Goal: Communication & Community: Answer question/provide support

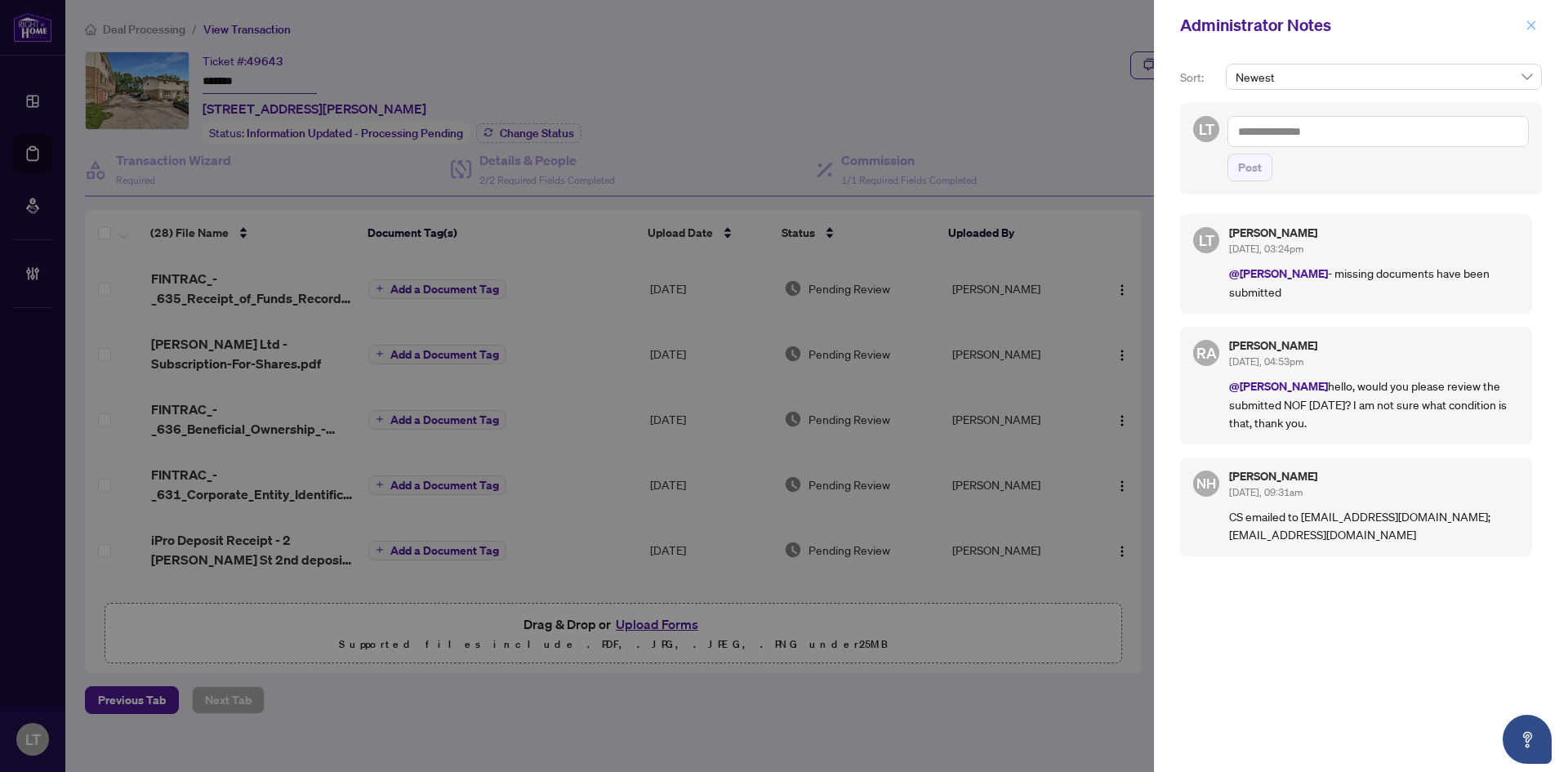
click at [1531, 30] on icon "close" at bounding box center [1531, 25] width 12 height 12
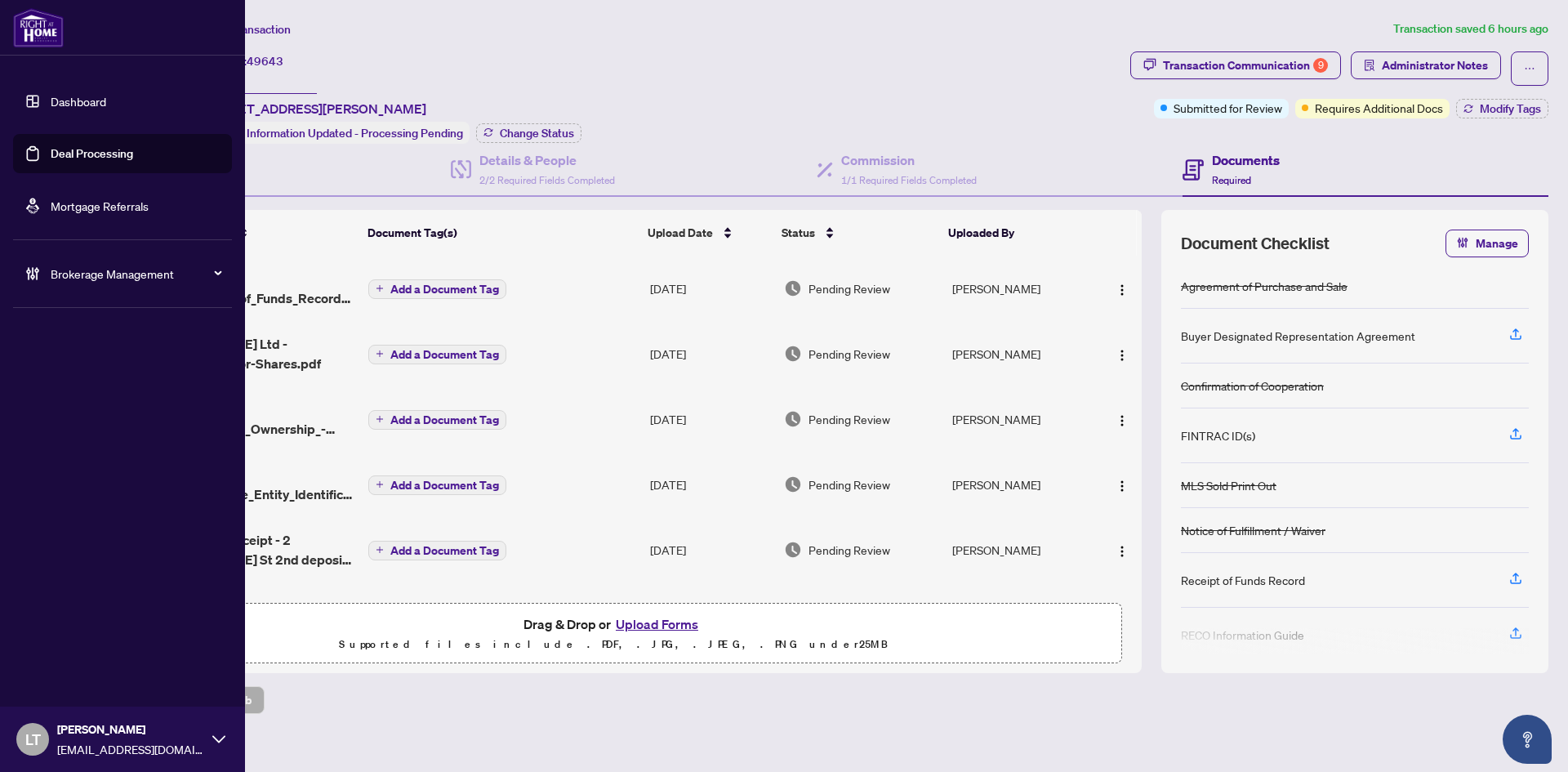
click at [9, 118] on ul "Dashboard Deal Processing Mortgage Referrals Brokerage Management" at bounding box center [122, 187] width 245 height 237
click at [56, 101] on link "Dashboard" at bounding box center [79, 101] width 56 height 14
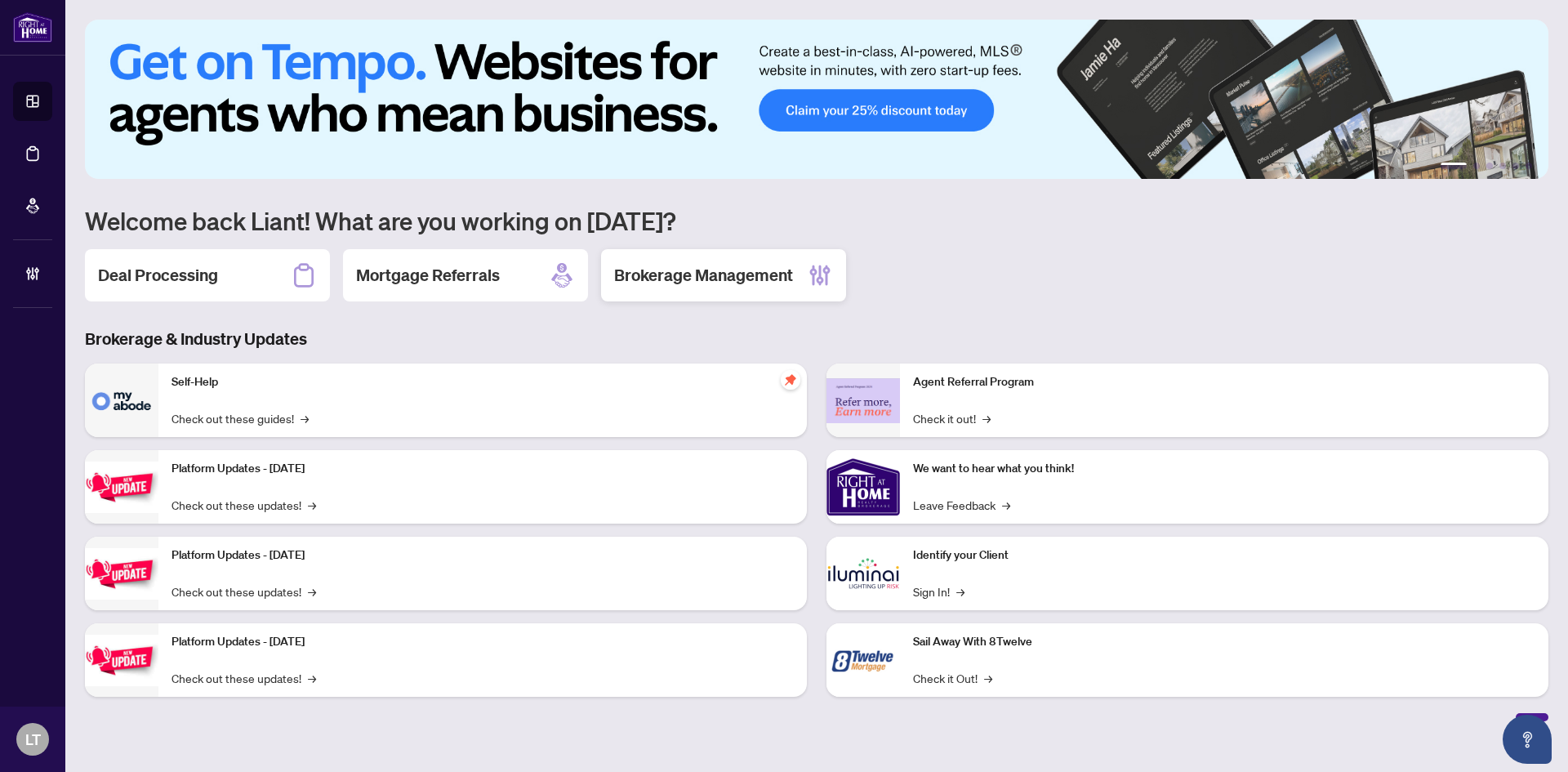
click at [700, 269] on h2 "Brokerage Management" at bounding box center [704, 275] width 179 height 23
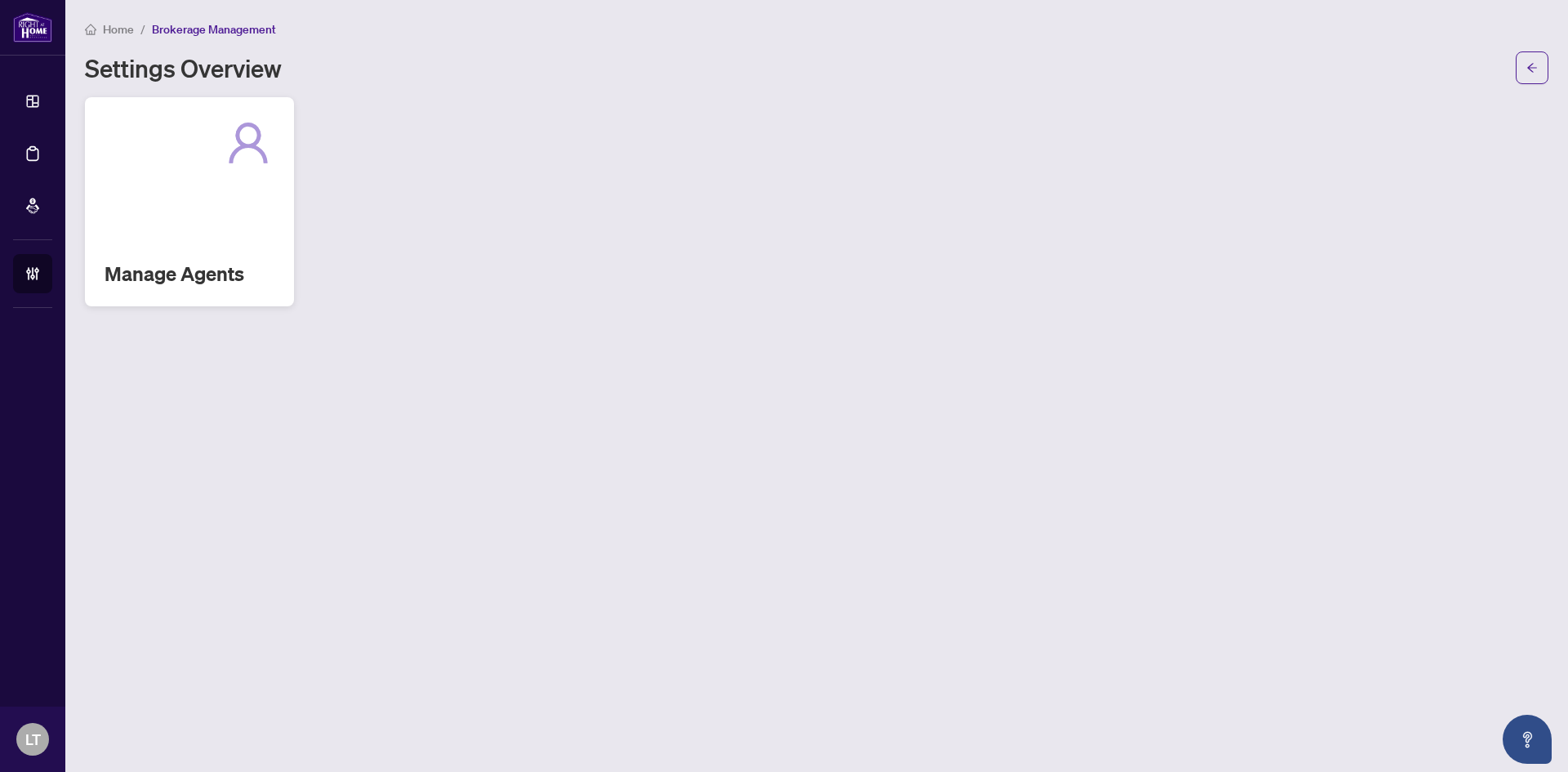
click at [155, 187] on div "Manage Agents" at bounding box center [188, 201] width 209 height 209
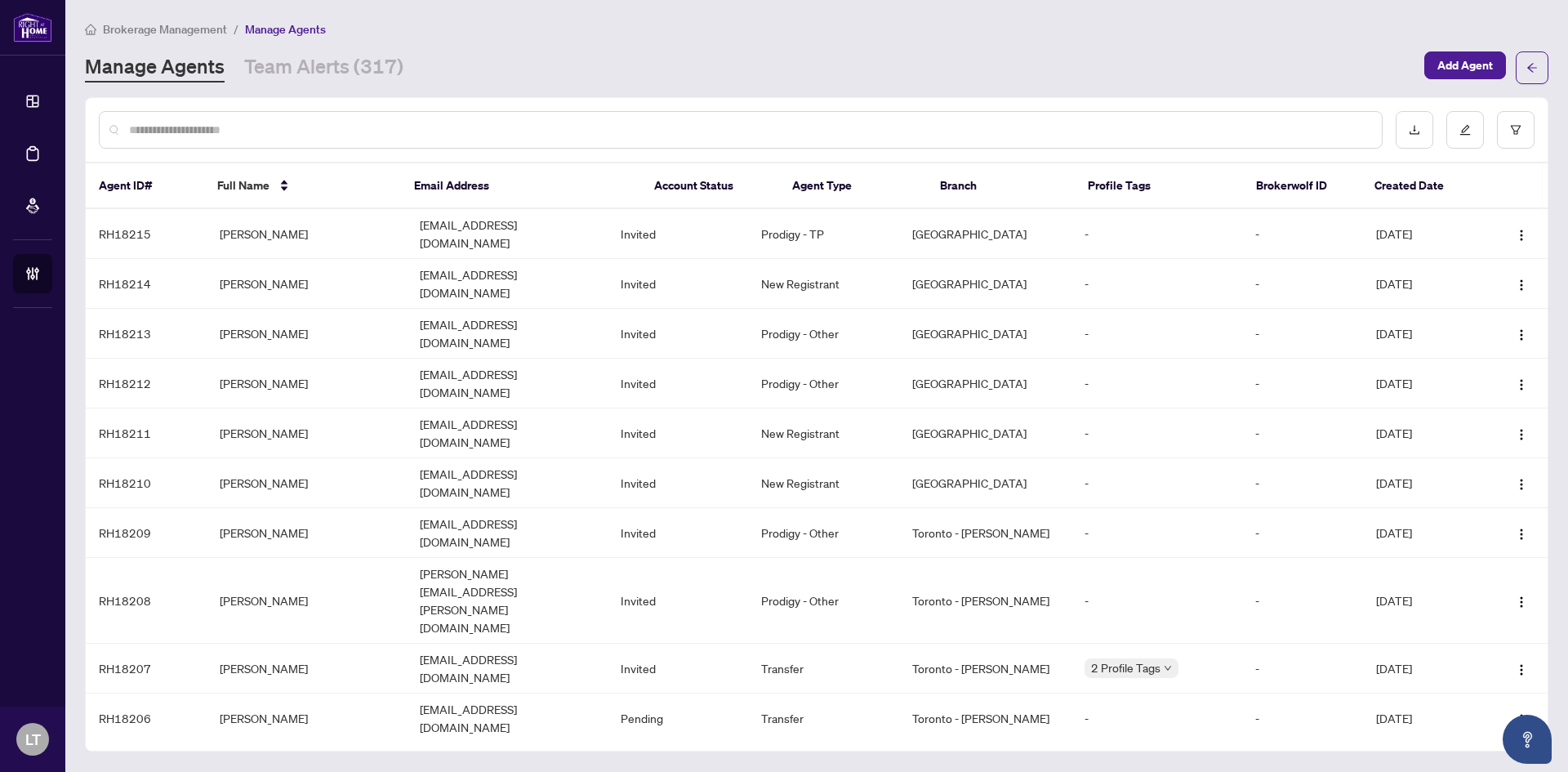
click at [307, 126] on input "text" at bounding box center [749, 130] width 1240 height 18
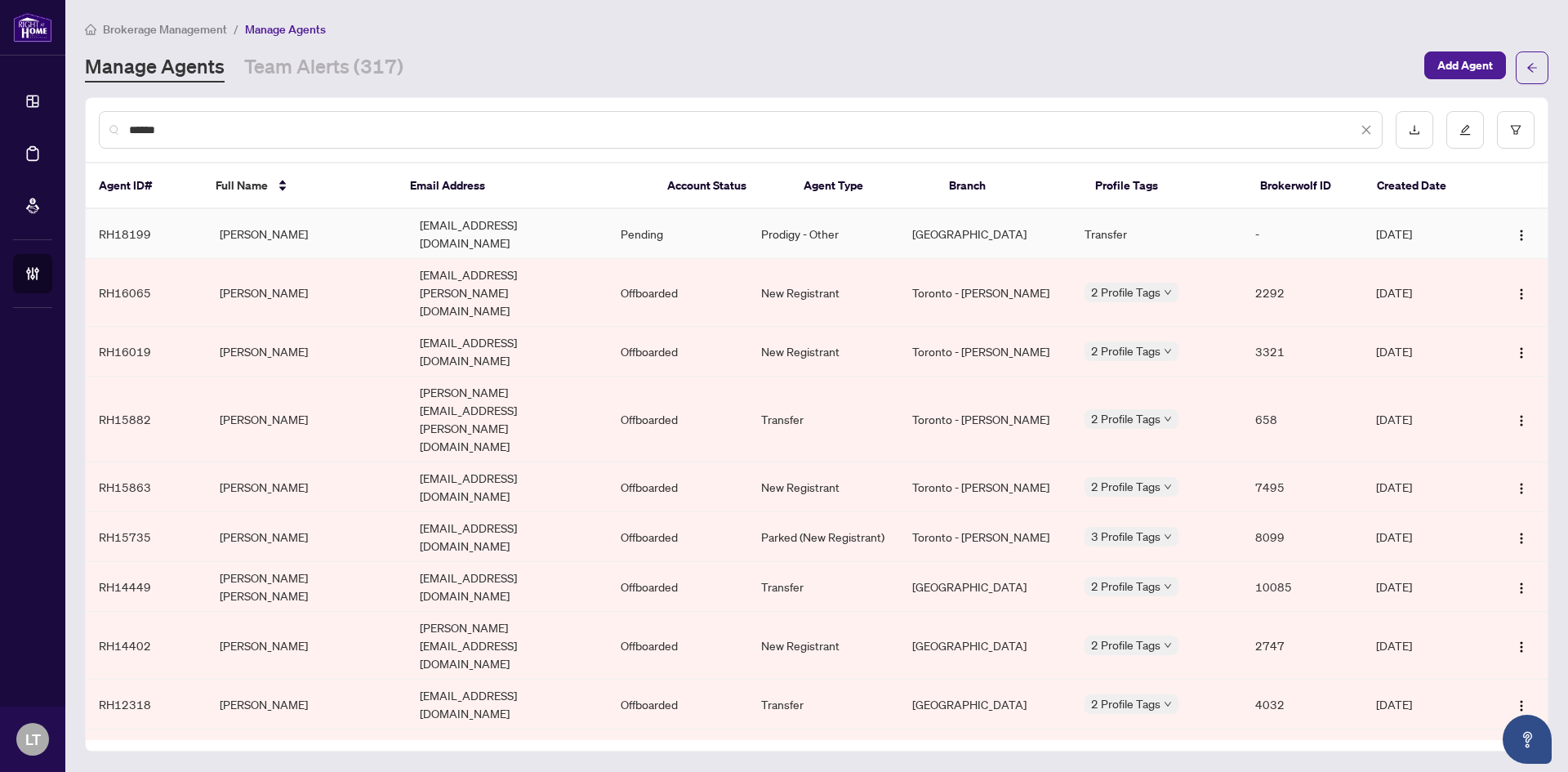
type input "******"
click at [371, 240] on td "[PERSON_NAME]" at bounding box center [307, 234] width 201 height 50
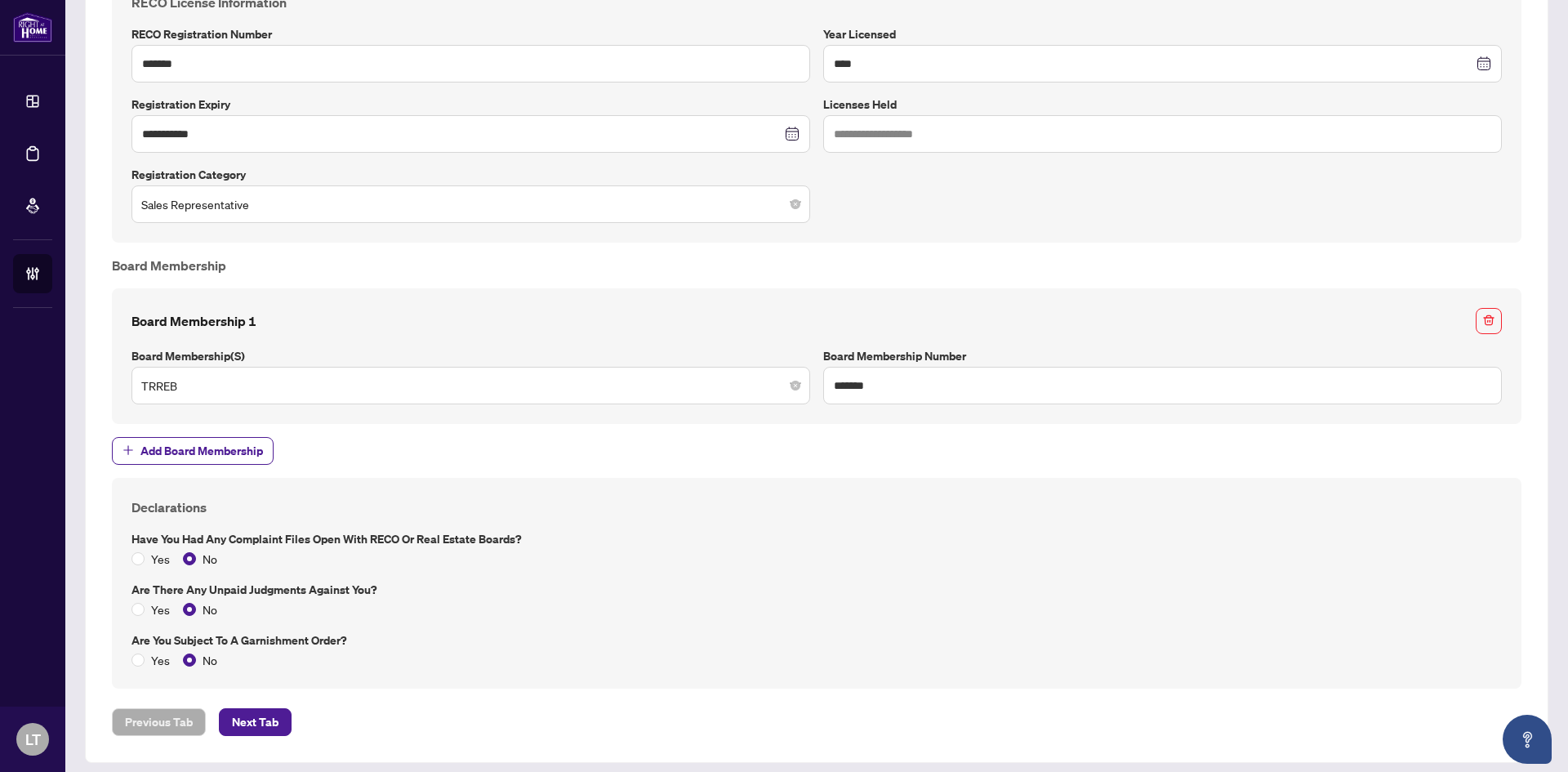
scroll to position [1004, 0]
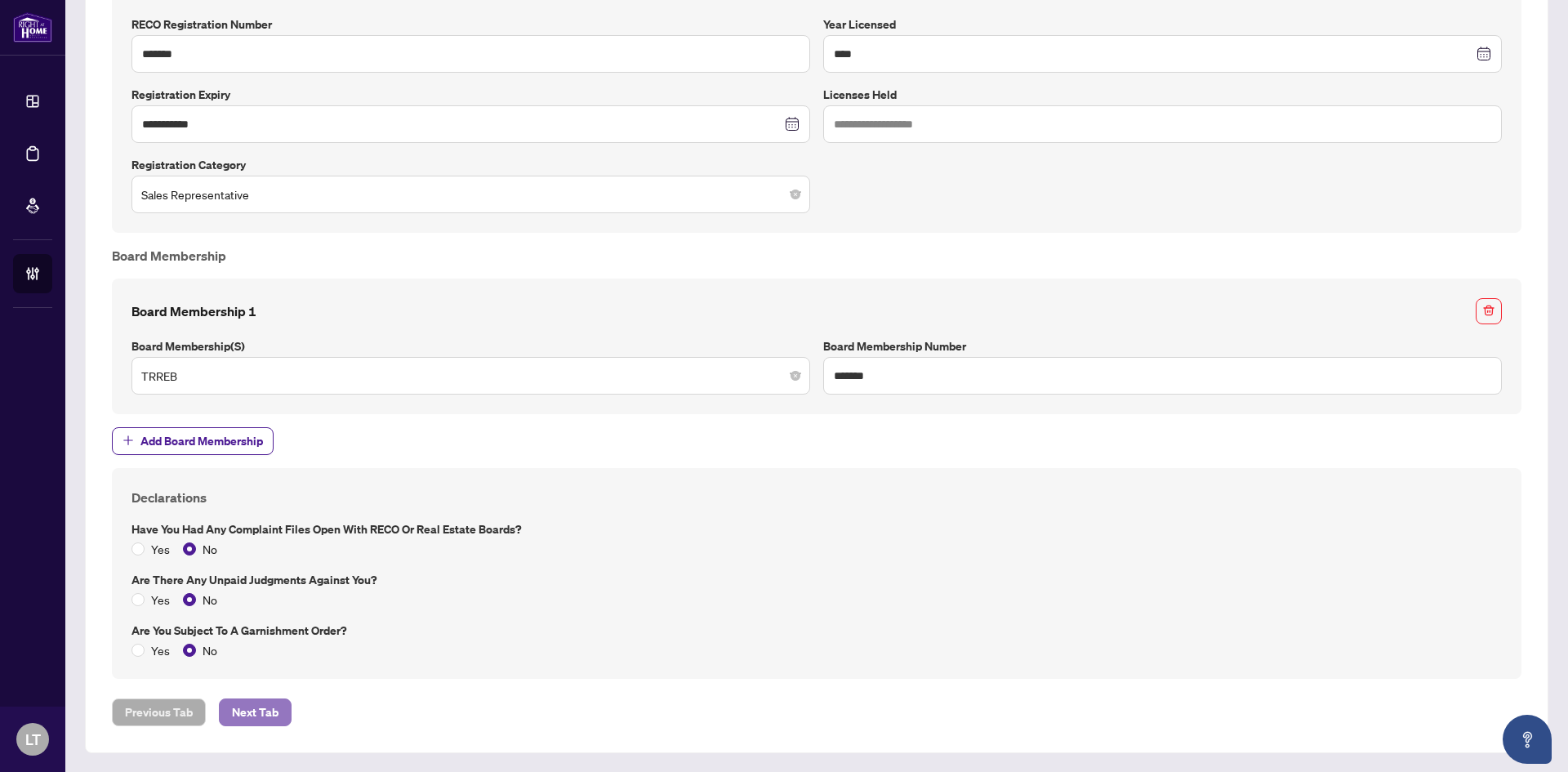
click at [260, 716] on span "Next Tab" at bounding box center [255, 711] width 46 height 26
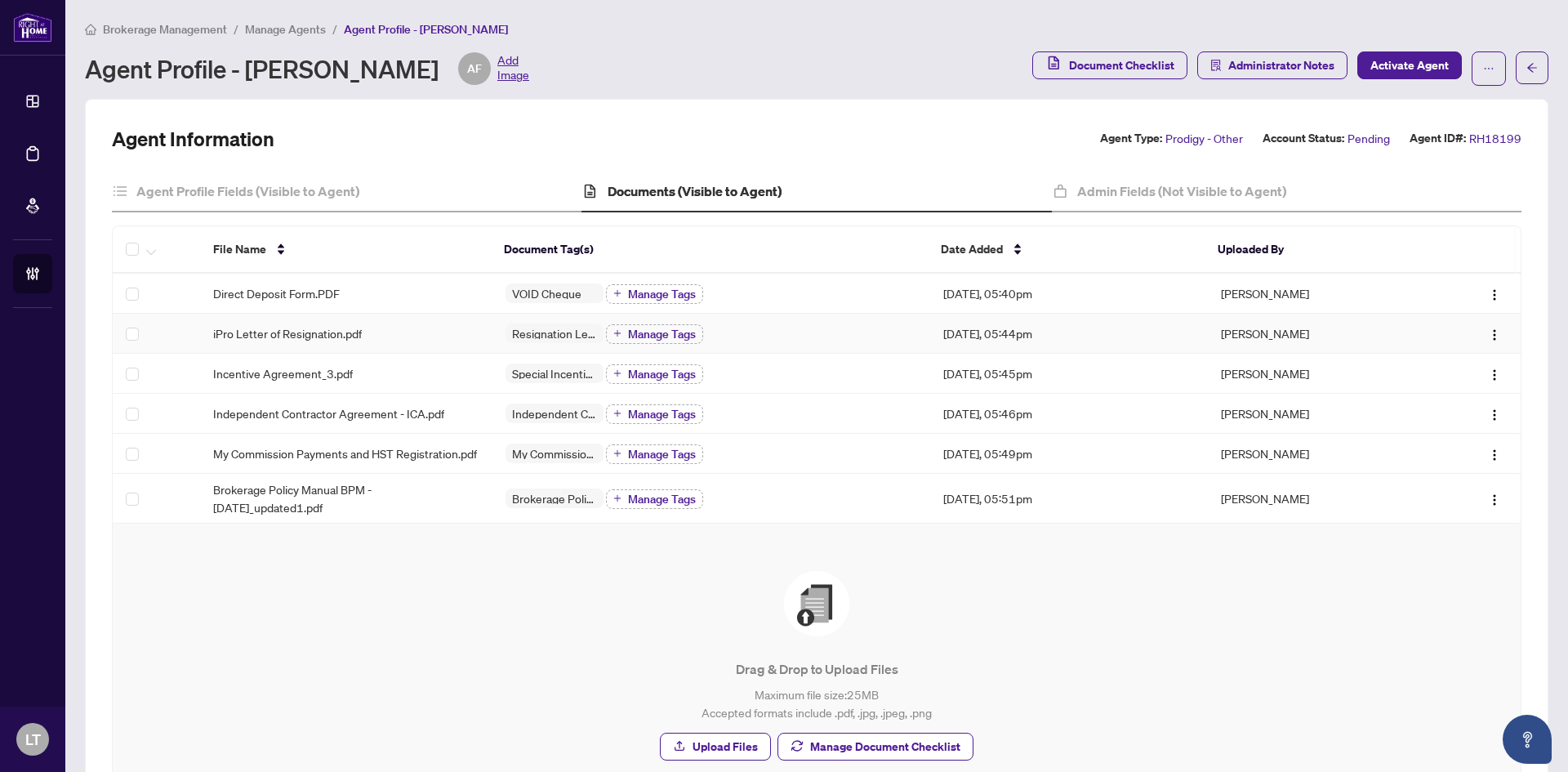
click at [320, 337] on span "iPro Letter of Resignation.pdf" at bounding box center [287, 333] width 149 height 18
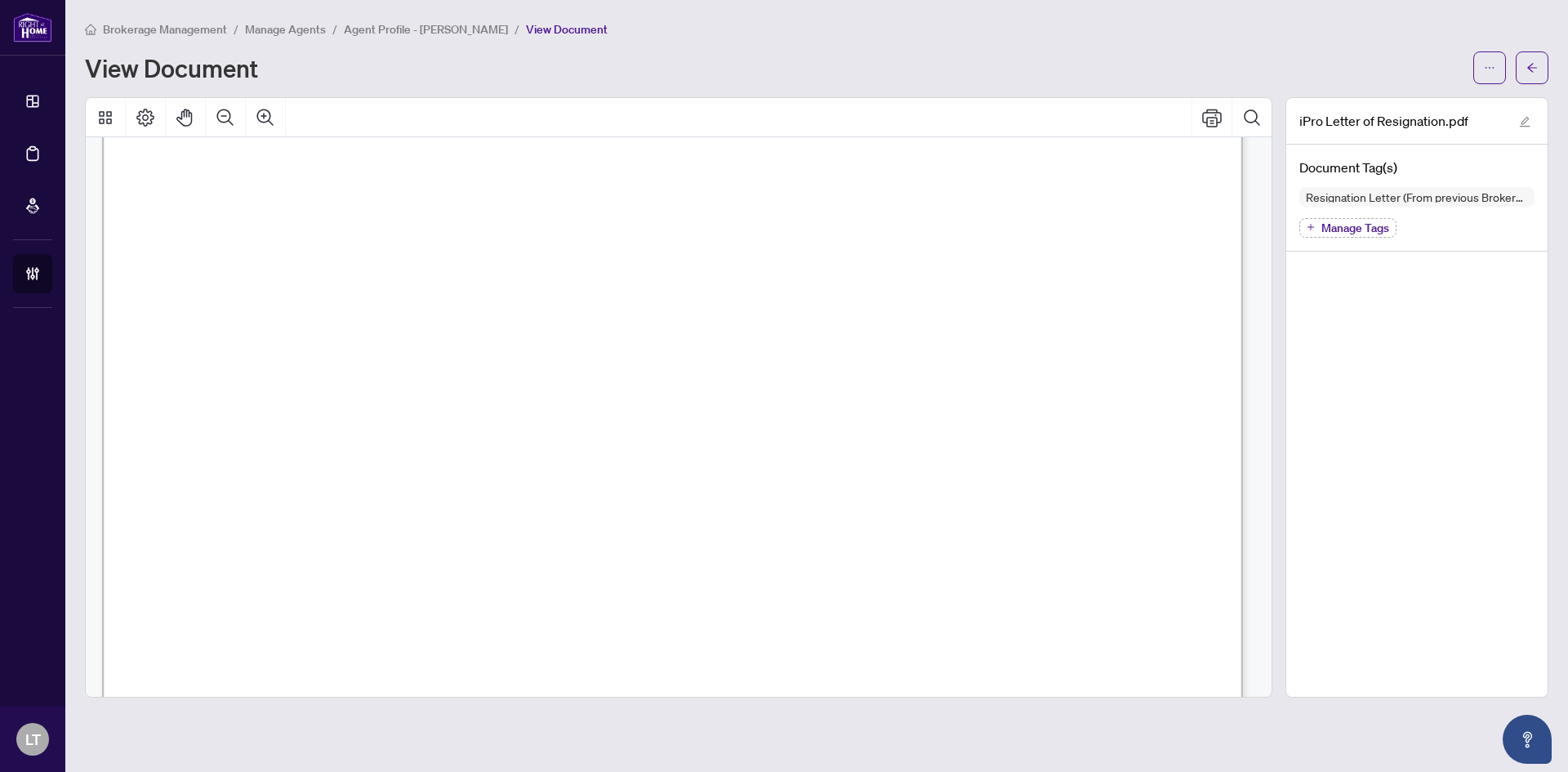
scroll to position [245, 0]
click at [1541, 63] on button "button" at bounding box center [1532, 68] width 33 height 33
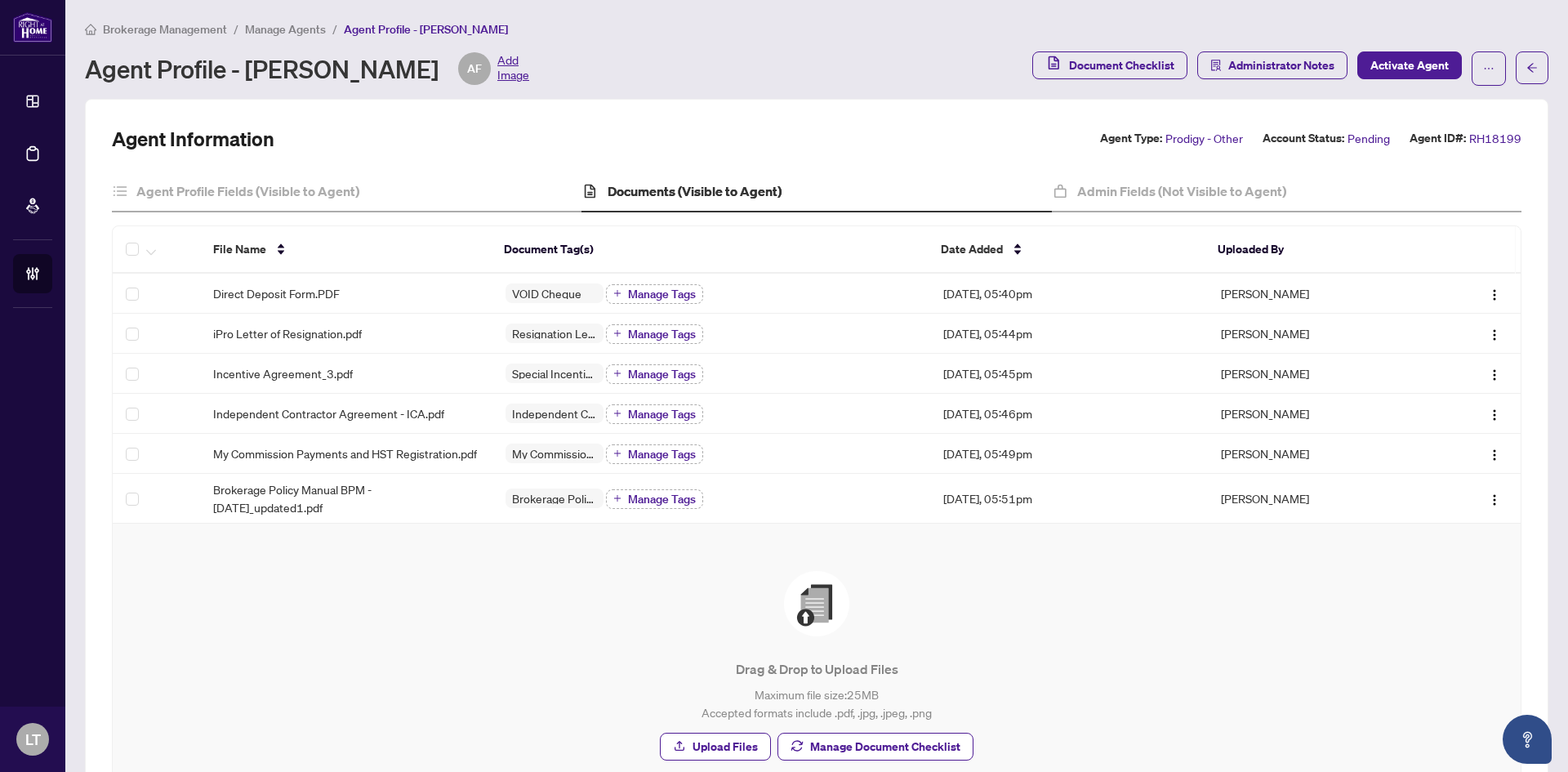
click at [275, 33] on span "Manage Agents" at bounding box center [286, 29] width 81 height 14
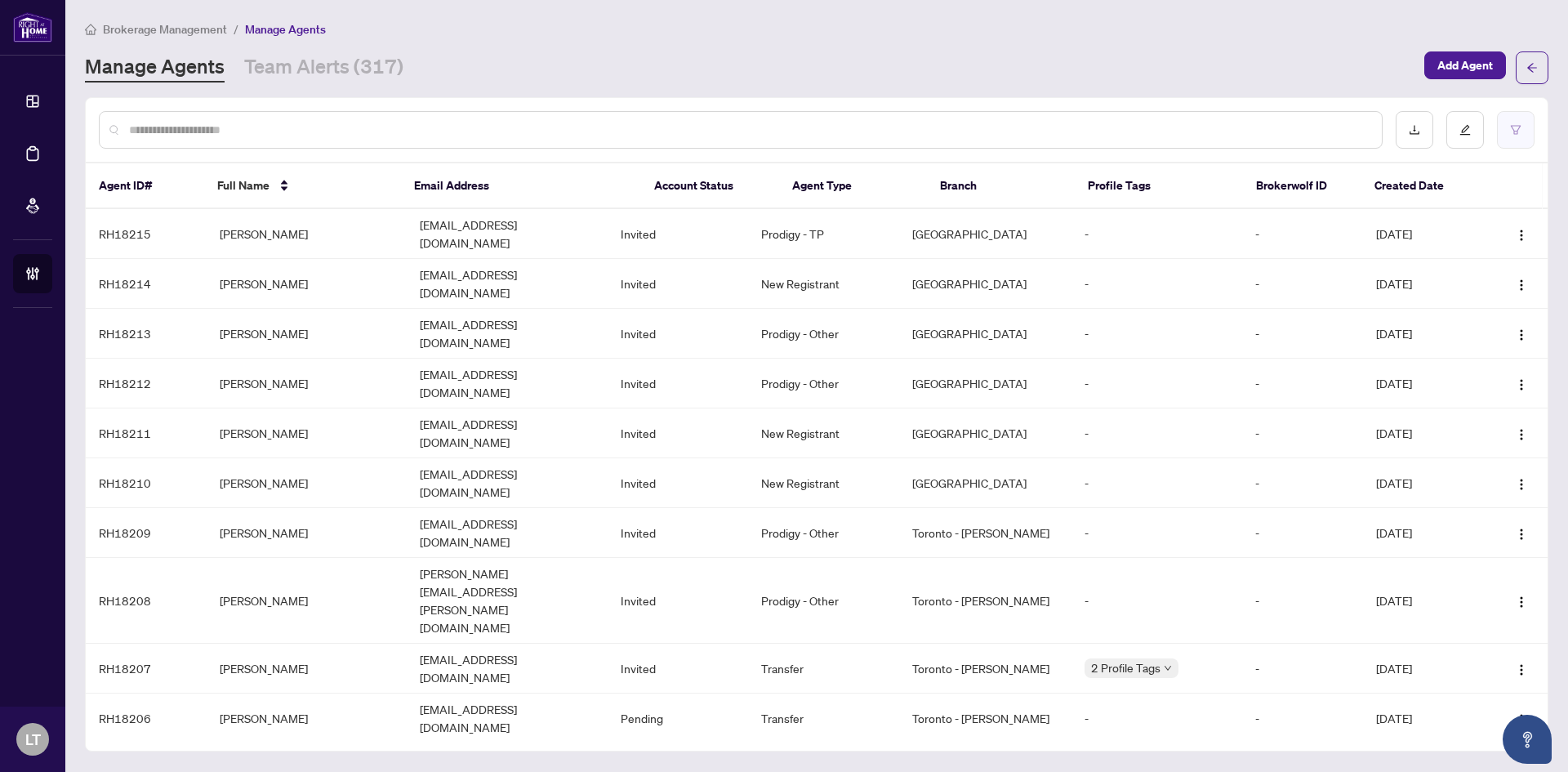
click at [1511, 131] on icon "filter" at bounding box center [1516, 130] width 12 height 12
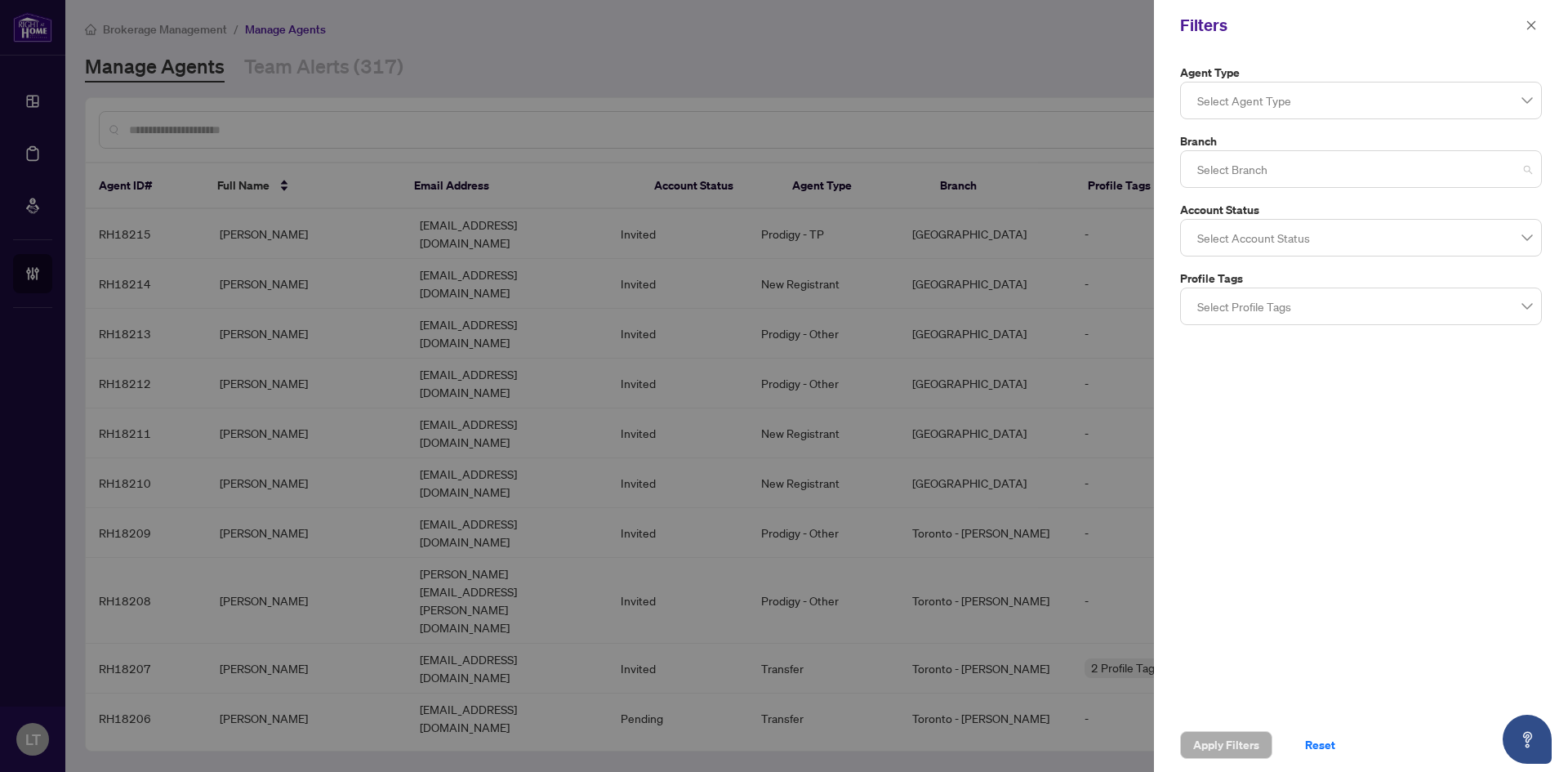
click at [1520, 176] on div at bounding box center [1361, 169] width 340 height 30
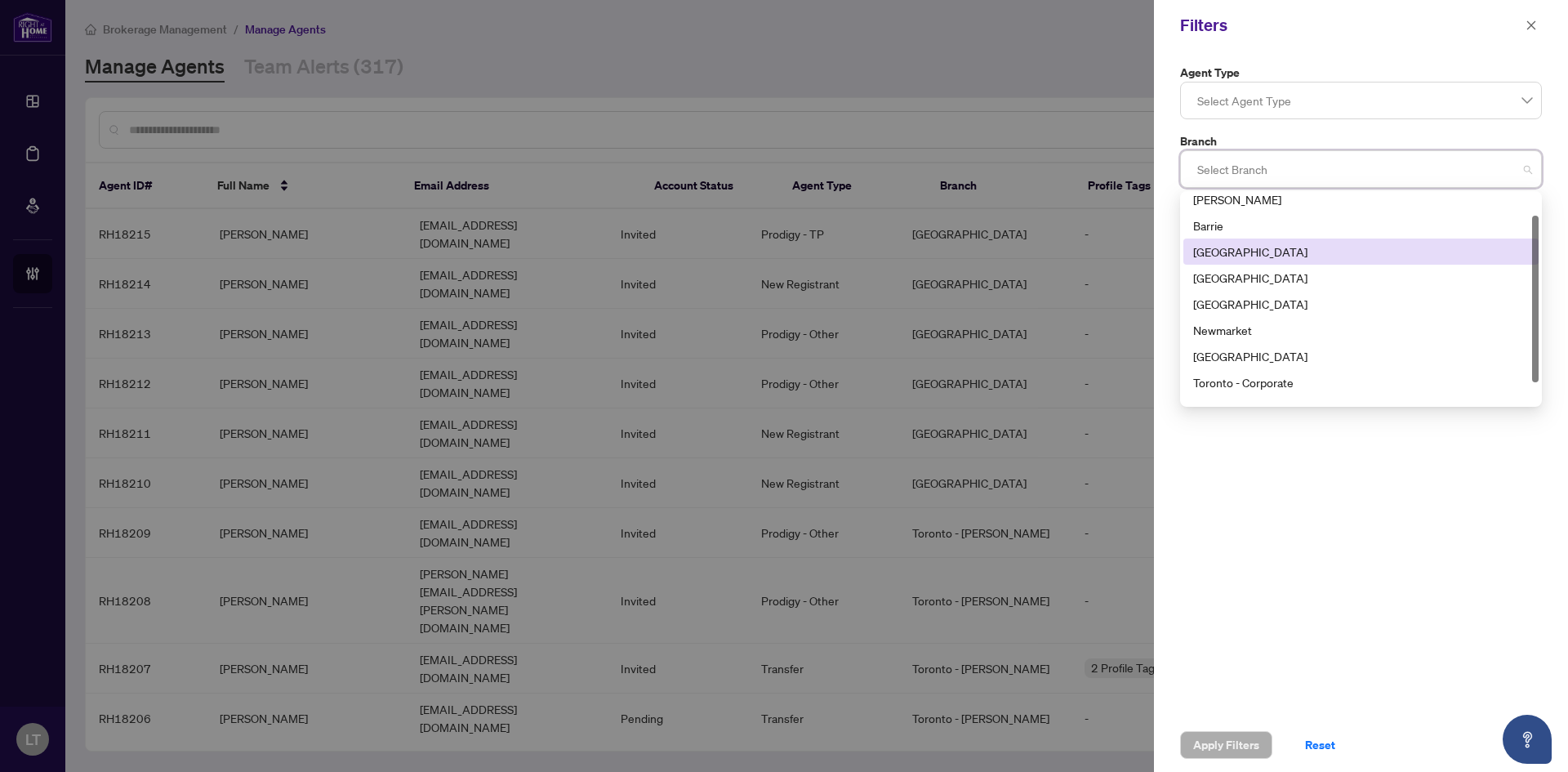
scroll to position [52, 0]
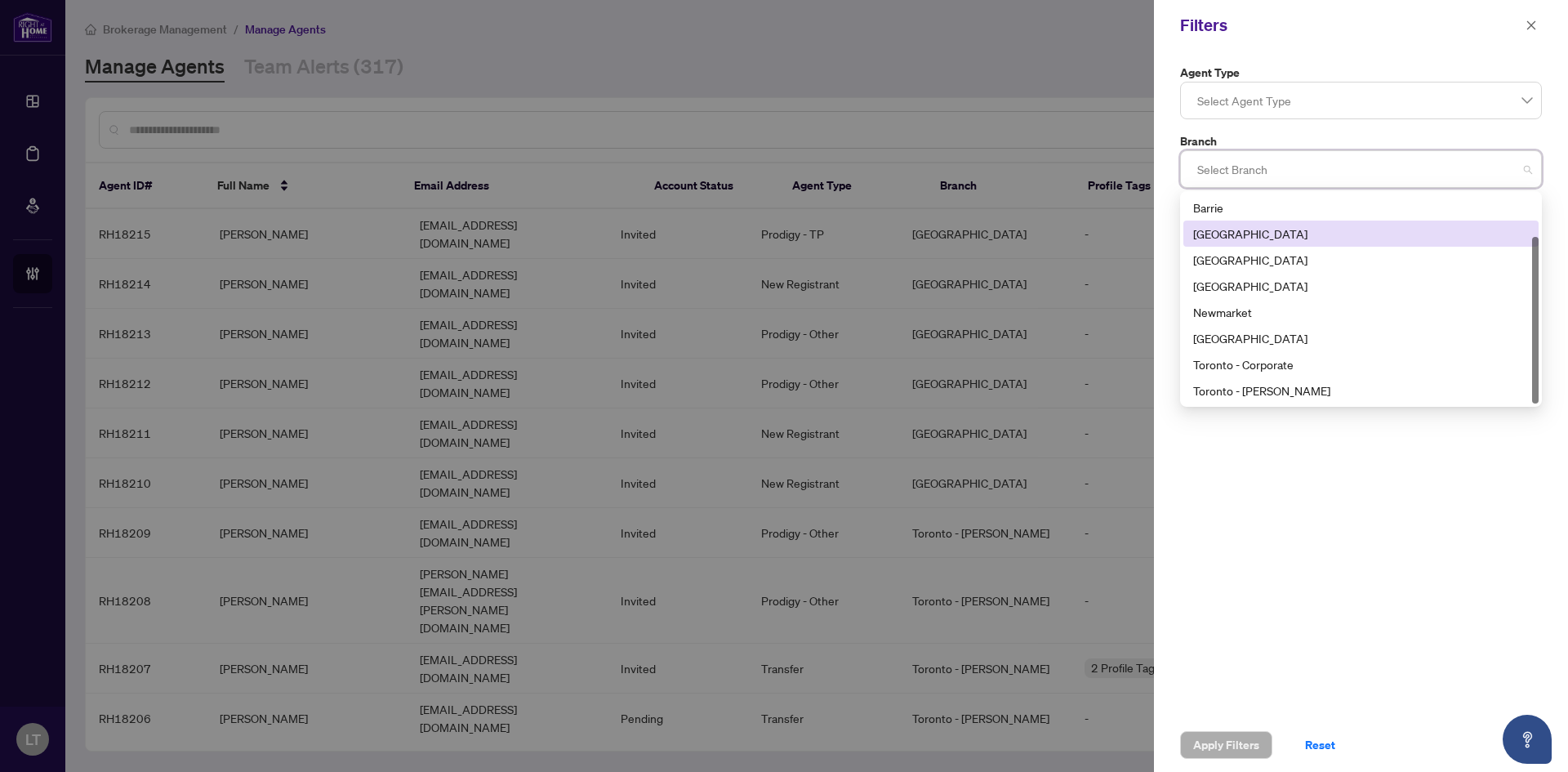
drag, startPoint x: 1533, startPoint y: 269, endPoint x: 1538, endPoint y: 331, distance: 62.2
click at [1538, 331] on div at bounding box center [1535, 319] width 7 height 166
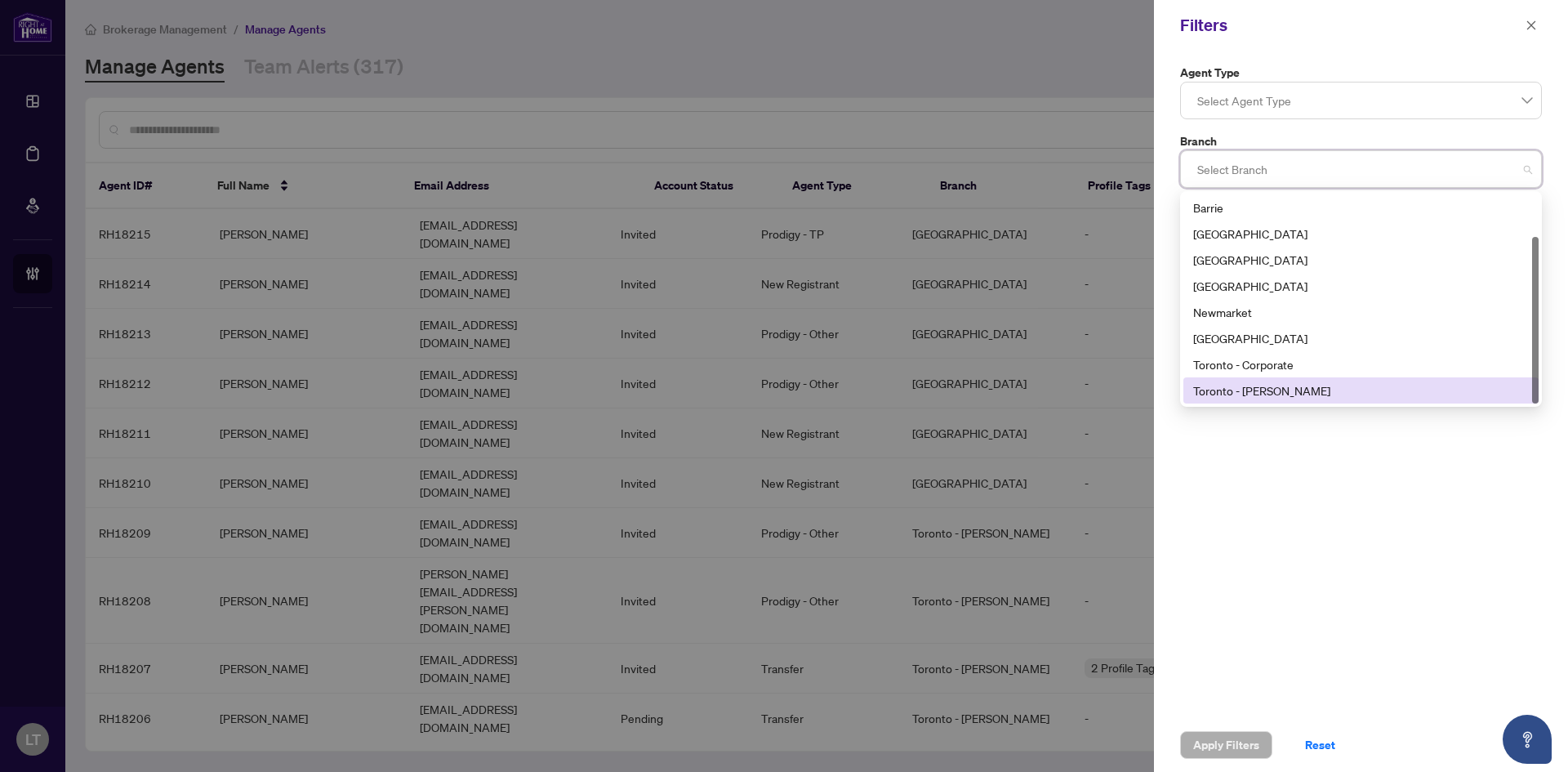
click at [1248, 390] on div "Toronto - [PERSON_NAME]" at bounding box center [1360, 390] width 336 height 18
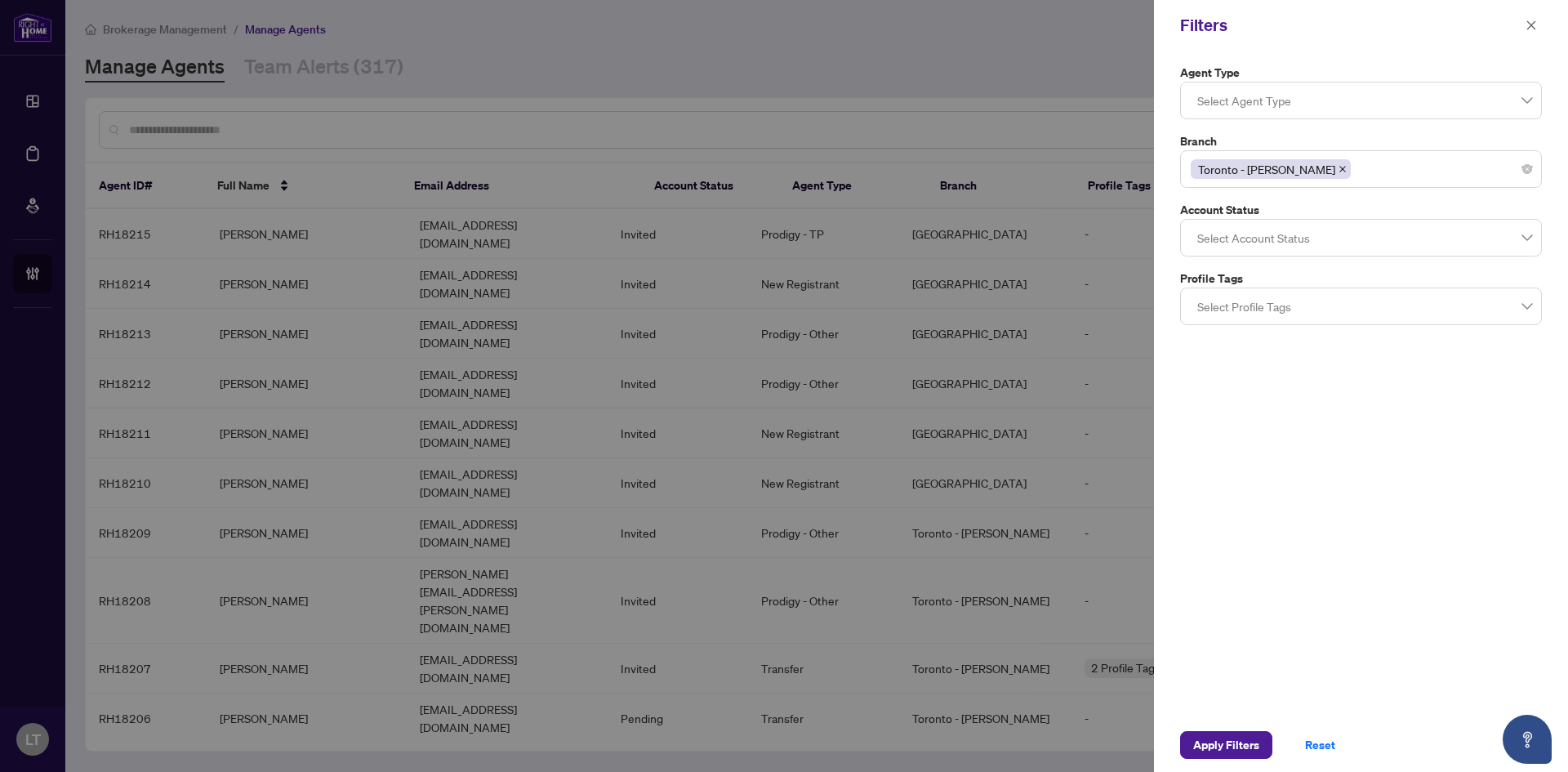
click at [1380, 505] on div "Agent Type Select Agent Type Branch [GEOGRAPHIC_DATA] - [PERSON_NAME] 9 10 11 […" at bounding box center [1360, 385] width 414 height 667
click at [1528, 238] on div at bounding box center [1361, 237] width 340 height 30
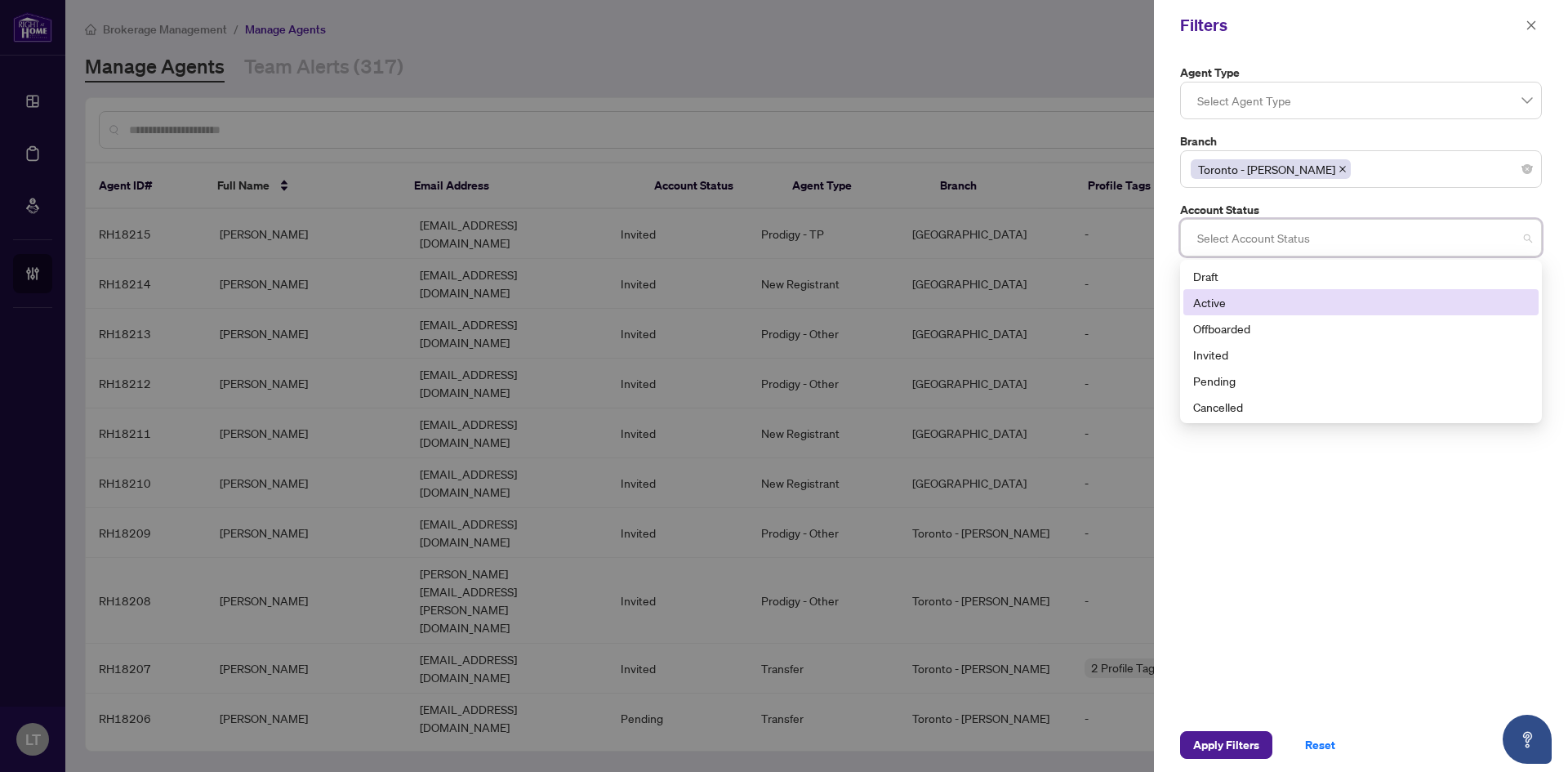
click at [1192, 302] on div "Active" at bounding box center [1361, 302] width 356 height 26
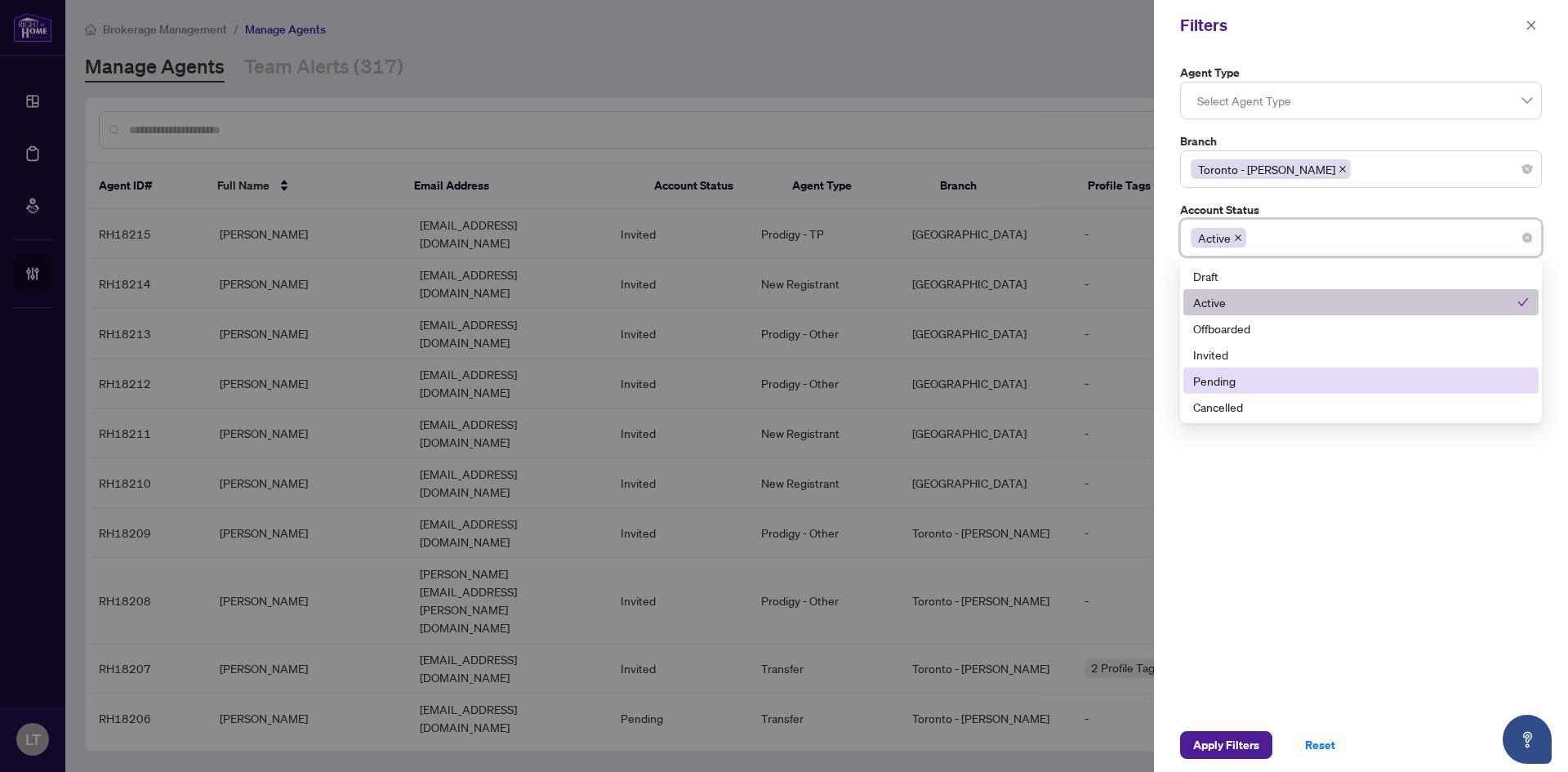
click at [1207, 382] on div "Pending" at bounding box center [1360, 381] width 336 height 18
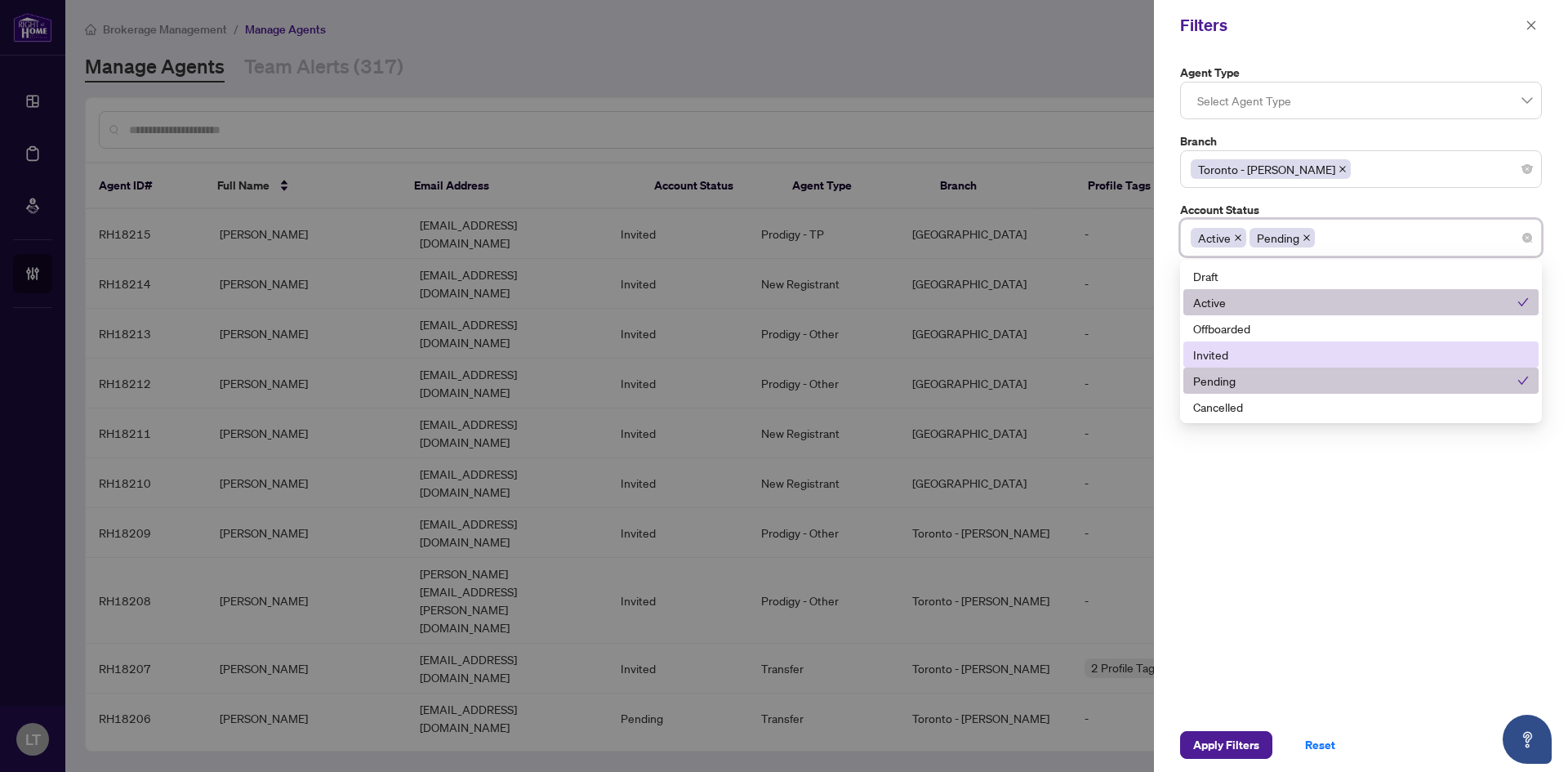
click at [1207, 354] on div "Invited" at bounding box center [1360, 354] width 336 height 18
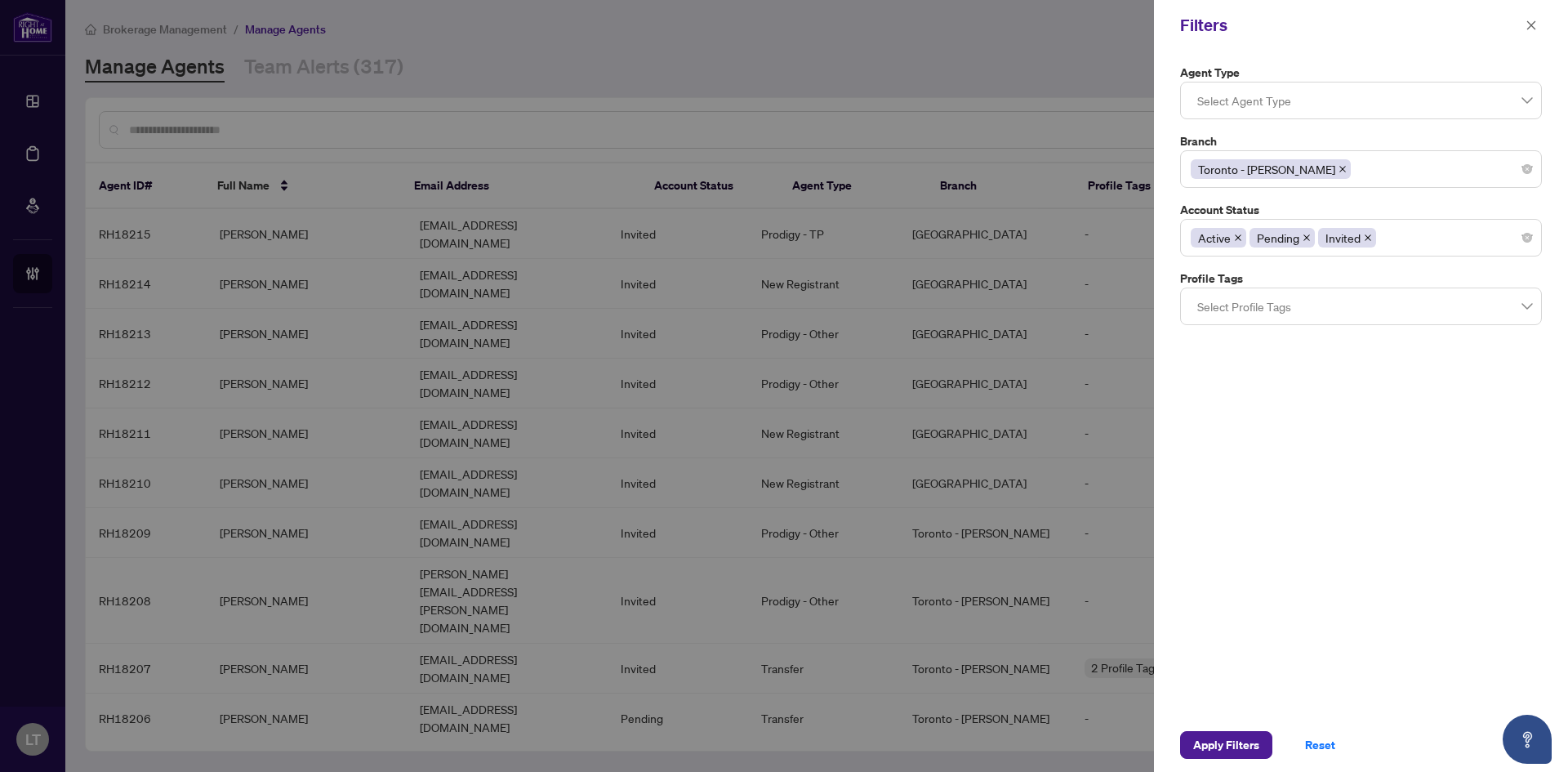
click at [1308, 506] on div "Agent Type Select Agent Type Branch [GEOGRAPHIC_DATA] - [PERSON_NAME] 9 10 11 […" at bounding box center [1360, 385] width 414 height 667
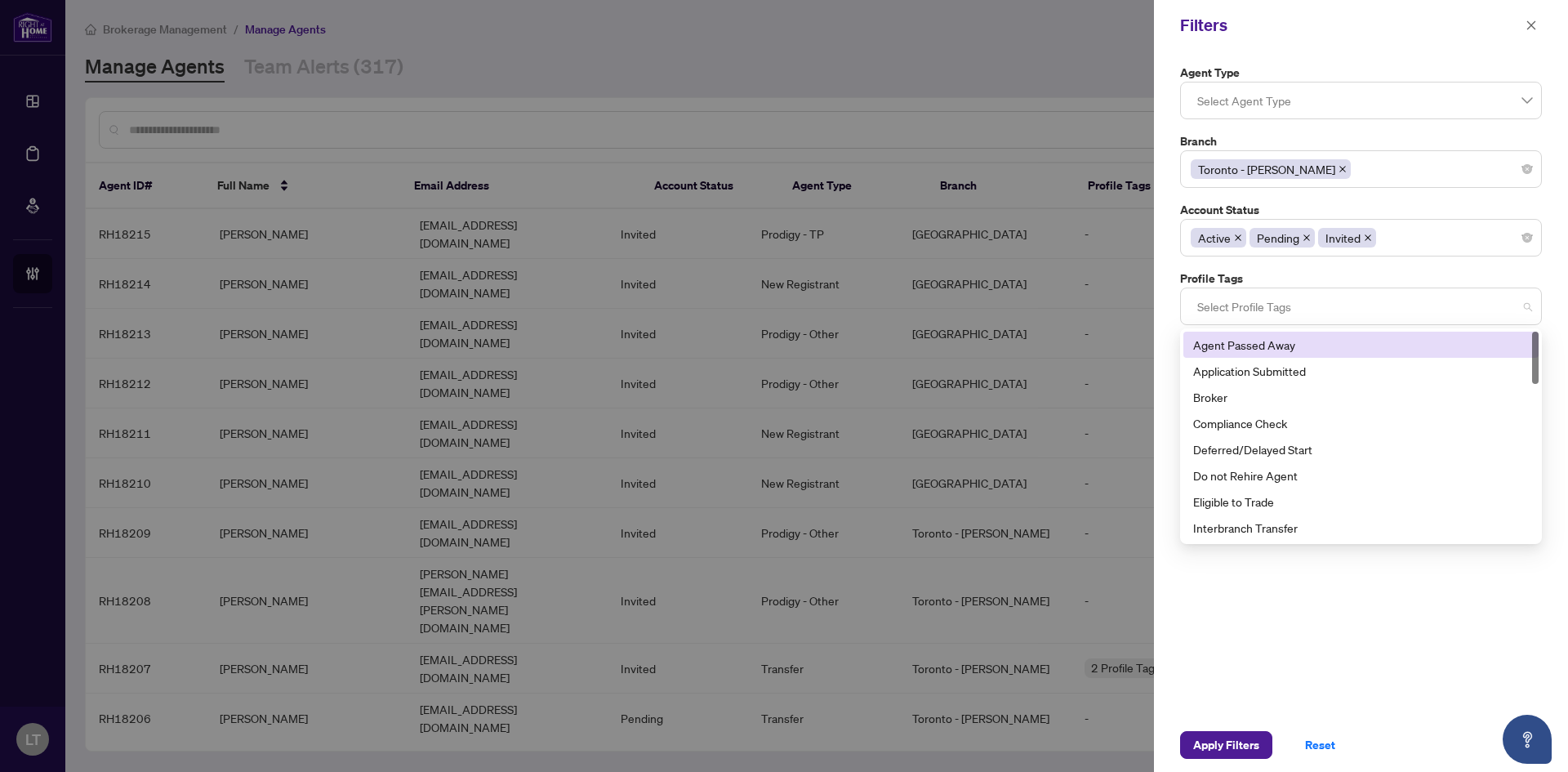
click at [1250, 316] on div at bounding box center [1361, 306] width 340 height 30
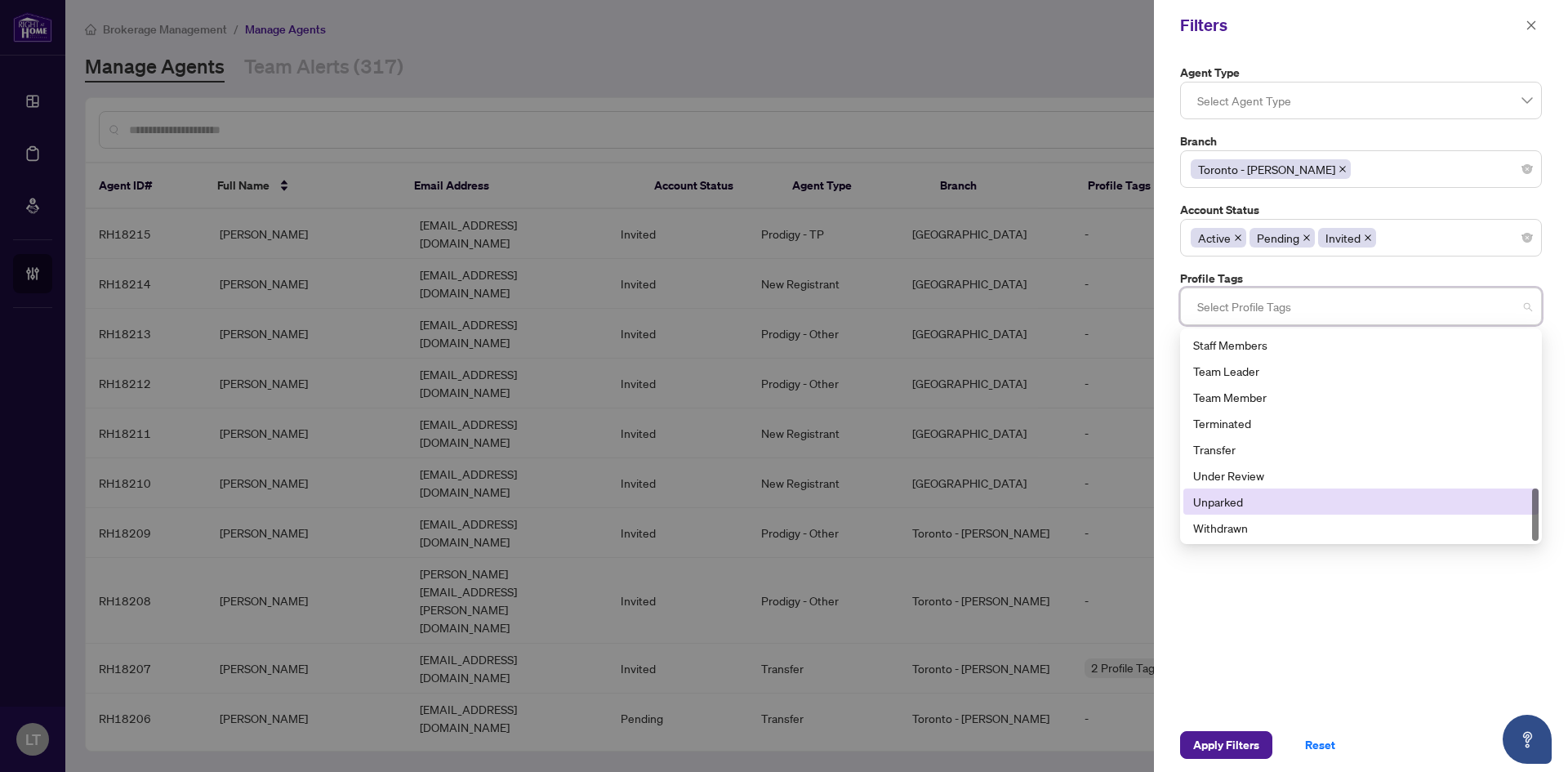
scroll to position [301, 0]
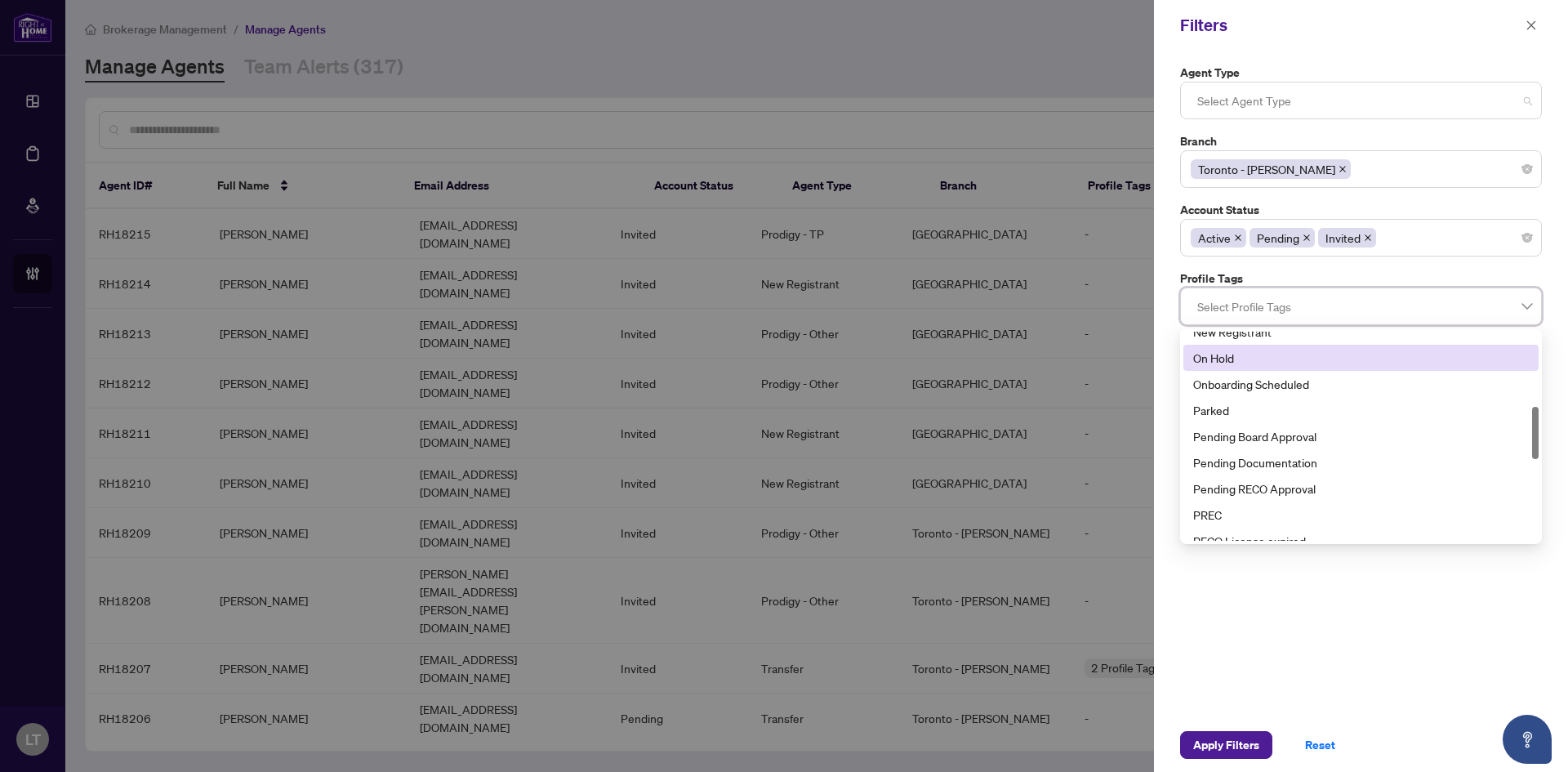
click at [1422, 109] on div at bounding box center [1361, 100] width 340 height 30
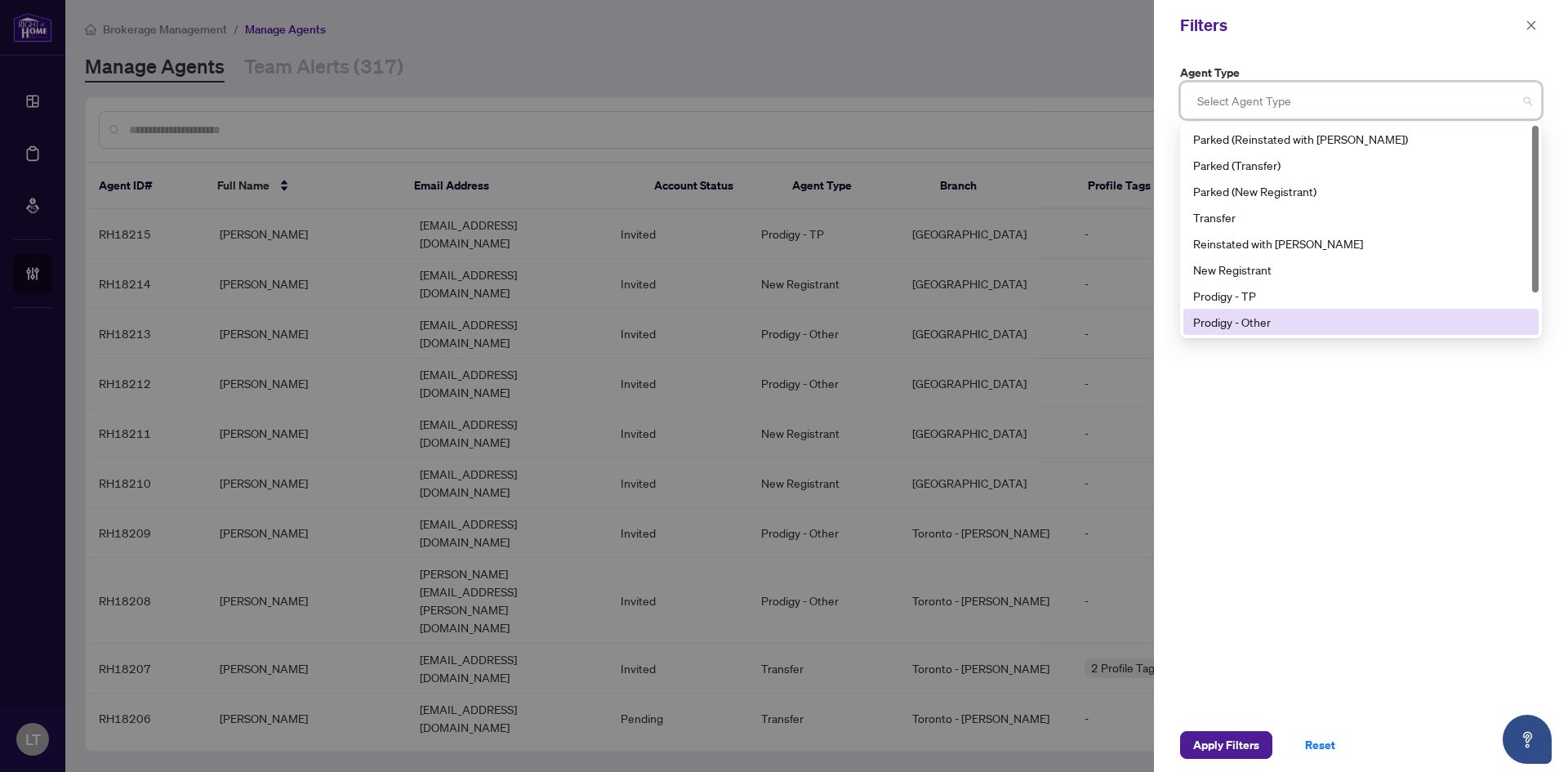
click at [1213, 318] on div "Prodigy - Other" at bounding box center [1360, 321] width 336 height 18
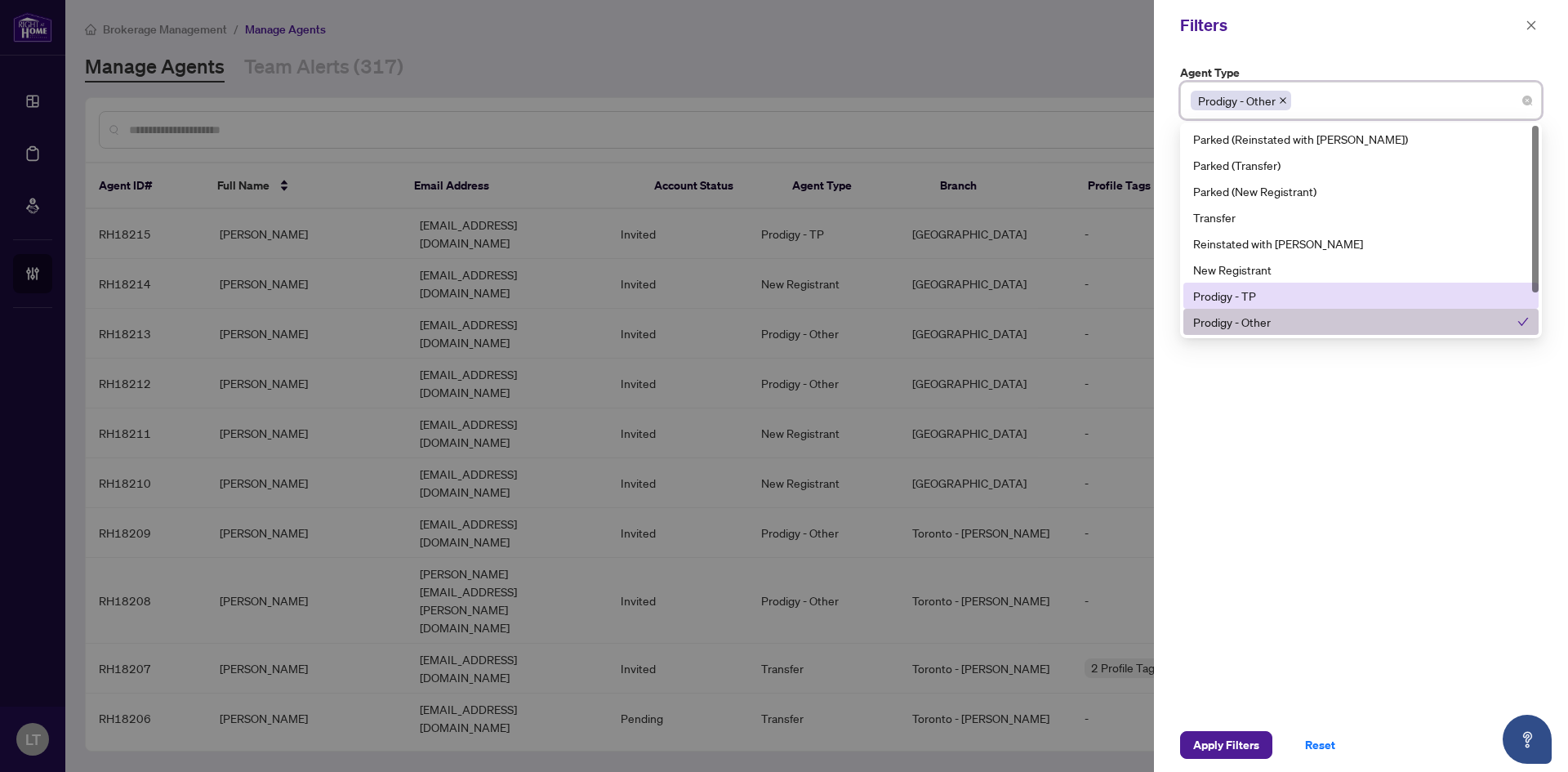
click at [1220, 296] on div "Prodigy - TP" at bounding box center [1360, 295] width 336 height 18
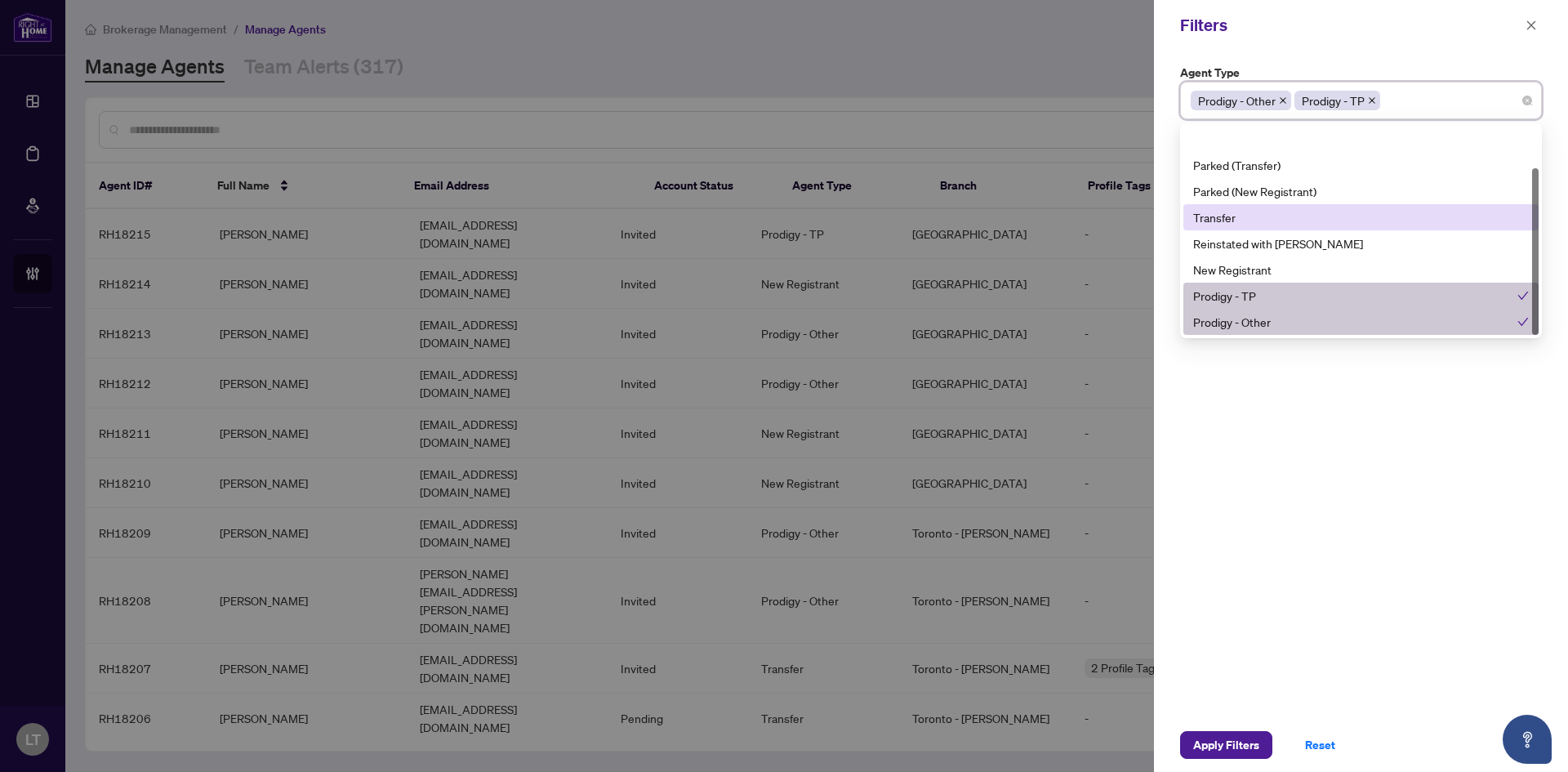
scroll to position [52, 0]
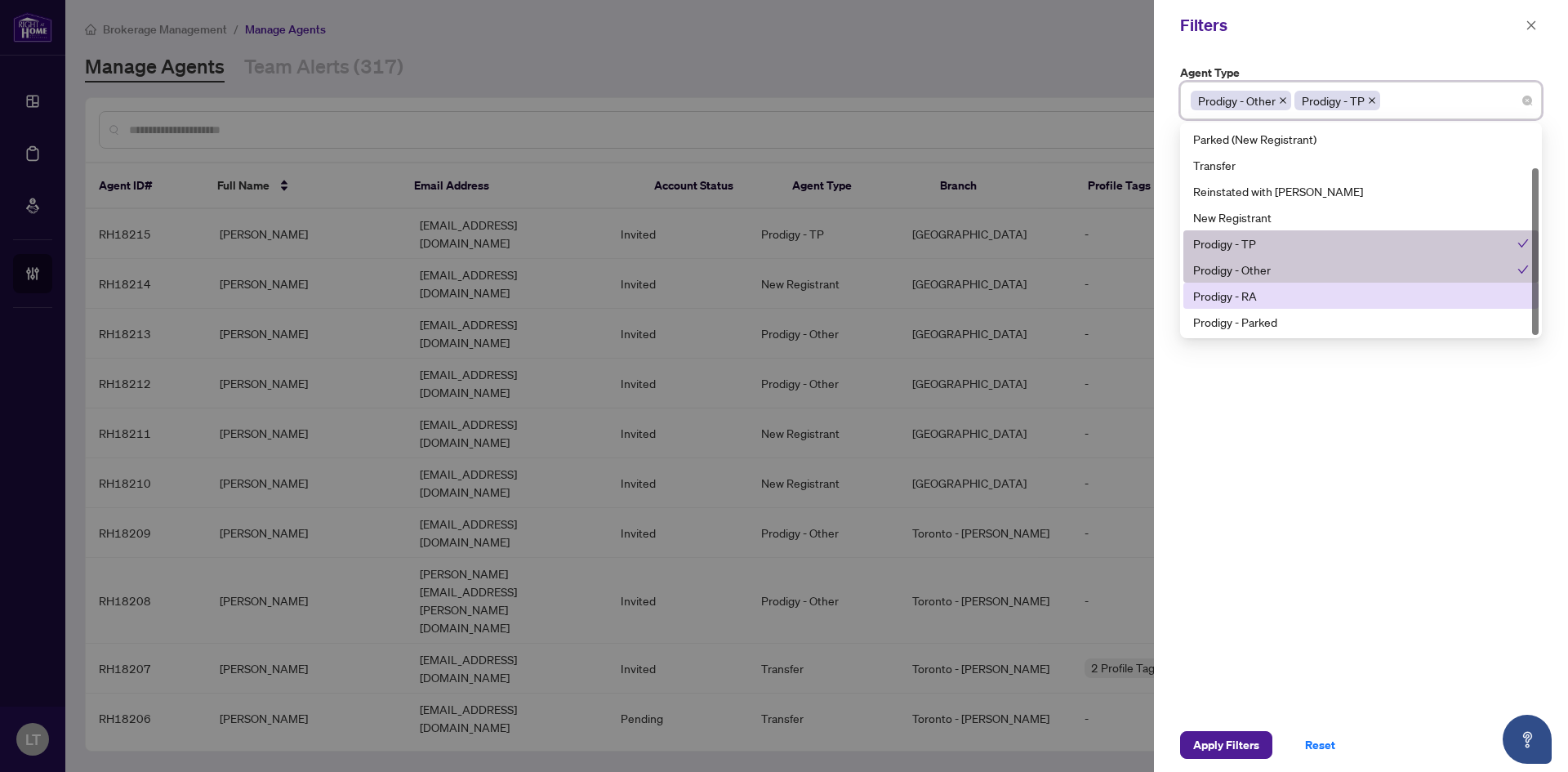
click at [1246, 298] on div "Prodigy - RA" at bounding box center [1360, 295] width 336 height 18
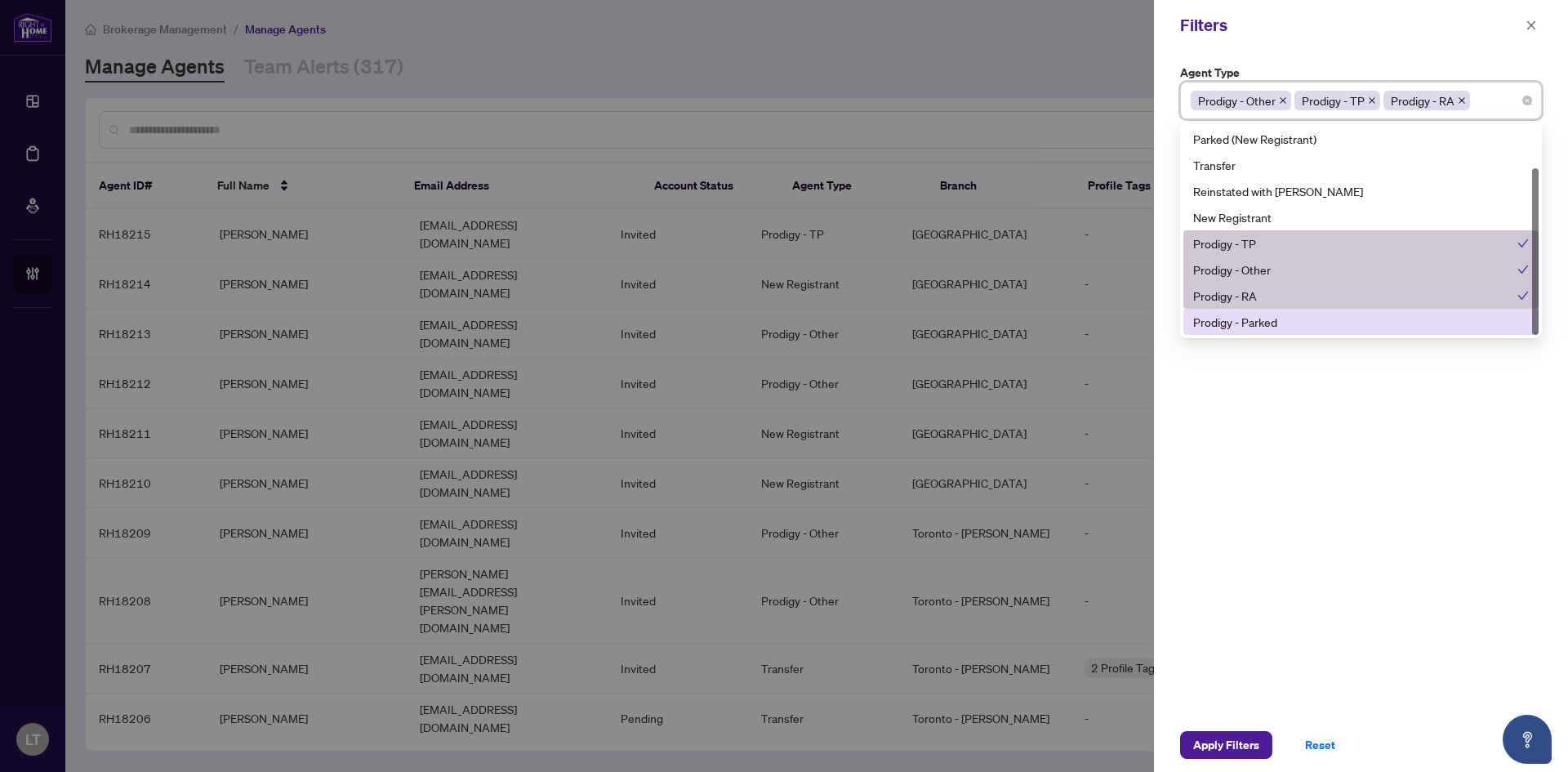
click at [1245, 329] on div "Prodigy - Parked" at bounding box center [1360, 321] width 336 height 18
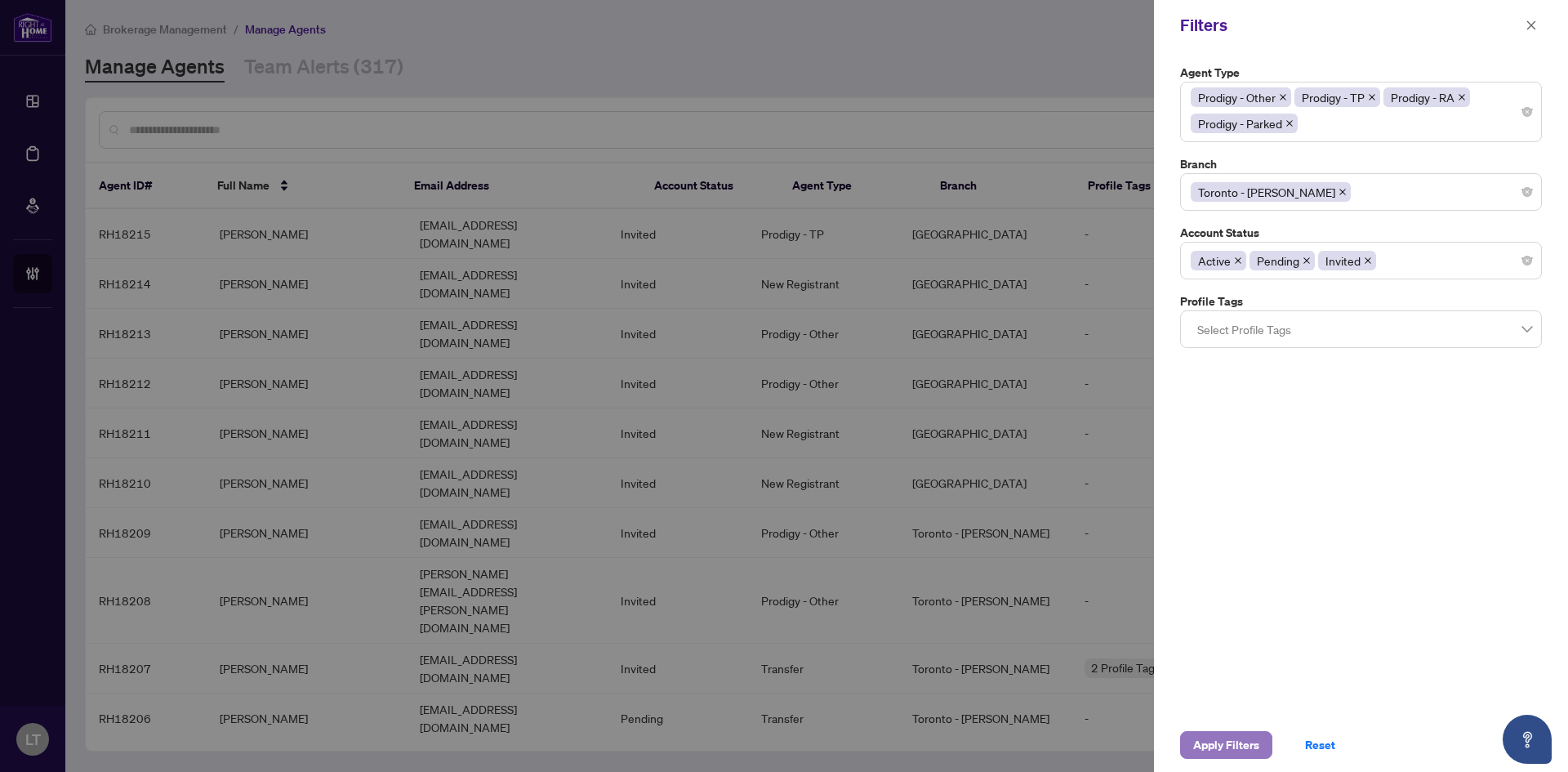
click at [1234, 746] on span "Apply Filters" at bounding box center [1226, 744] width 66 height 26
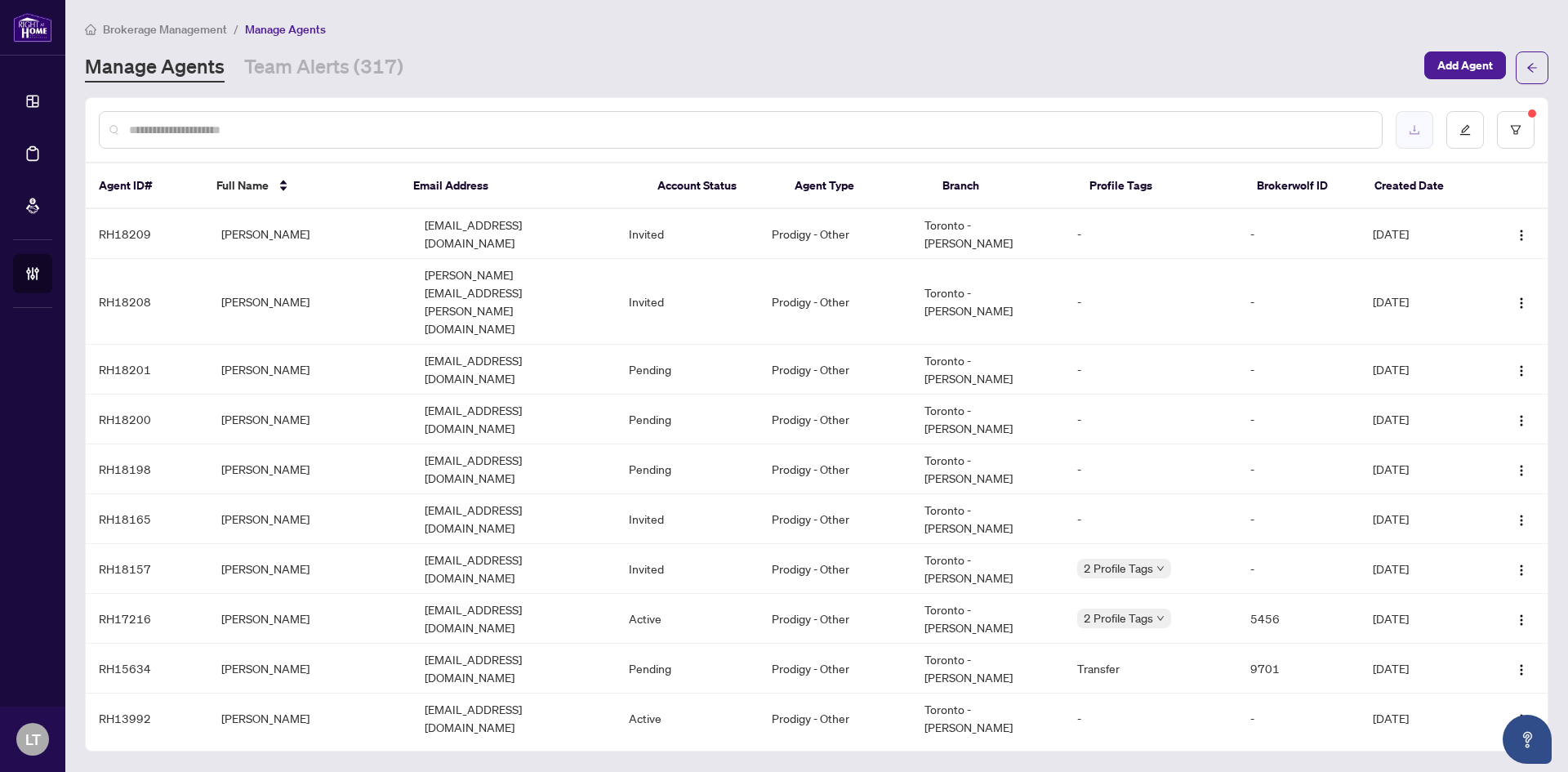
click at [1413, 136] on button "button" at bounding box center [1414, 130] width 37 height 37
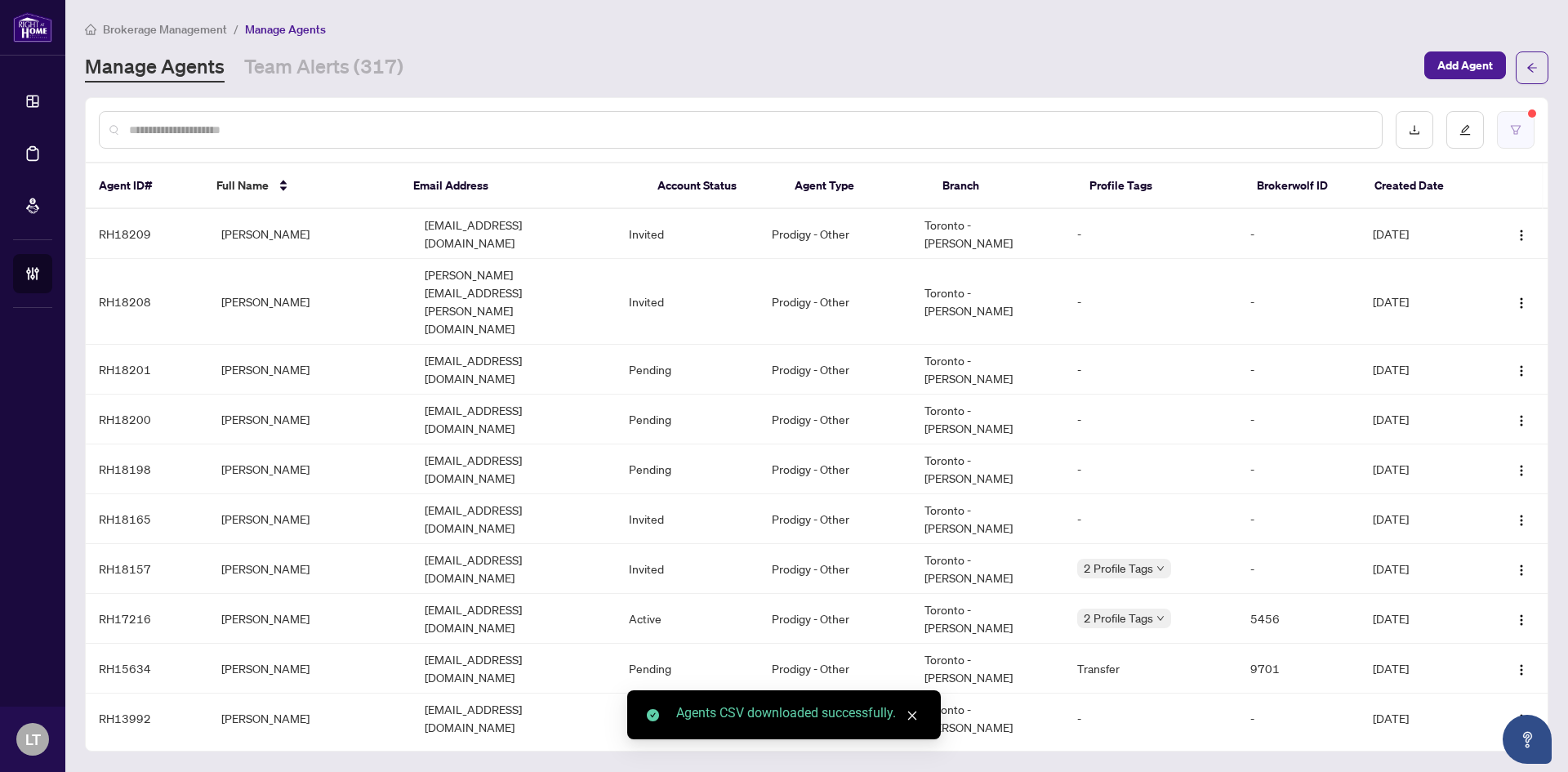
click at [1516, 127] on icon "filter" at bounding box center [1516, 130] width 12 height 12
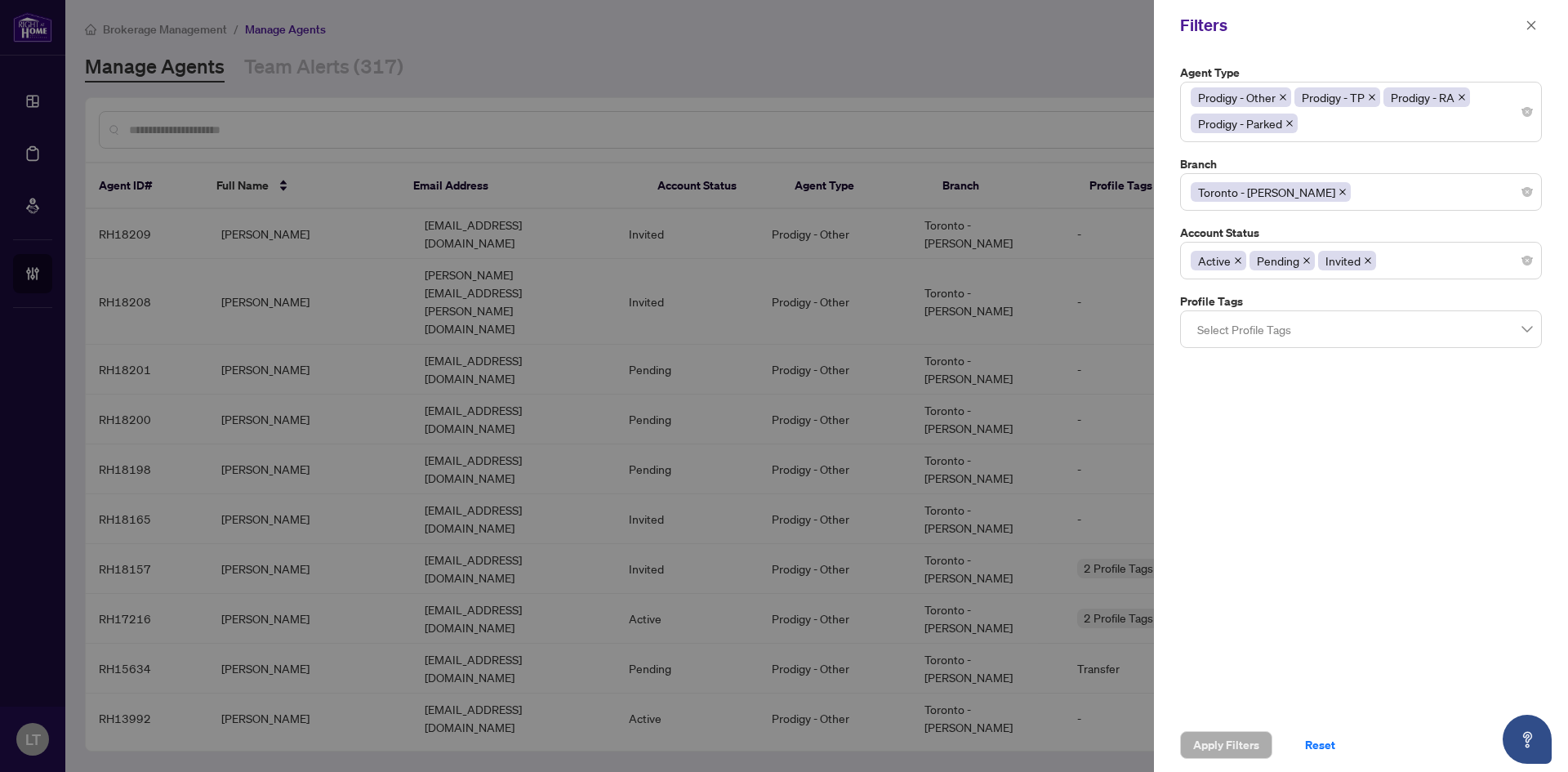
click at [1338, 191] on icon "close" at bounding box center [1342, 191] width 8 height 8
click at [1529, 191] on div at bounding box center [1361, 191] width 340 height 30
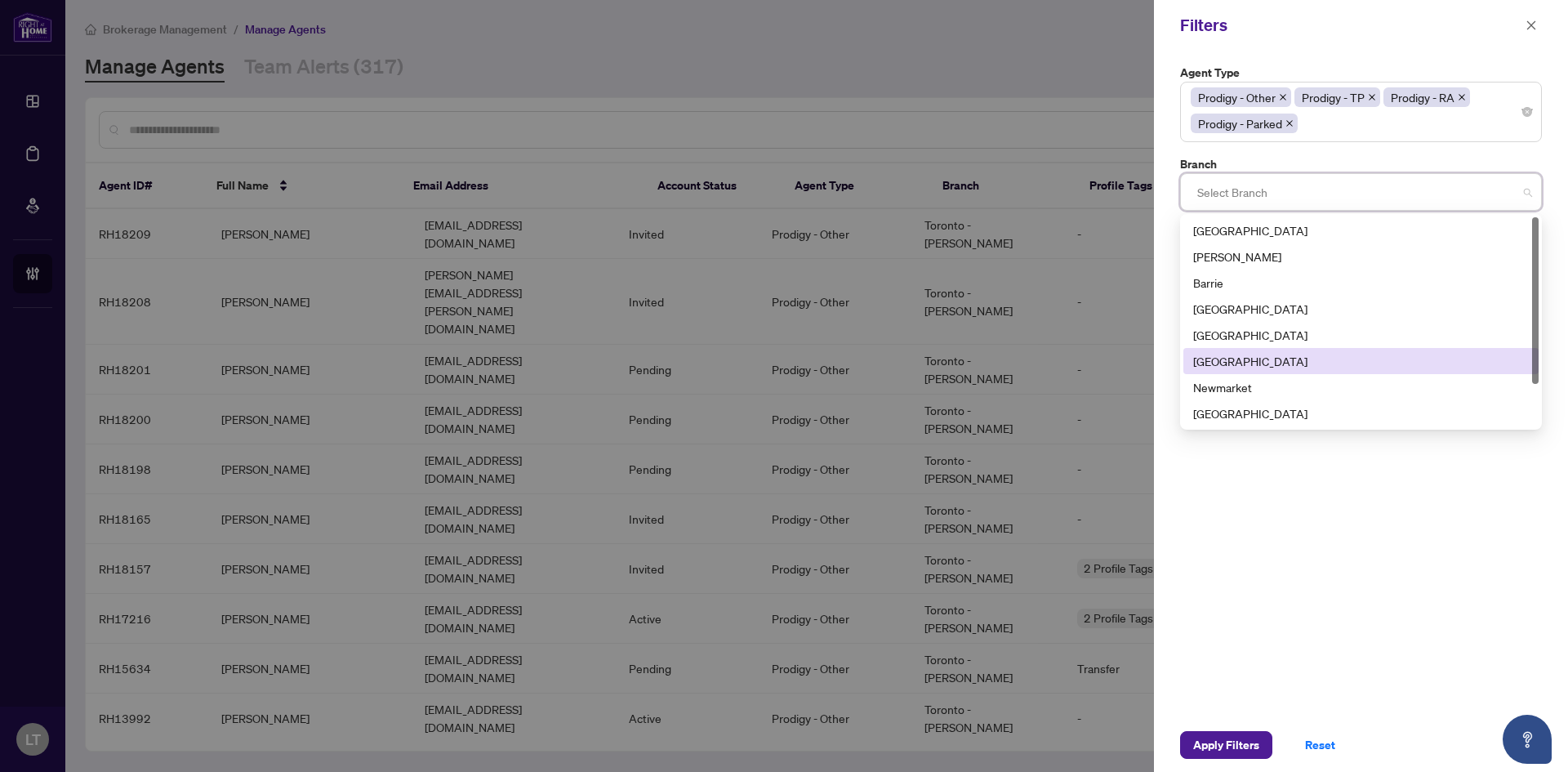
click at [1224, 362] on div "[GEOGRAPHIC_DATA]" at bounding box center [1360, 361] width 336 height 18
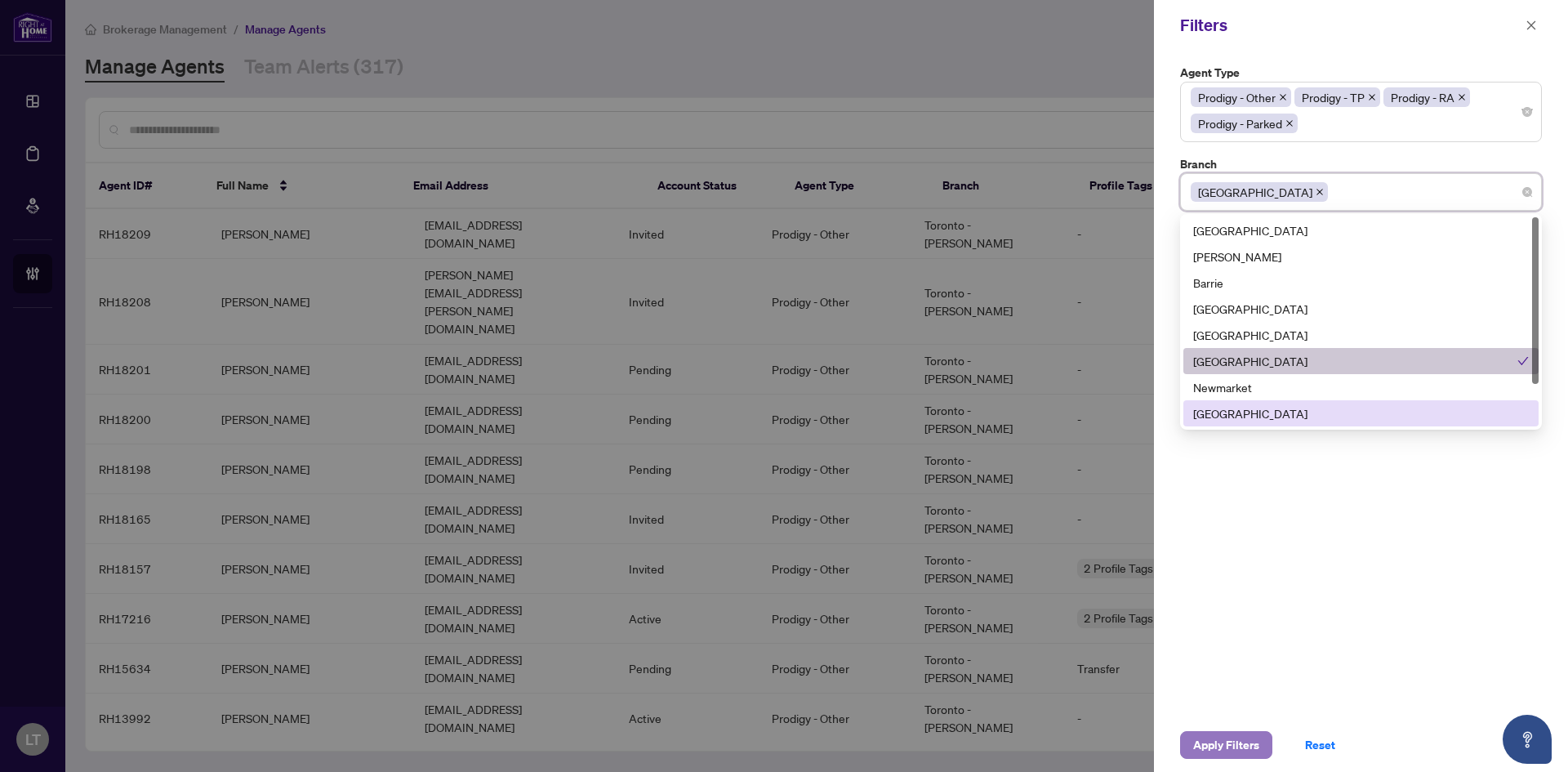
click at [1236, 745] on span "Apply Filters" at bounding box center [1226, 744] width 66 height 26
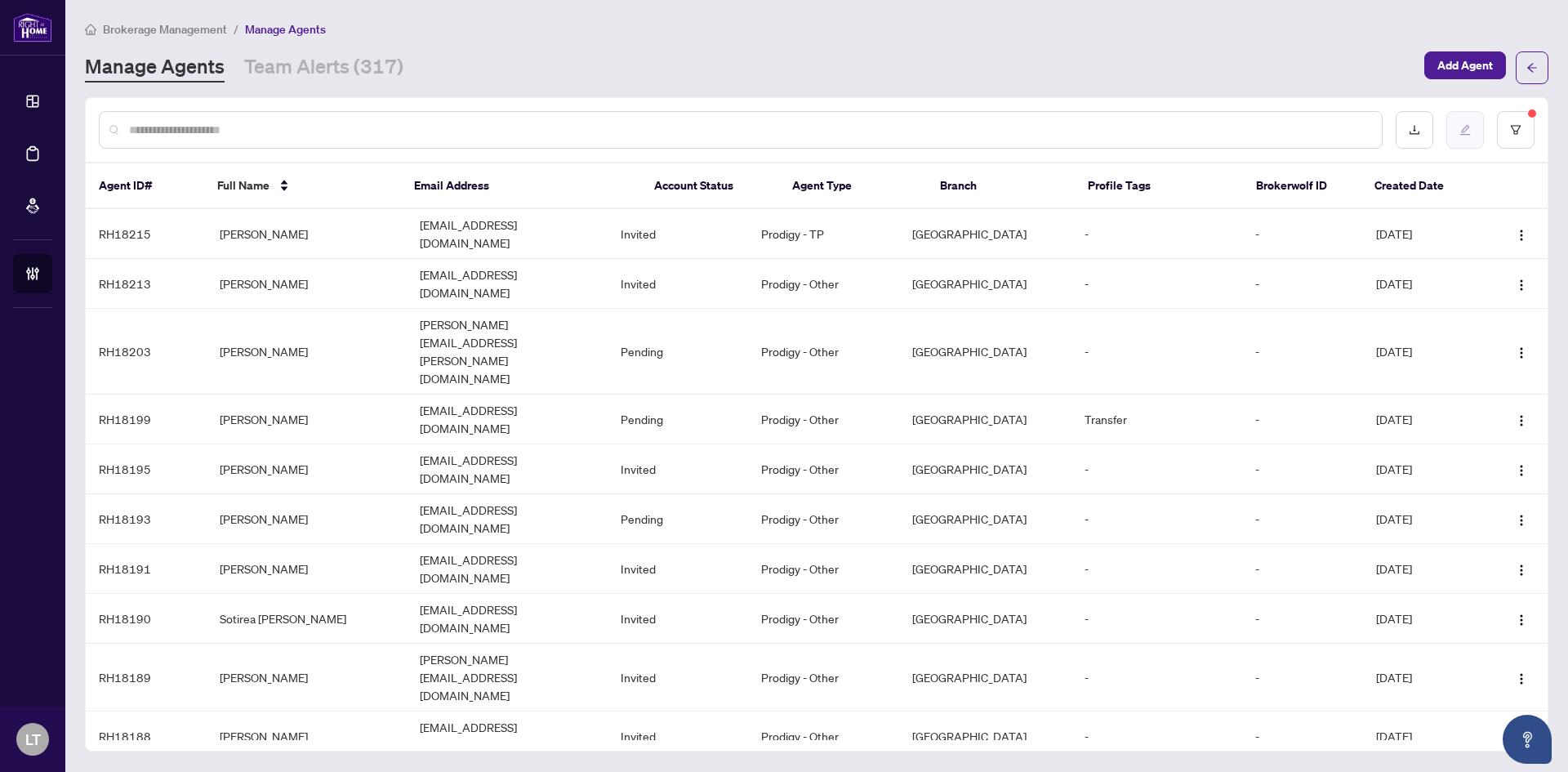
click at [1471, 128] on button "button" at bounding box center [1464, 130] width 37 height 37
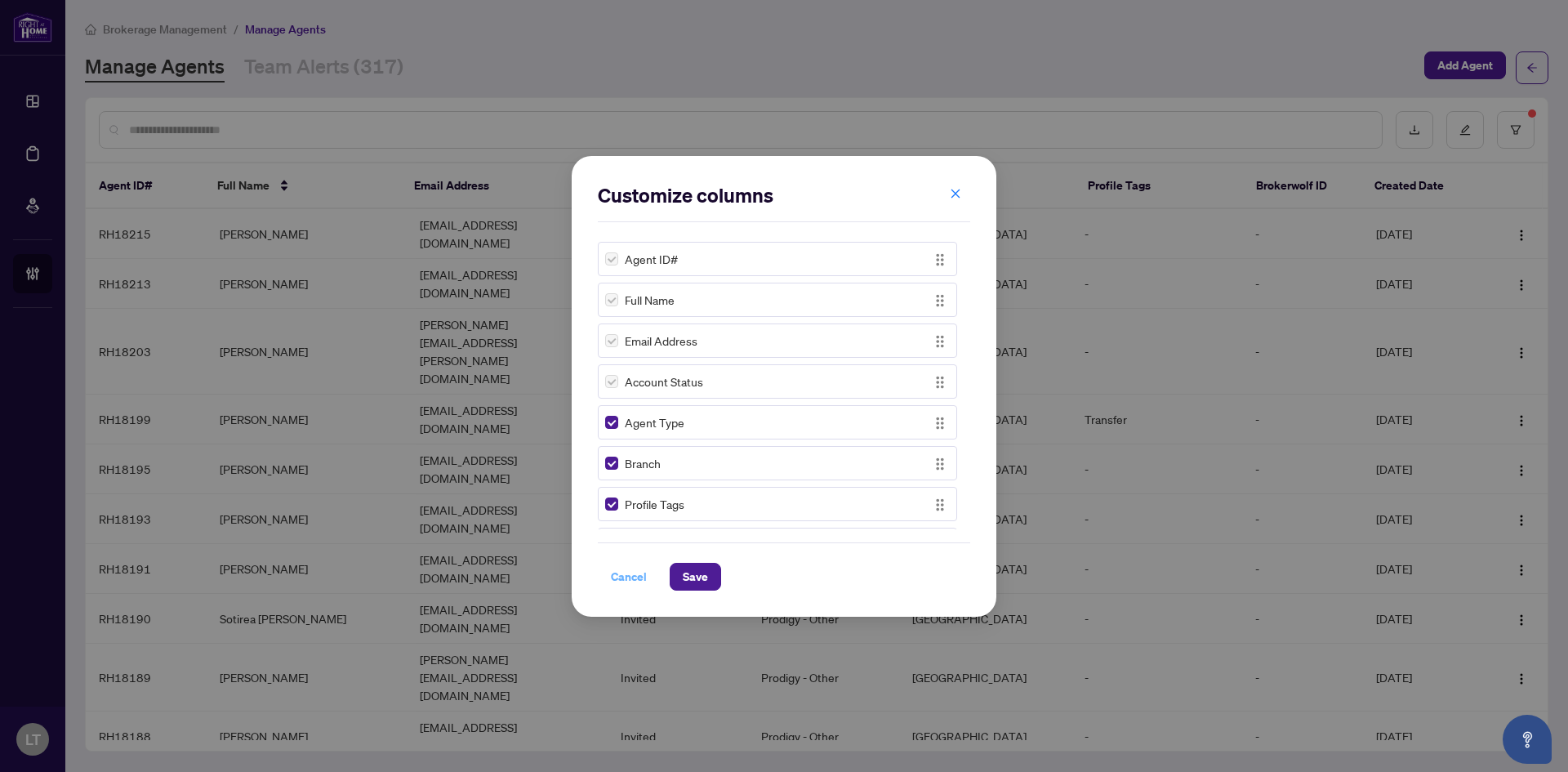
click at [622, 578] on span "Cancel" at bounding box center [628, 576] width 36 height 26
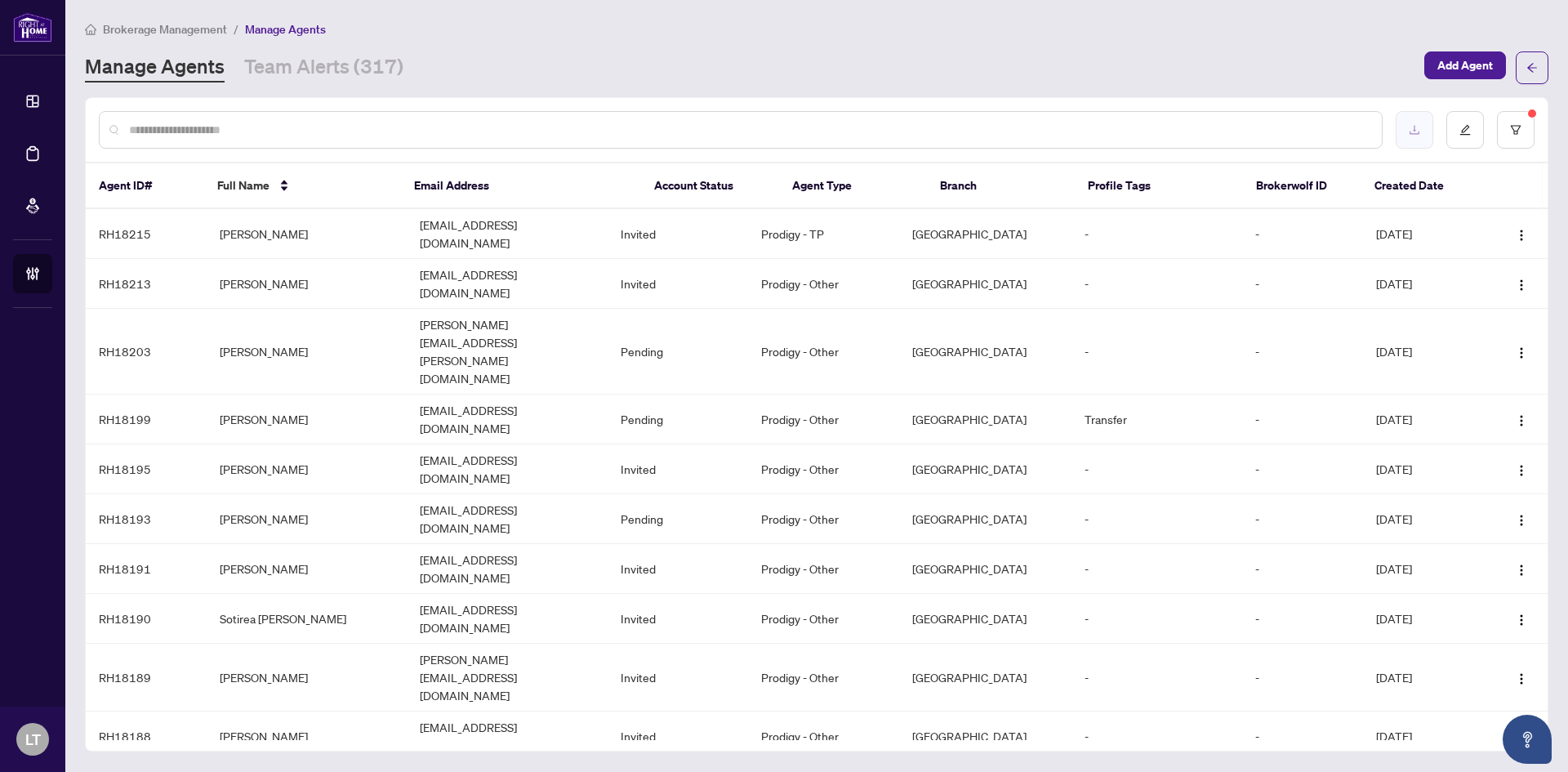
click at [1413, 137] on button "button" at bounding box center [1414, 130] width 37 height 37
click at [1520, 132] on icon "filter" at bounding box center [1516, 130] width 12 height 12
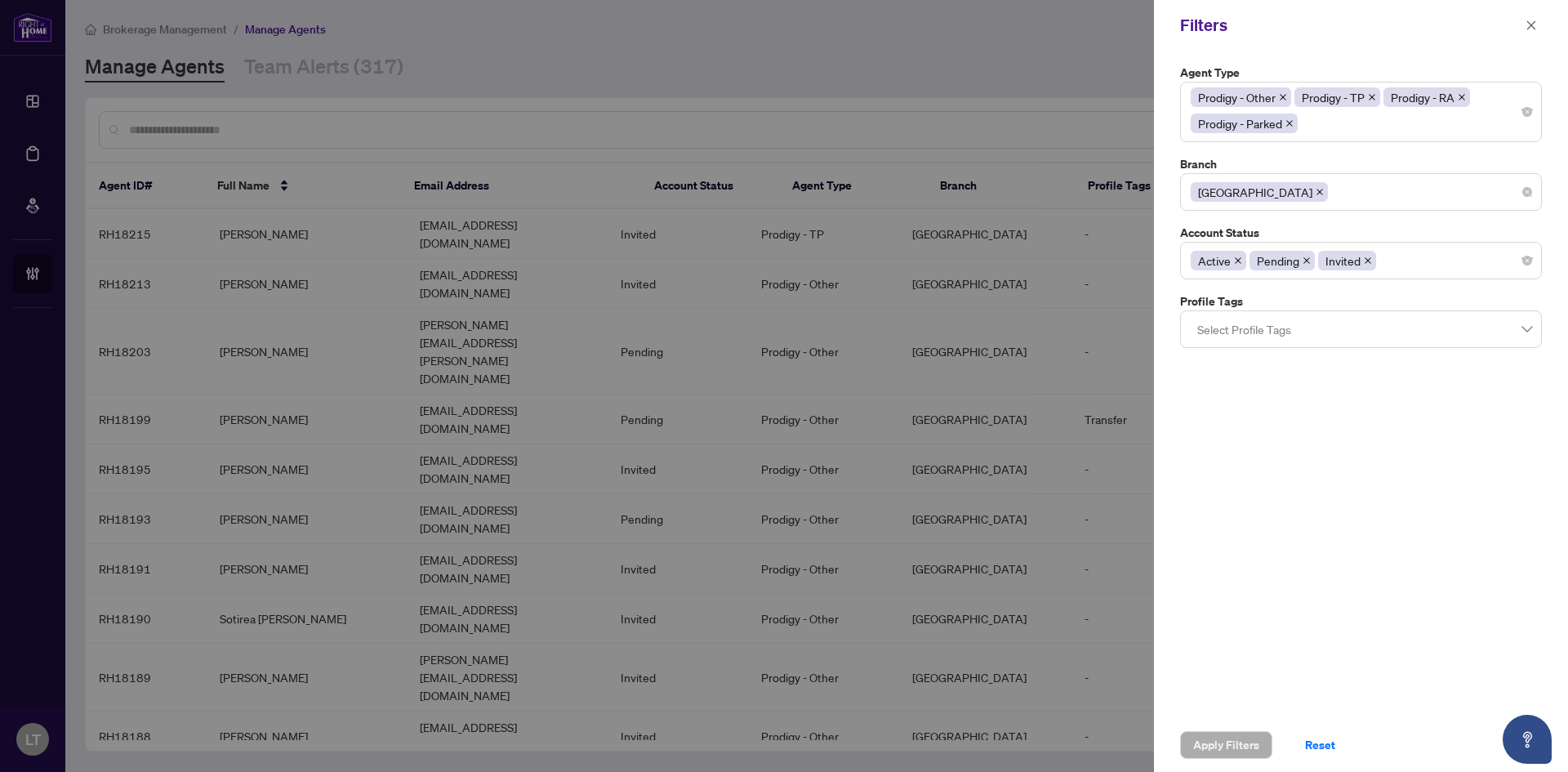
click at [1529, 198] on div "[GEOGRAPHIC_DATA]" at bounding box center [1361, 191] width 340 height 30
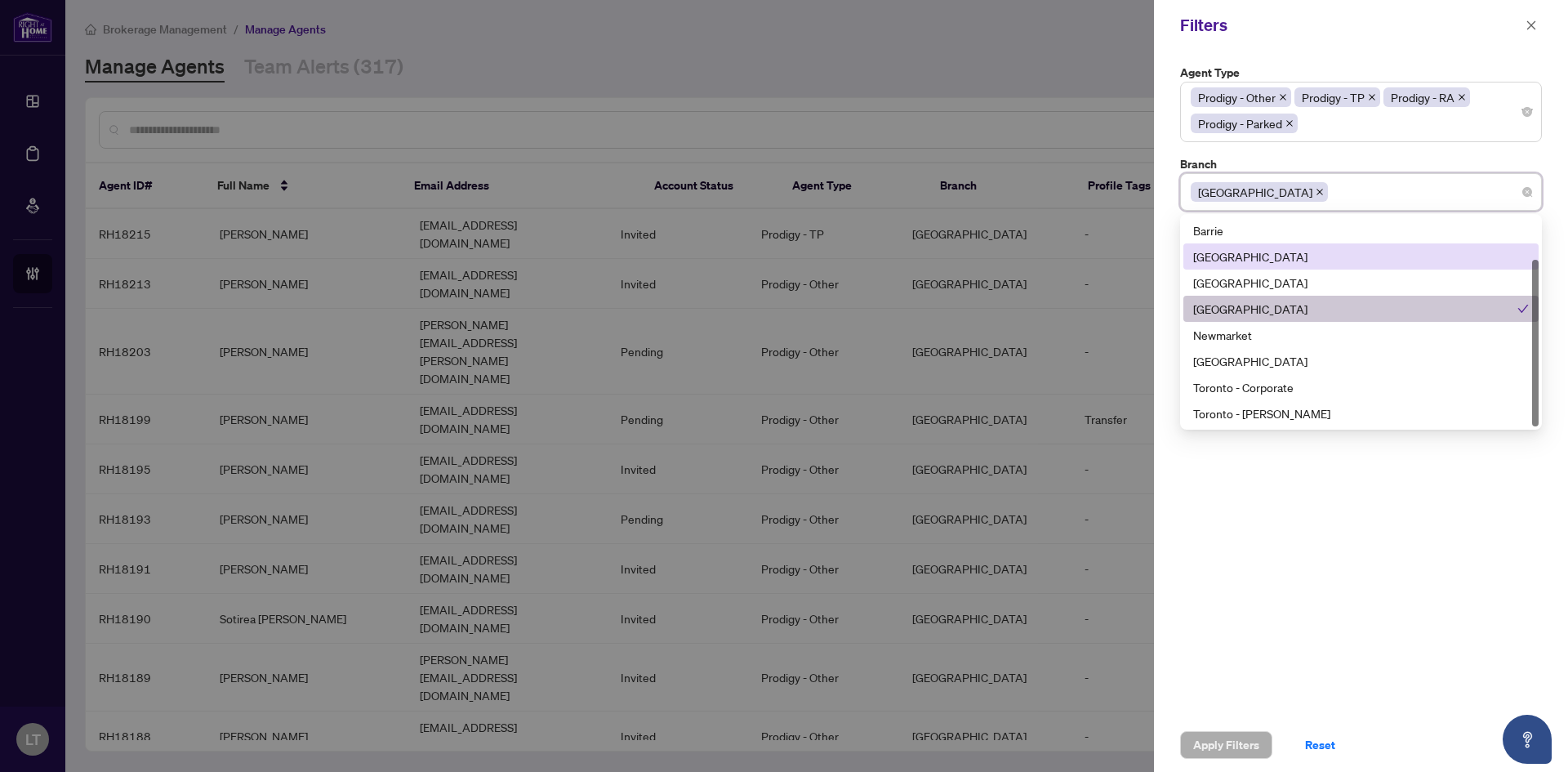
click at [1233, 263] on div "[GEOGRAPHIC_DATA]" at bounding box center [1360, 256] width 336 height 18
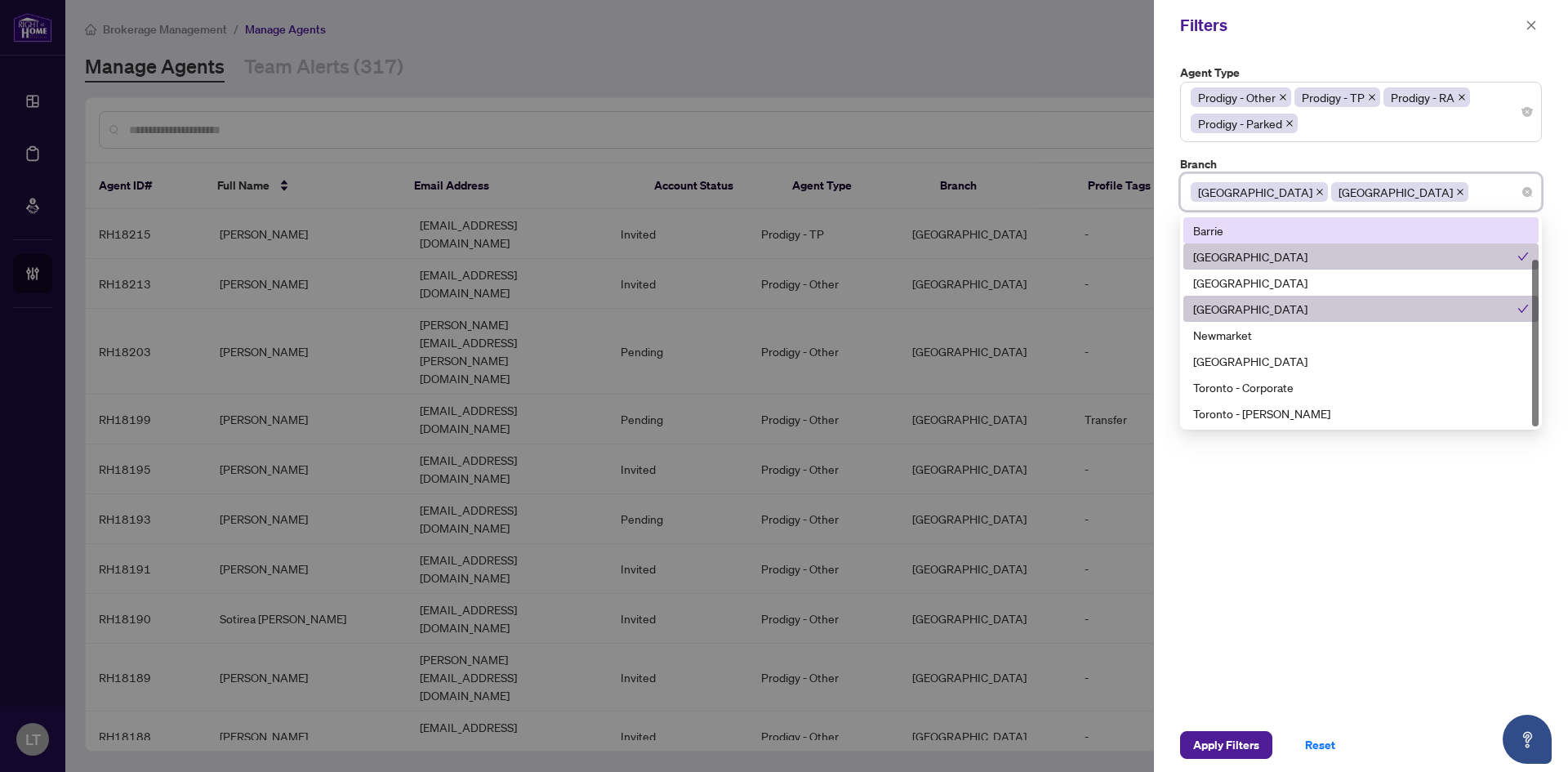
click at [1316, 189] on icon "close" at bounding box center [1320, 191] width 8 height 8
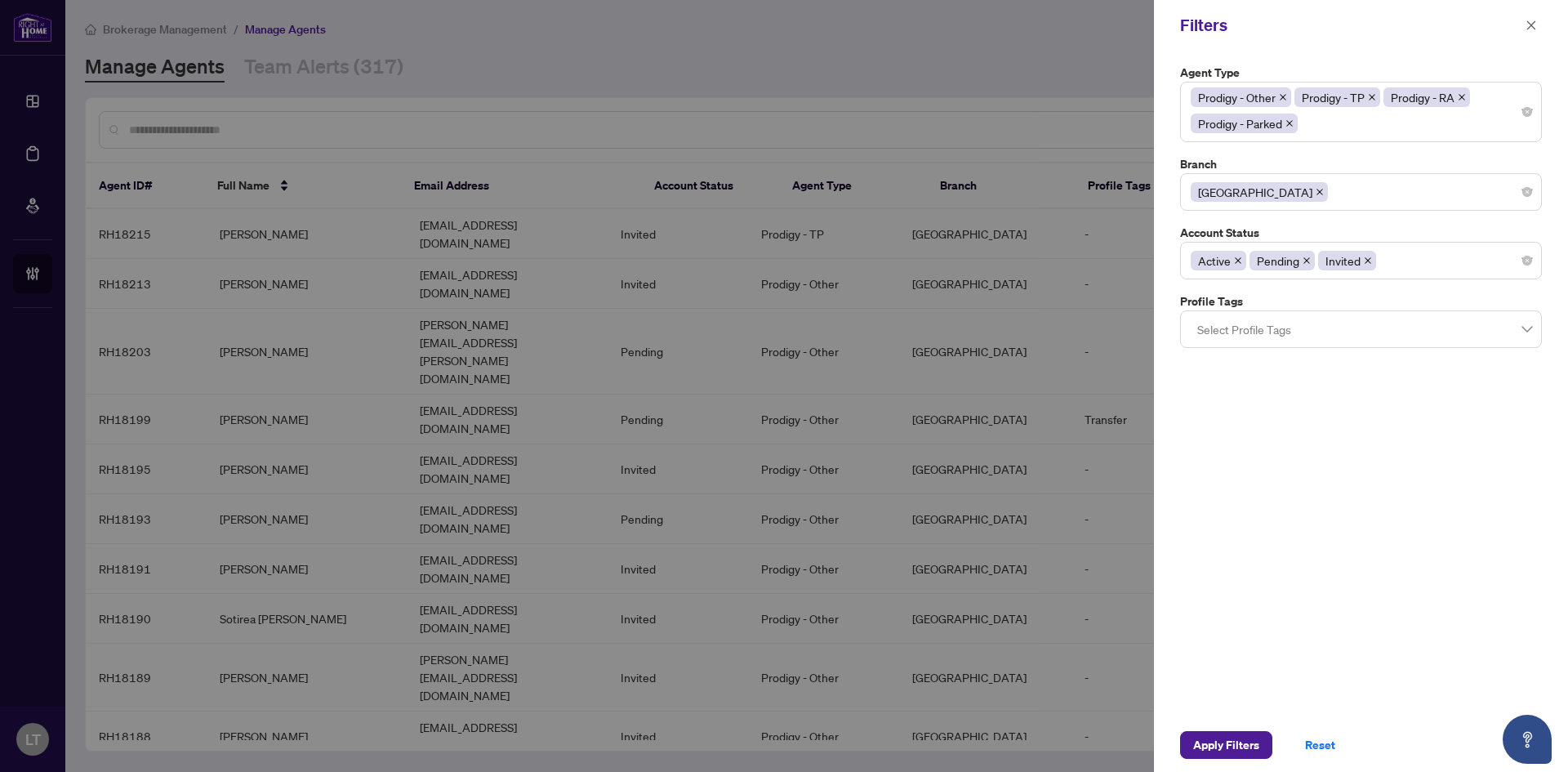
drag, startPoint x: 1310, startPoint y: 654, endPoint x: 1279, endPoint y: 676, distance: 38.0
click at [1309, 654] on div "Agent Type Prodigy - Other Prodigy - TP Prodigy - RA Prodigy - [GEOGRAPHIC_DATA…" at bounding box center [1360, 385] width 414 height 667
click at [1211, 749] on span "Apply Filters" at bounding box center [1226, 744] width 66 height 26
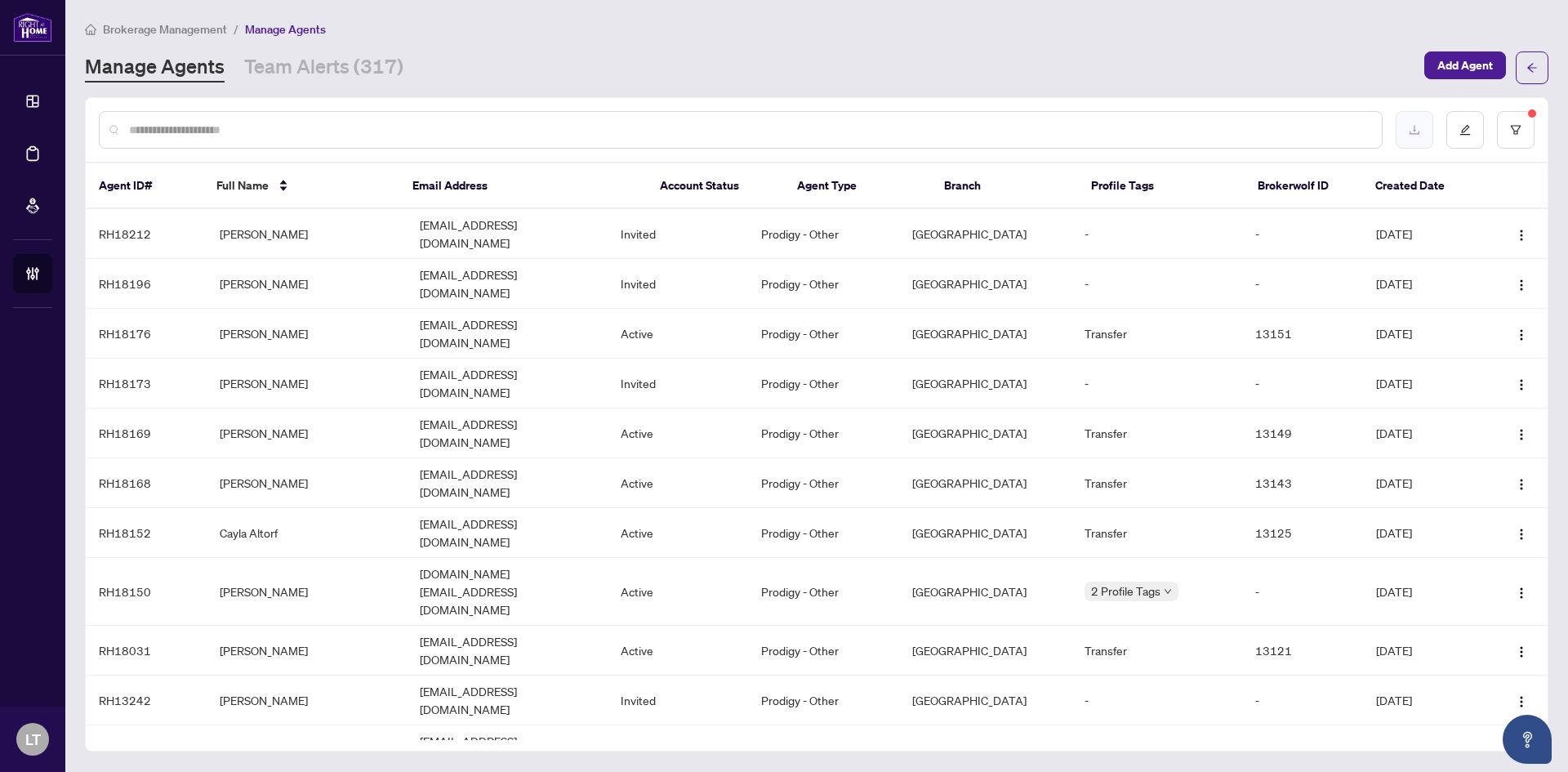
click at [1415, 131] on icon "download" at bounding box center [1414, 130] width 12 height 12
click at [144, 23] on span "Brokerage Management" at bounding box center [164, 29] width 124 height 14
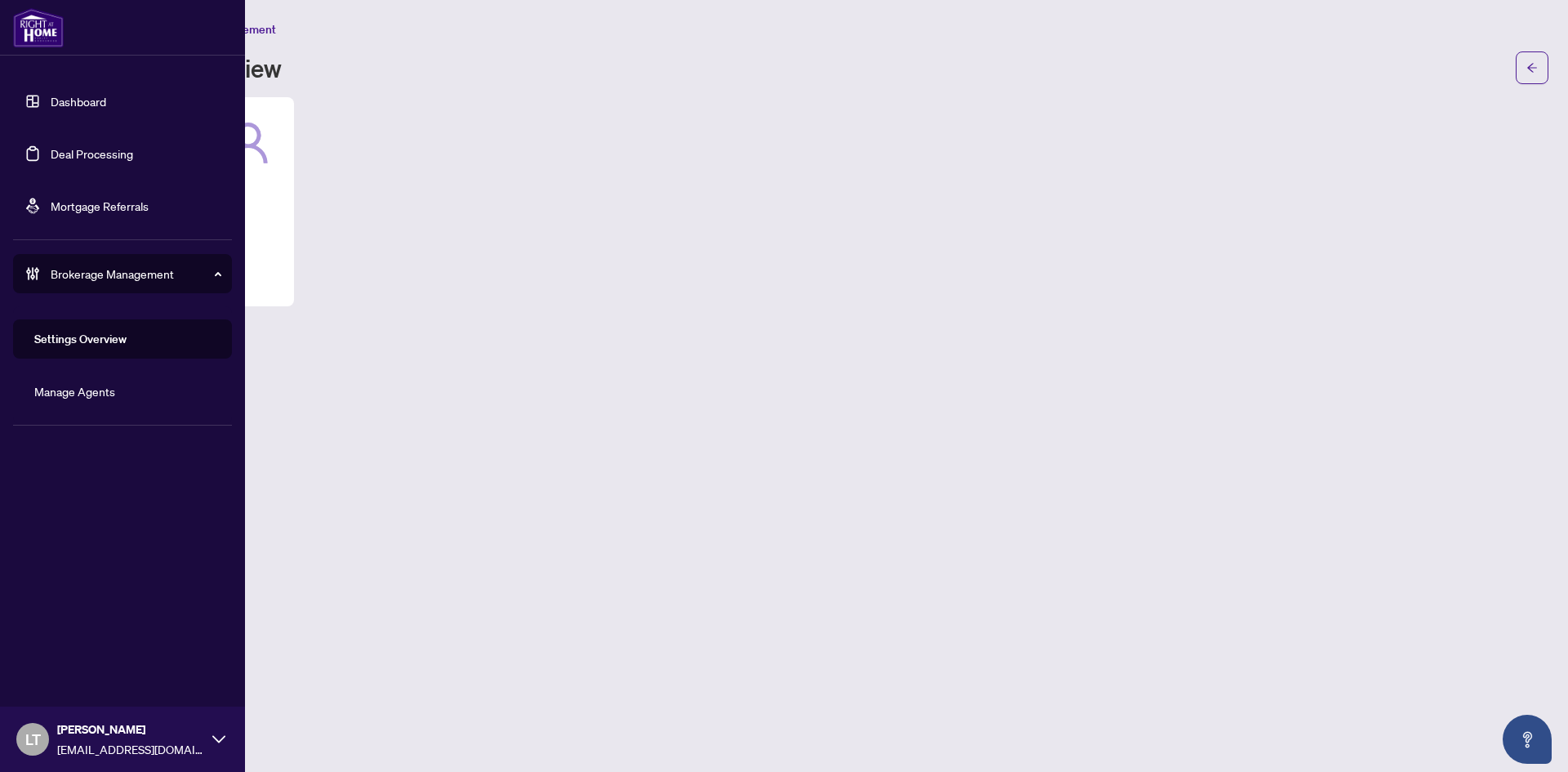
click at [71, 99] on link "Dashboard" at bounding box center [79, 101] width 56 height 14
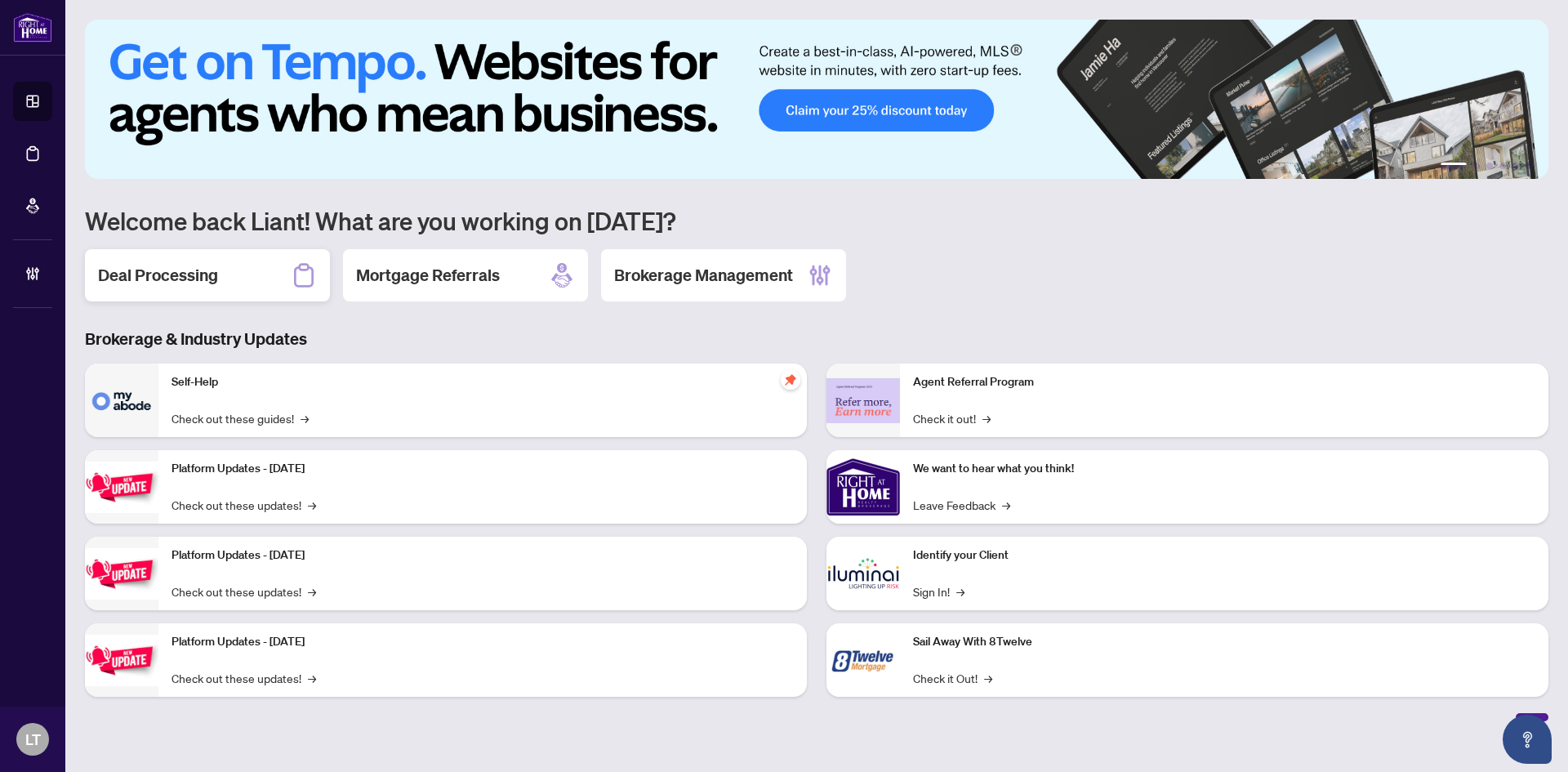
click at [244, 272] on div "Deal Processing" at bounding box center [207, 275] width 245 height 52
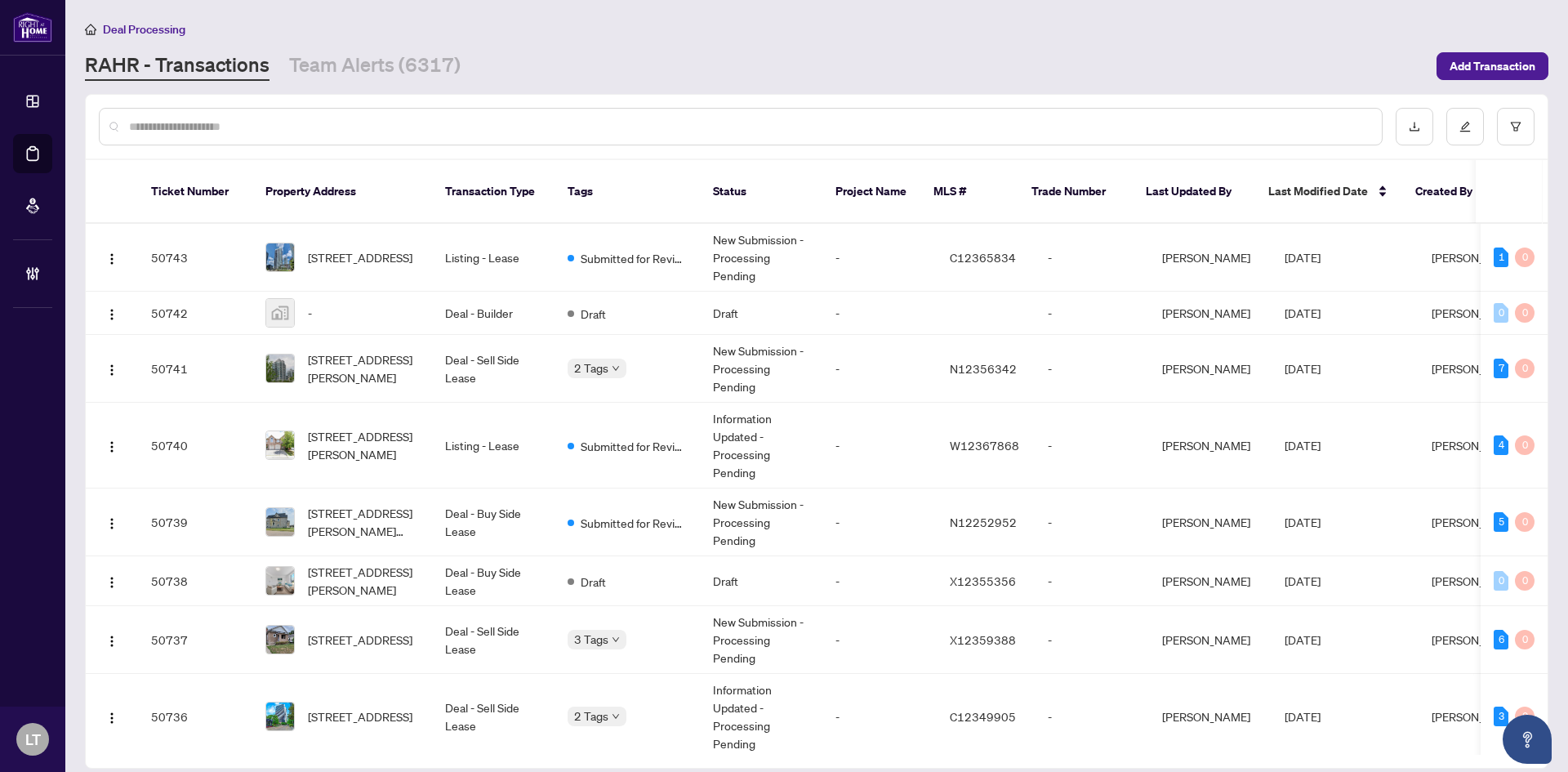
click at [233, 121] on input "text" at bounding box center [749, 126] width 1240 height 18
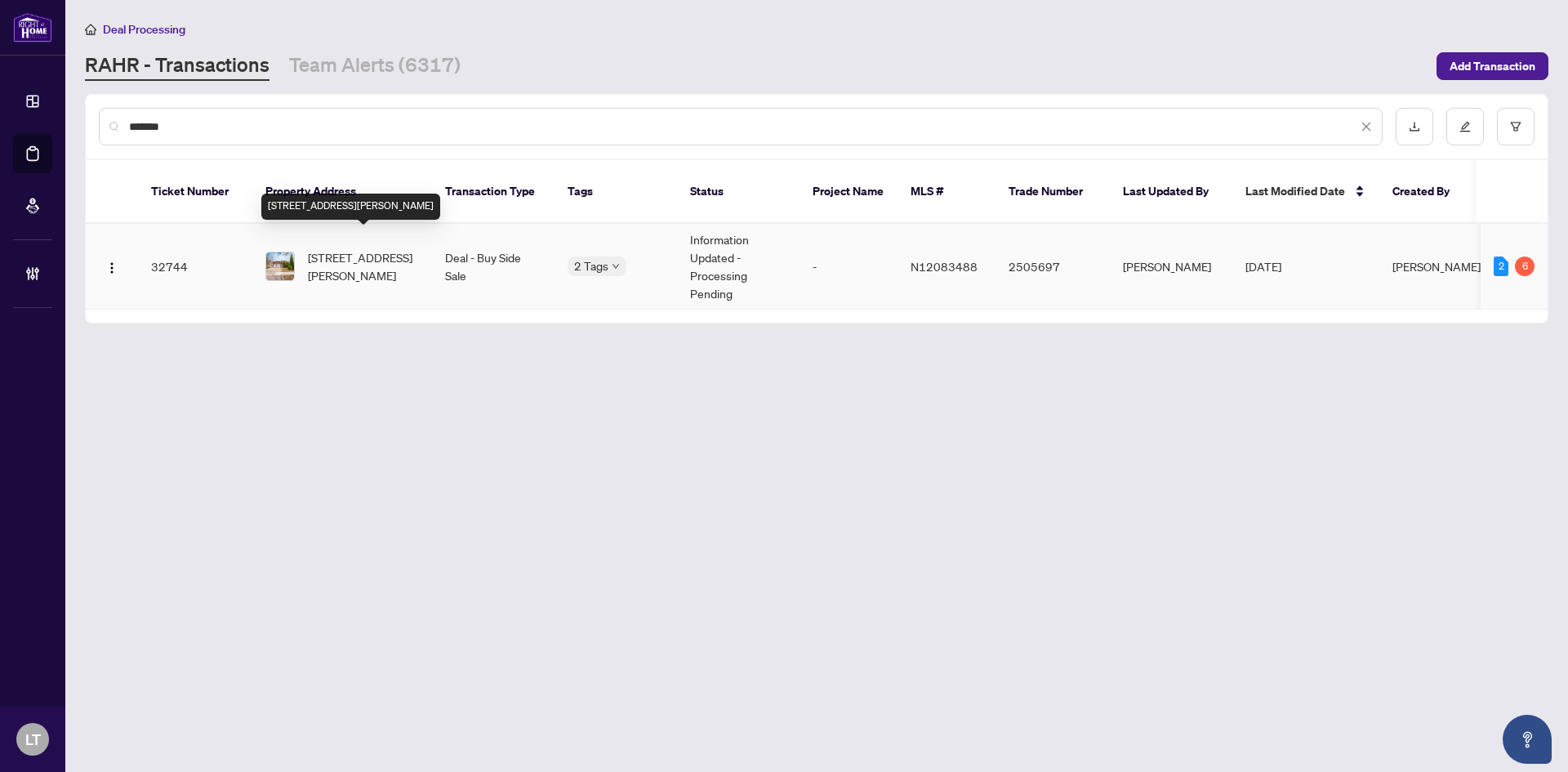
type input "*******"
click at [382, 254] on span "[STREET_ADDRESS][PERSON_NAME]" at bounding box center [363, 265] width 112 height 36
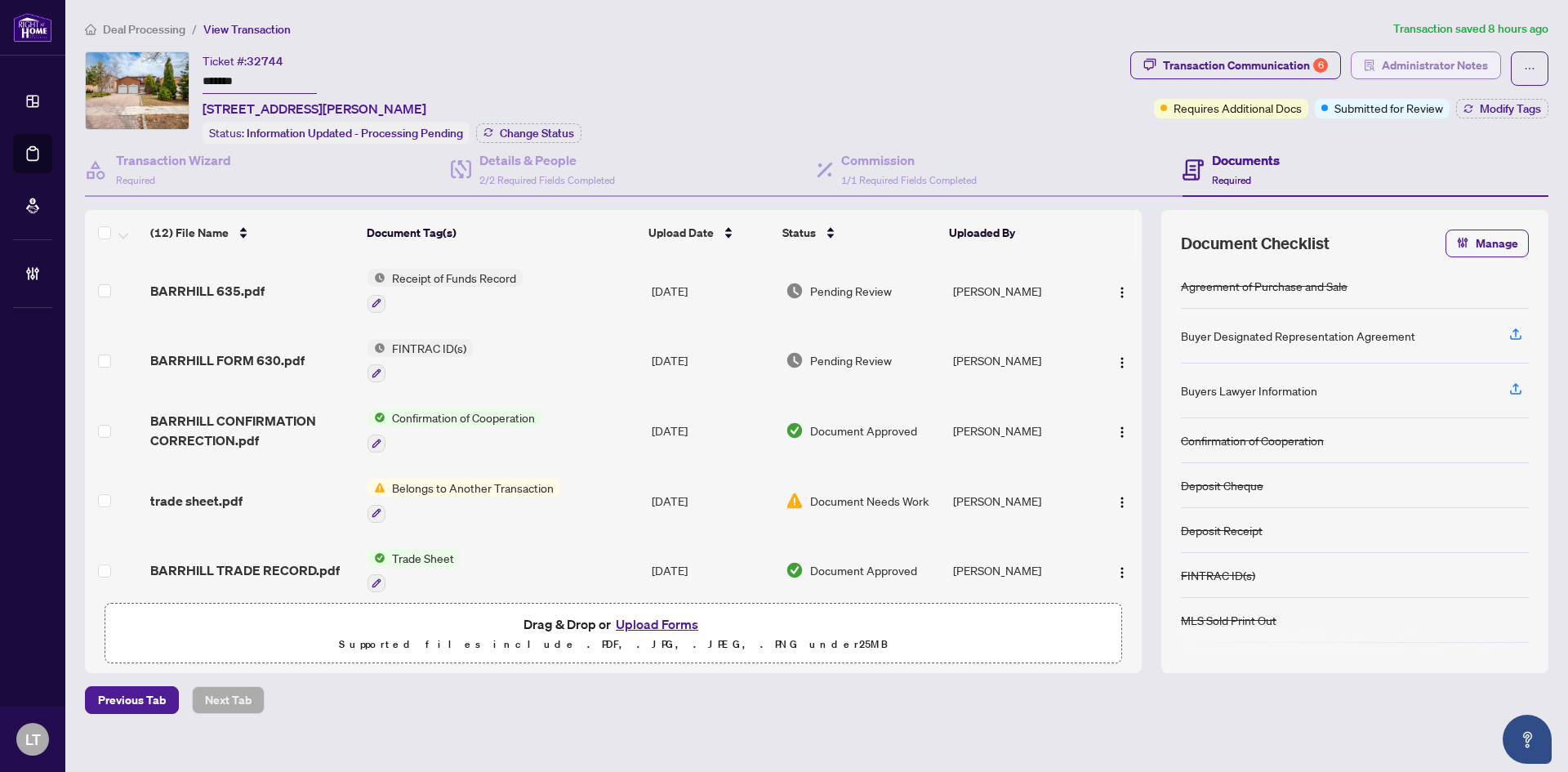
click at [1447, 64] on span "Administrator Notes" at bounding box center [1434, 64] width 106 height 26
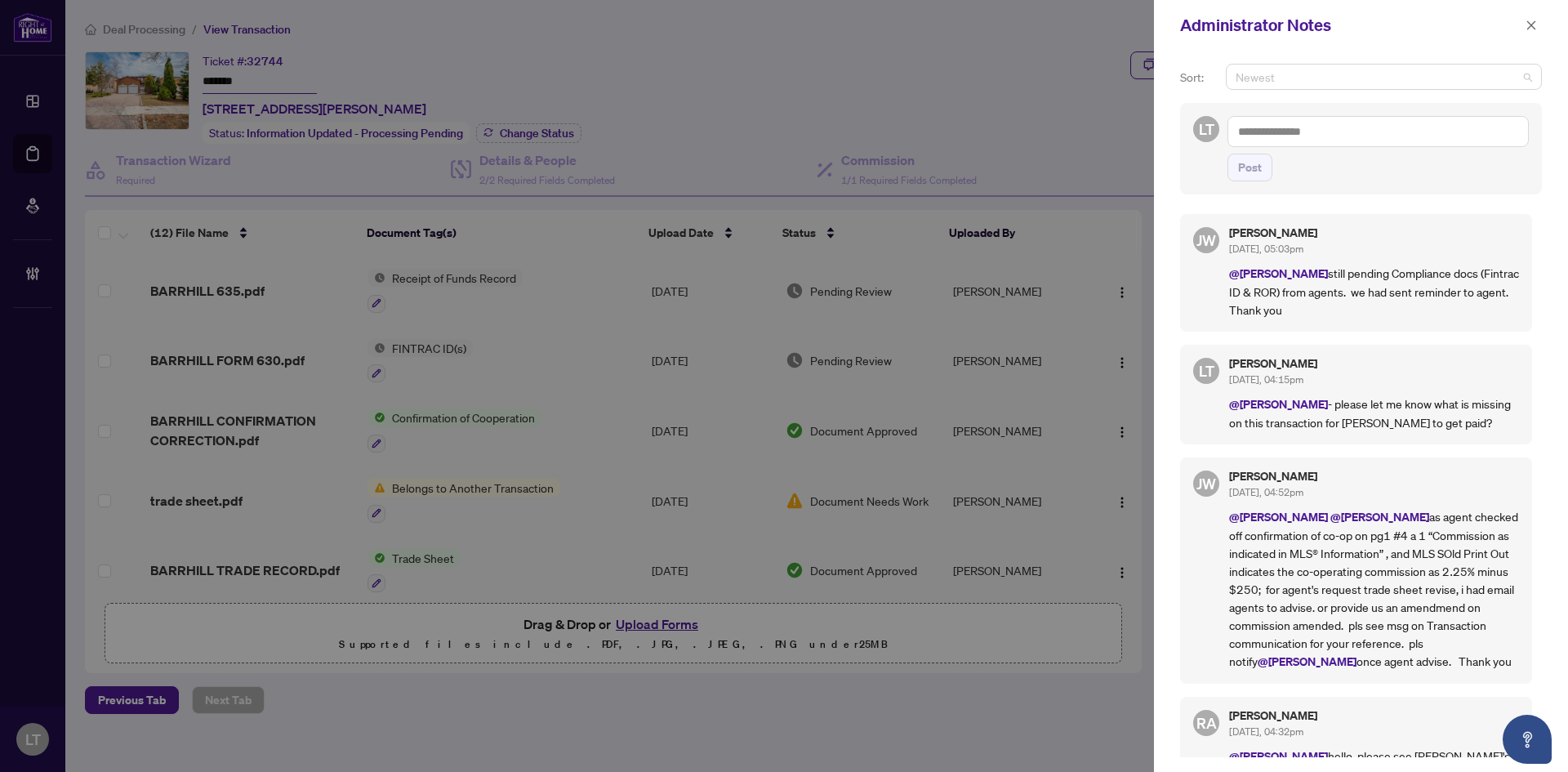
click at [1343, 77] on span "Newest" at bounding box center [1383, 76] width 296 height 24
drag, startPoint x: 1285, startPoint y: 79, endPoint x: 1247, endPoint y: 79, distance: 38.0
click at [1247, 79] on input "*****" at bounding box center [1376, 76] width 282 height 24
type input "*******"
click at [1510, 42] on div "Administrator Notes" at bounding box center [1360, 25] width 414 height 51
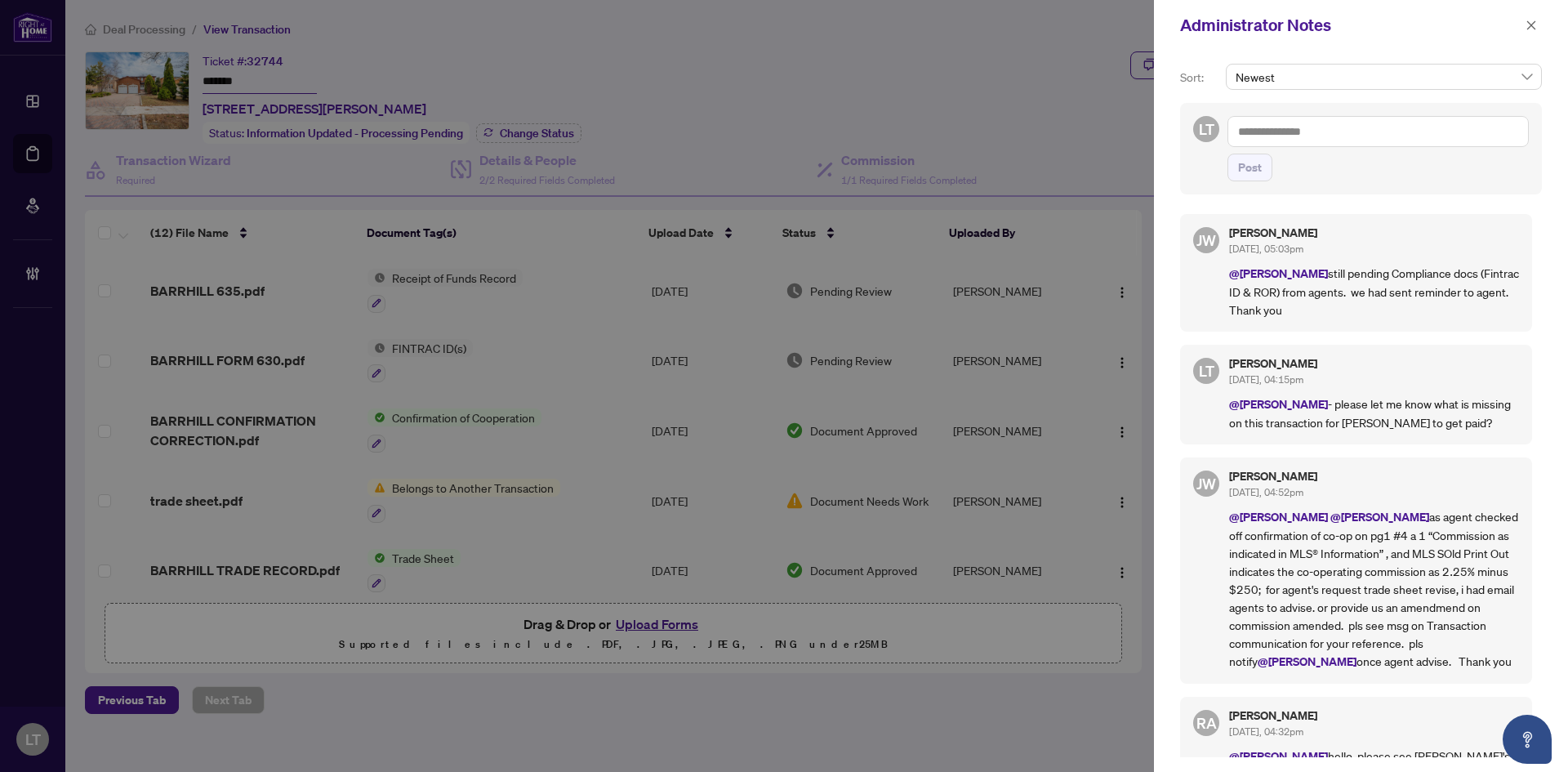
click at [1291, 130] on textarea at bounding box center [1378, 132] width 301 height 31
click at [1232, 130] on textarea "****" at bounding box center [1378, 132] width 301 height 31
click at [1321, 135] on textarea "*****" at bounding box center [1378, 132] width 301 height 31
click at [1305, 146] on b "[PERSON_NAME]" at bounding box center [1334, 142] width 88 height 14
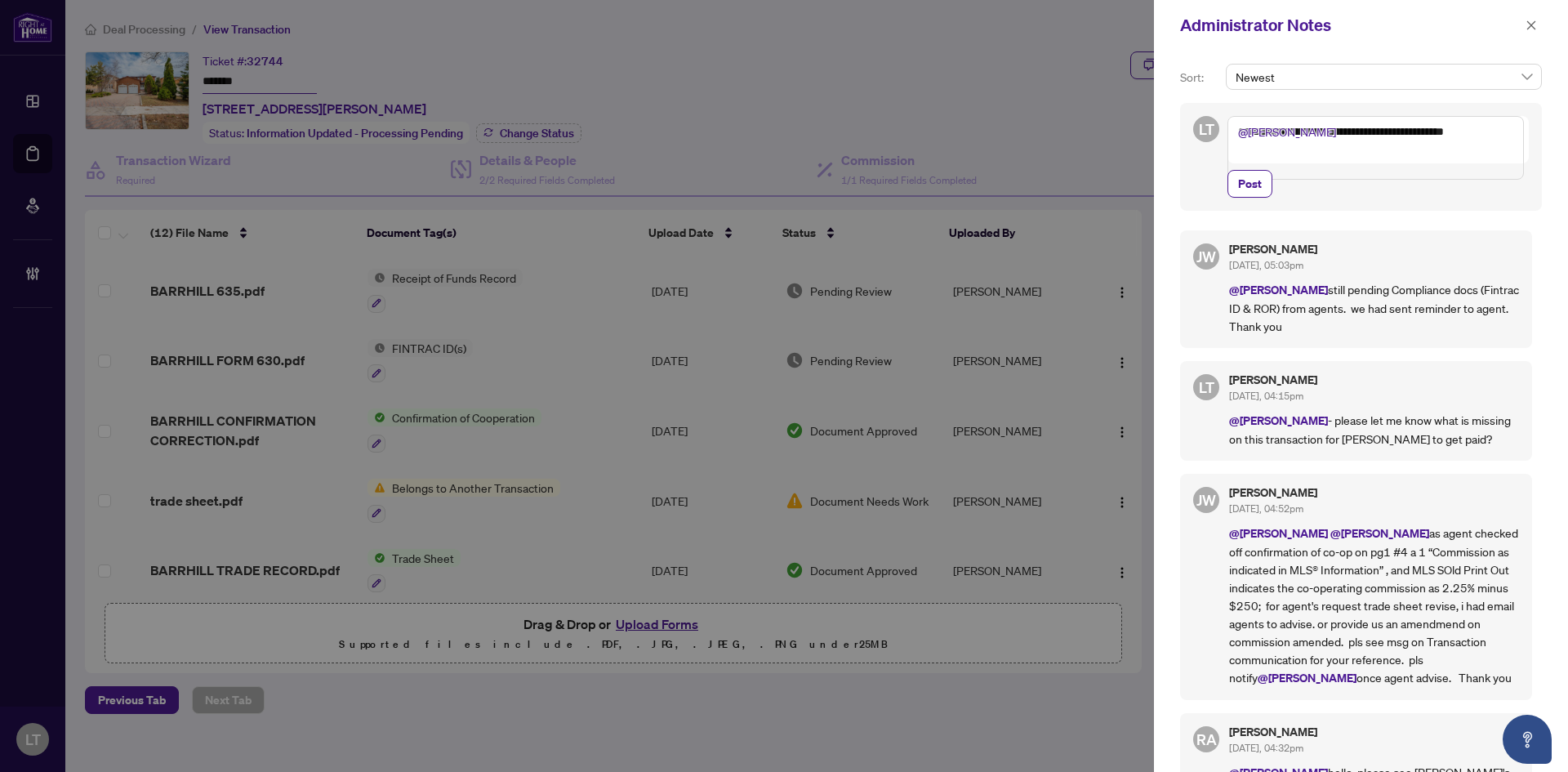
type textarea "**********"
click at [1257, 211] on div "**********" at bounding box center [1361, 157] width 361 height 108
click at [1257, 197] on span "Post" at bounding box center [1250, 184] width 24 height 26
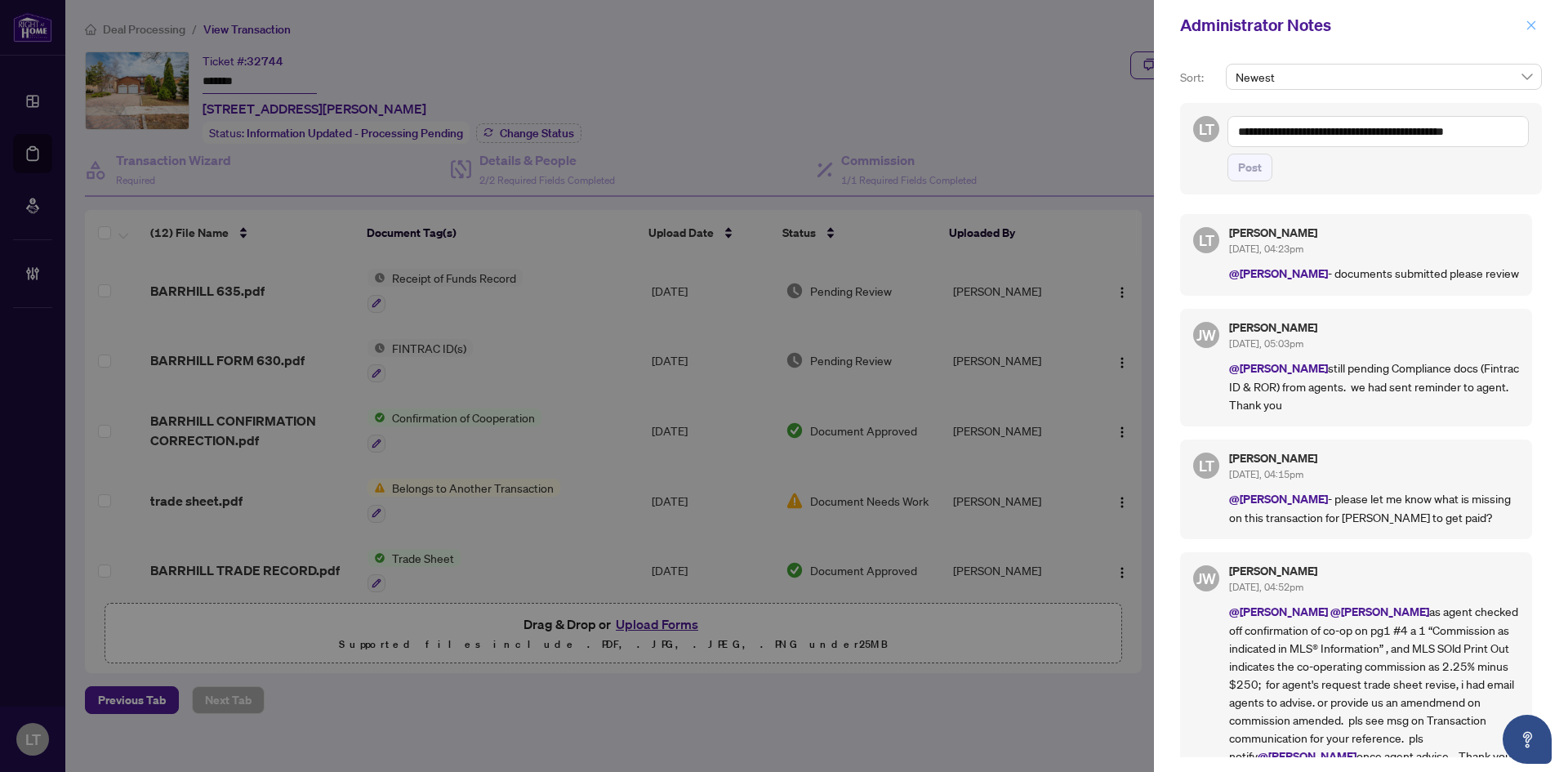
click at [1534, 26] on icon "close" at bounding box center [1531, 25] width 12 height 12
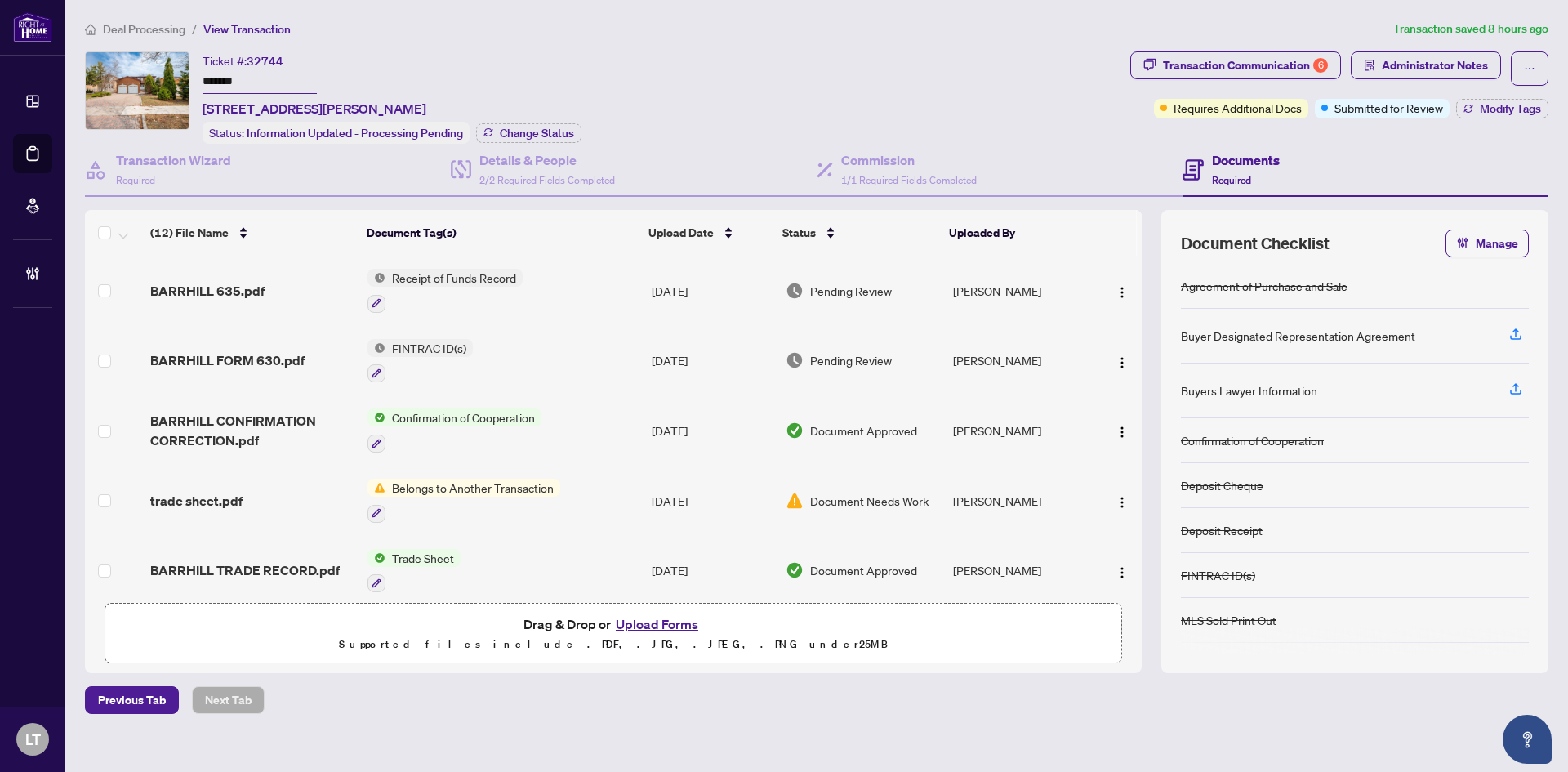
click at [455, 274] on span "Receipt of Funds Record" at bounding box center [454, 277] width 137 height 18
click at [142, 33] on span "Deal Processing" at bounding box center [144, 29] width 83 height 14
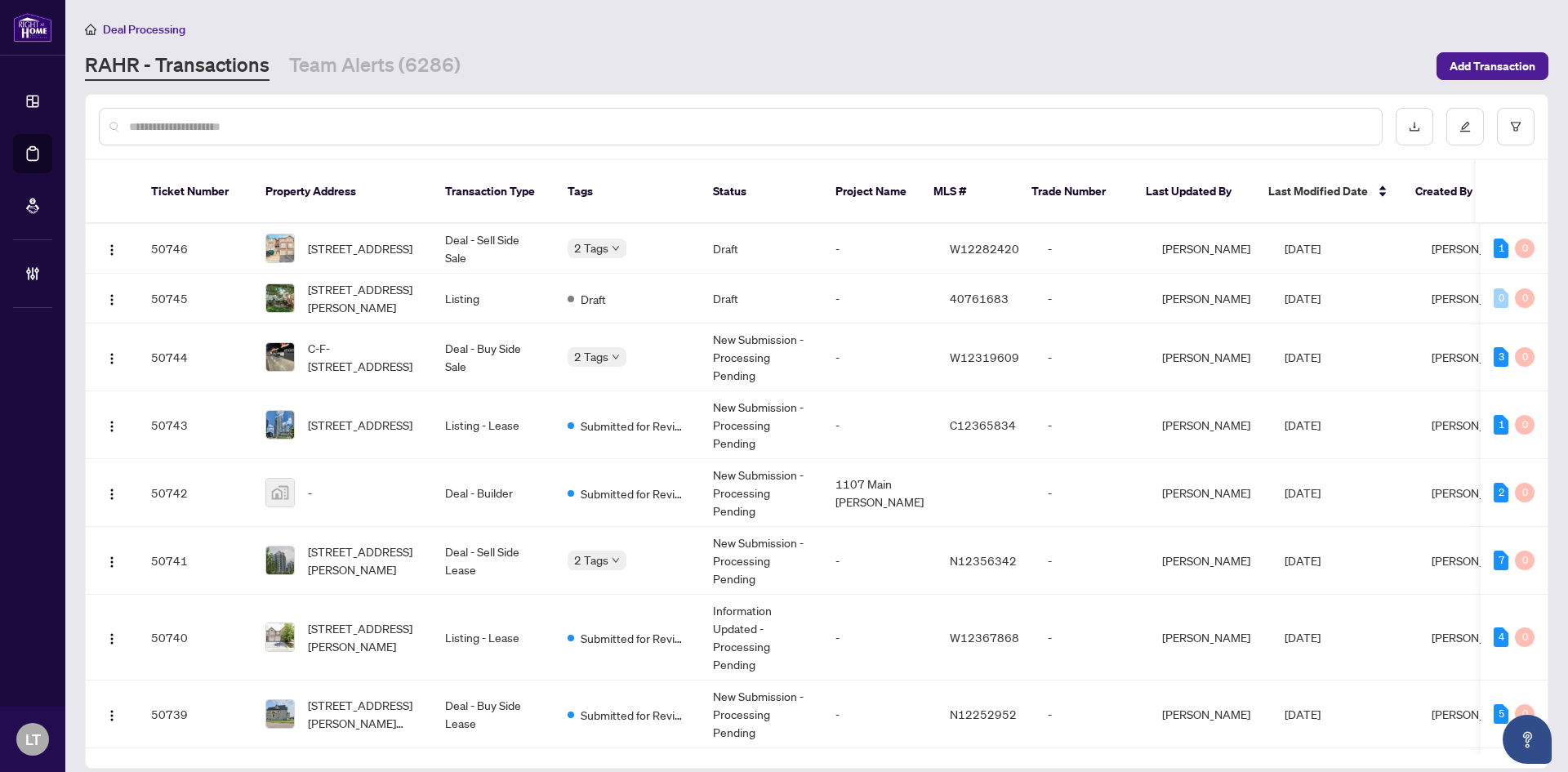
click at [222, 120] on input "text" at bounding box center [749, 126] width 1240 height 18
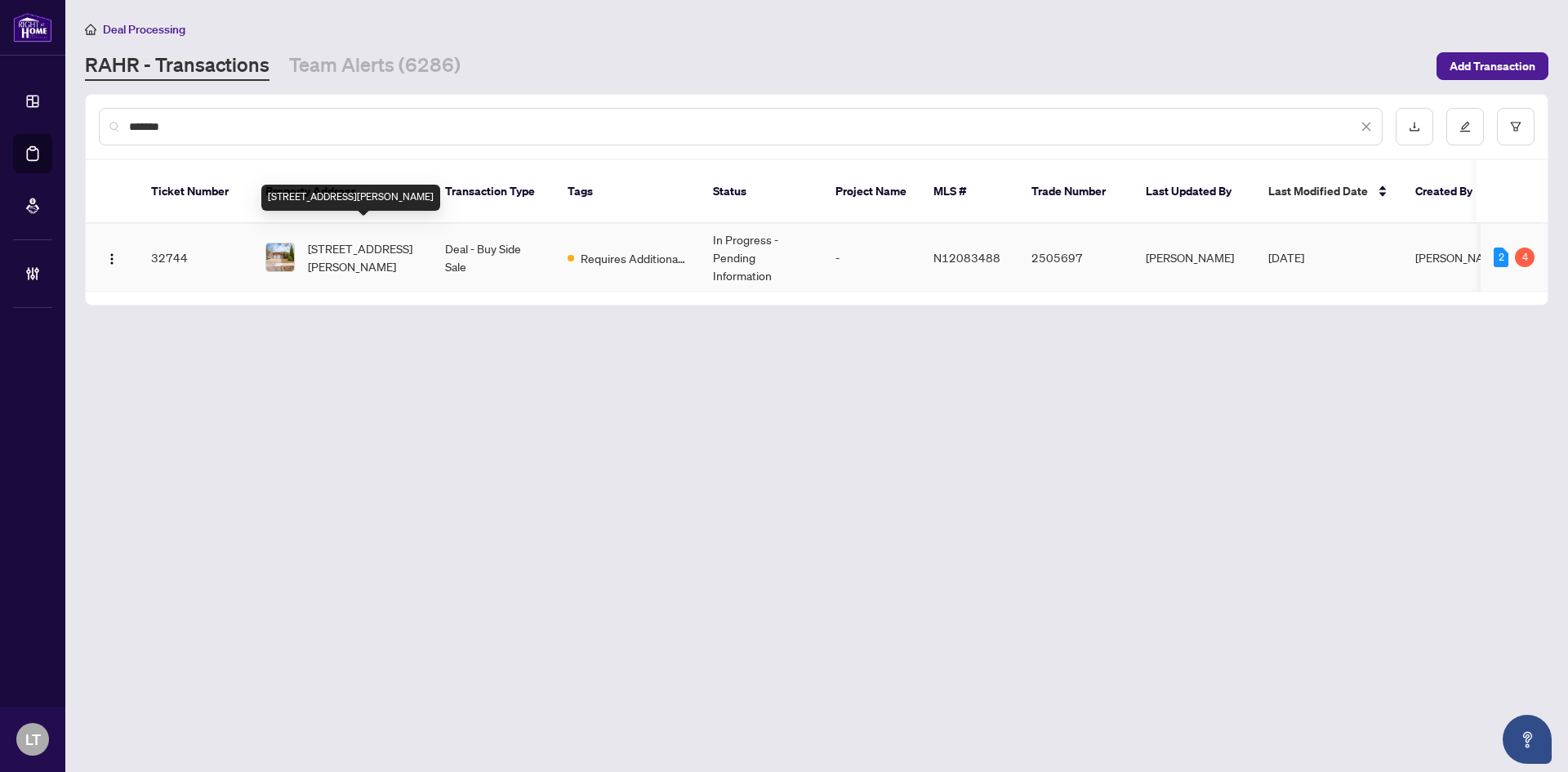
type input "*******"
click at [392, 252] on span "[STREET_ADDRESS][PERSON_NAME]" at bounding box center [363, 257] width 112 height 36
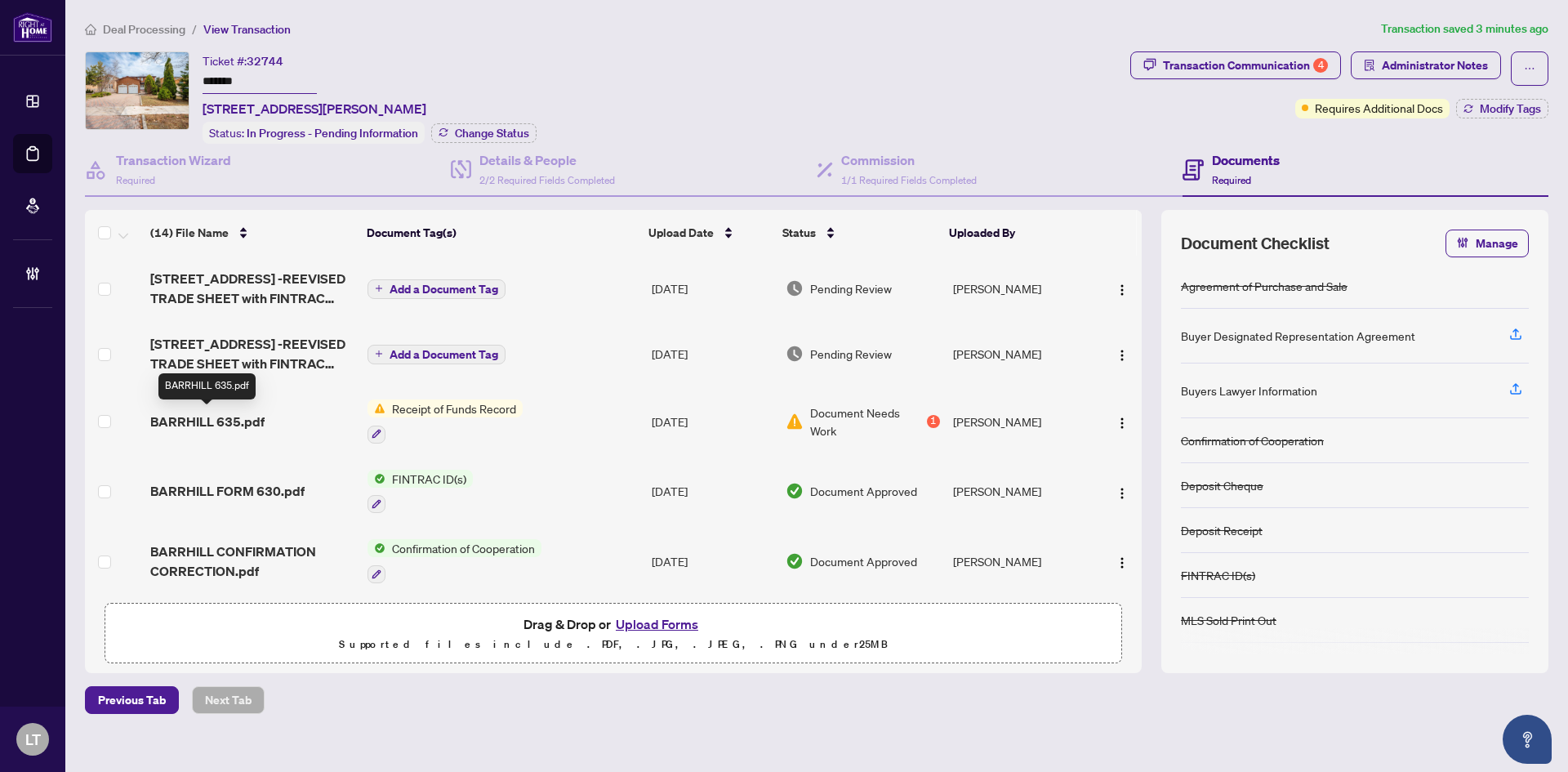
click at [247, 419] on span "BARRHILL 635.pdf" at bounding box center [207, 421] width 114 height 19
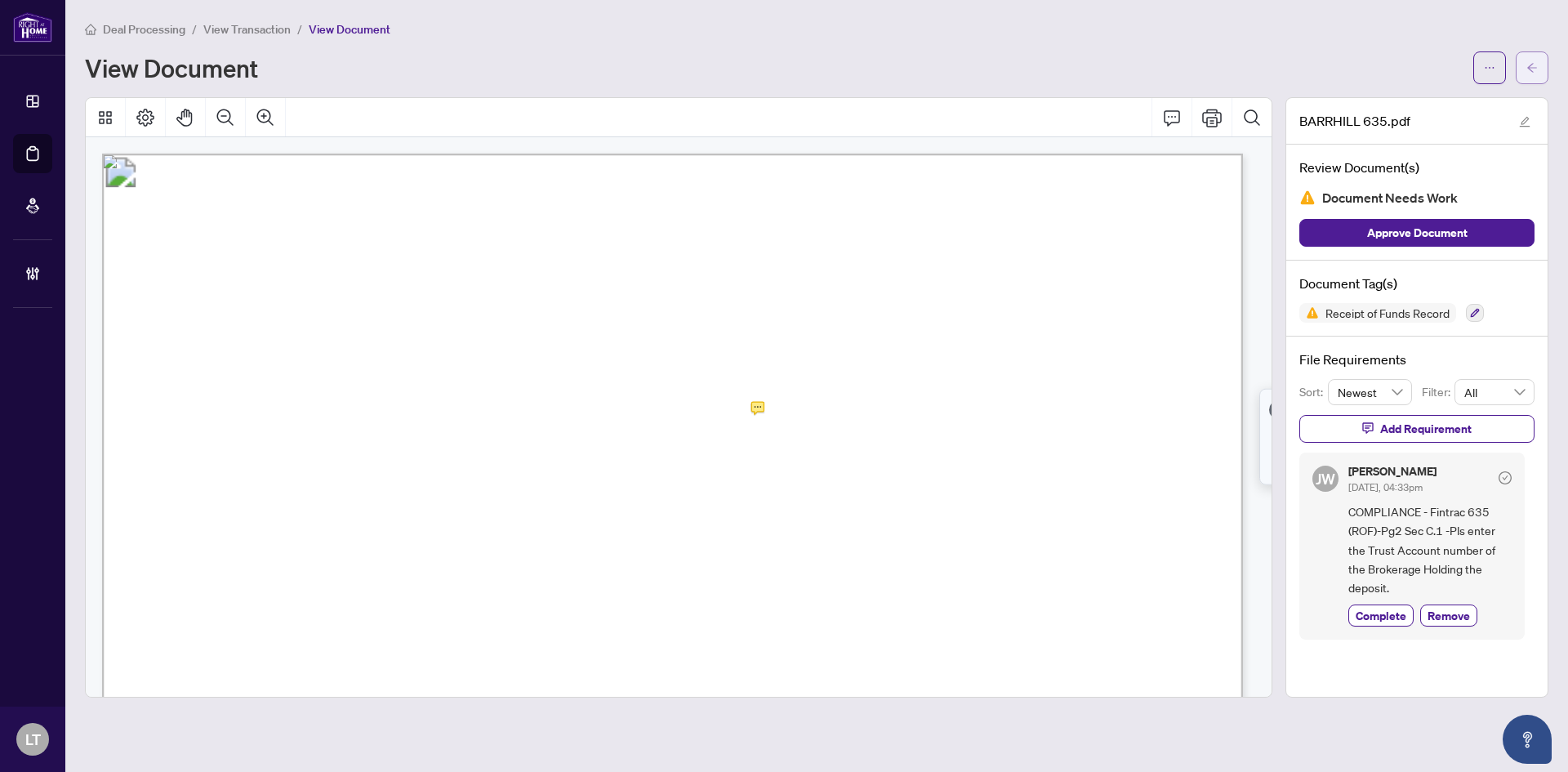
click at [1542, 61] on button "button" at bounding box center [1532, 68] width 33 height 33
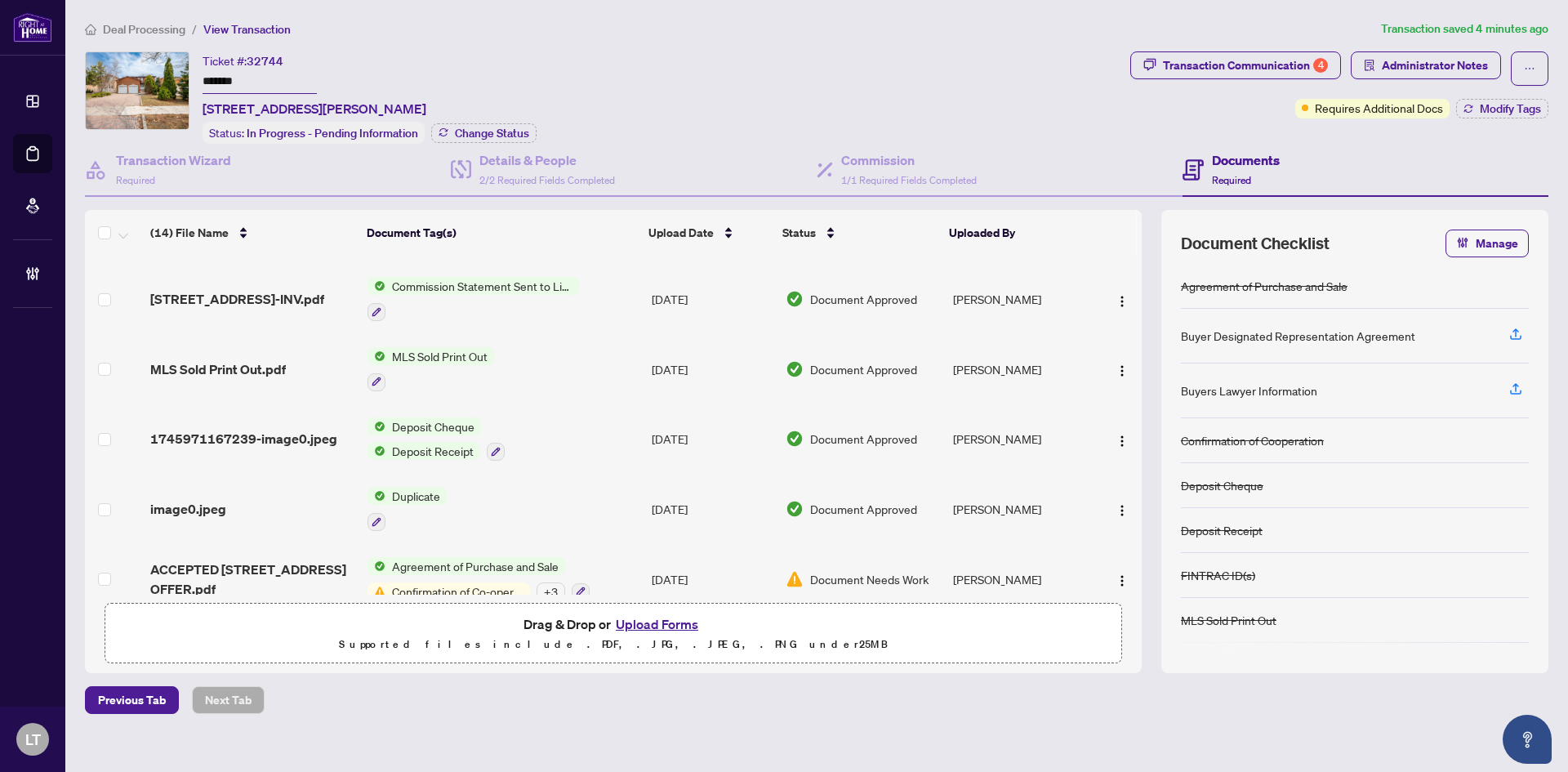
scroll to position [633, 0]
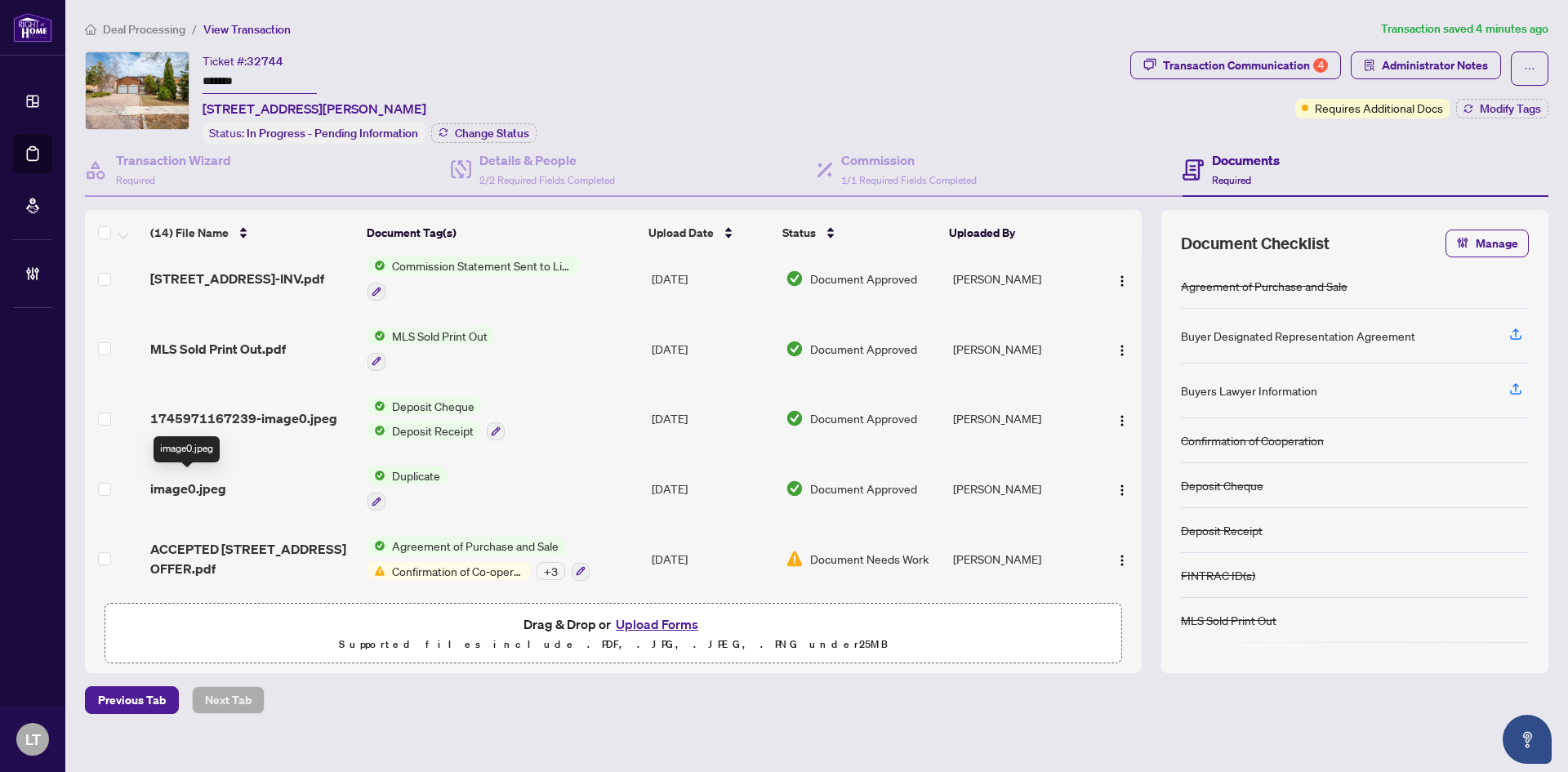
click at [205, 483] on span "image0.jpeg" at bounding box center [187, 488] width 76 height 19
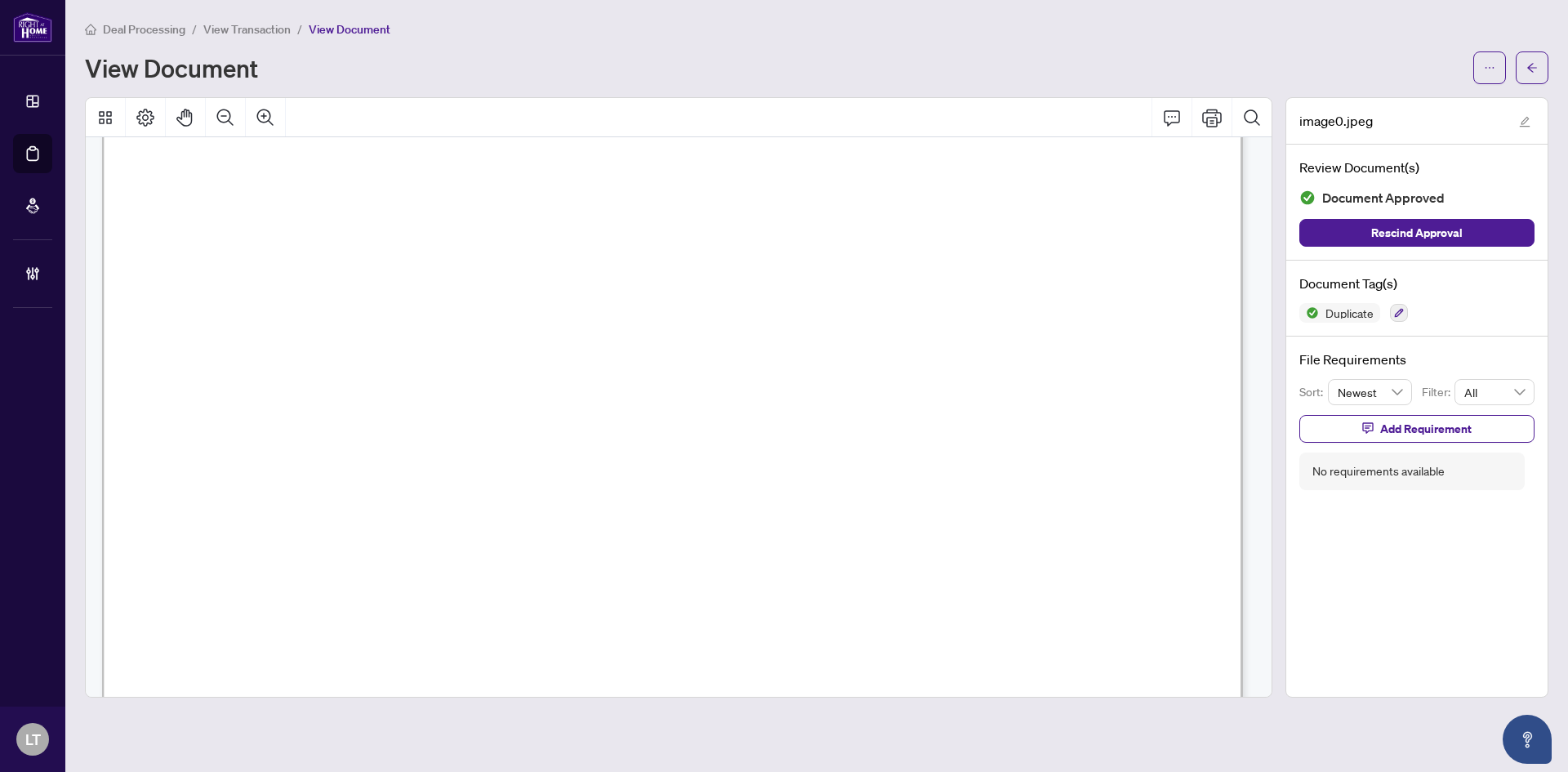
scroll to position [245, 0]
click at [1538, 63] on button "button" at bounding box center [1532, 68] width 33 height 33
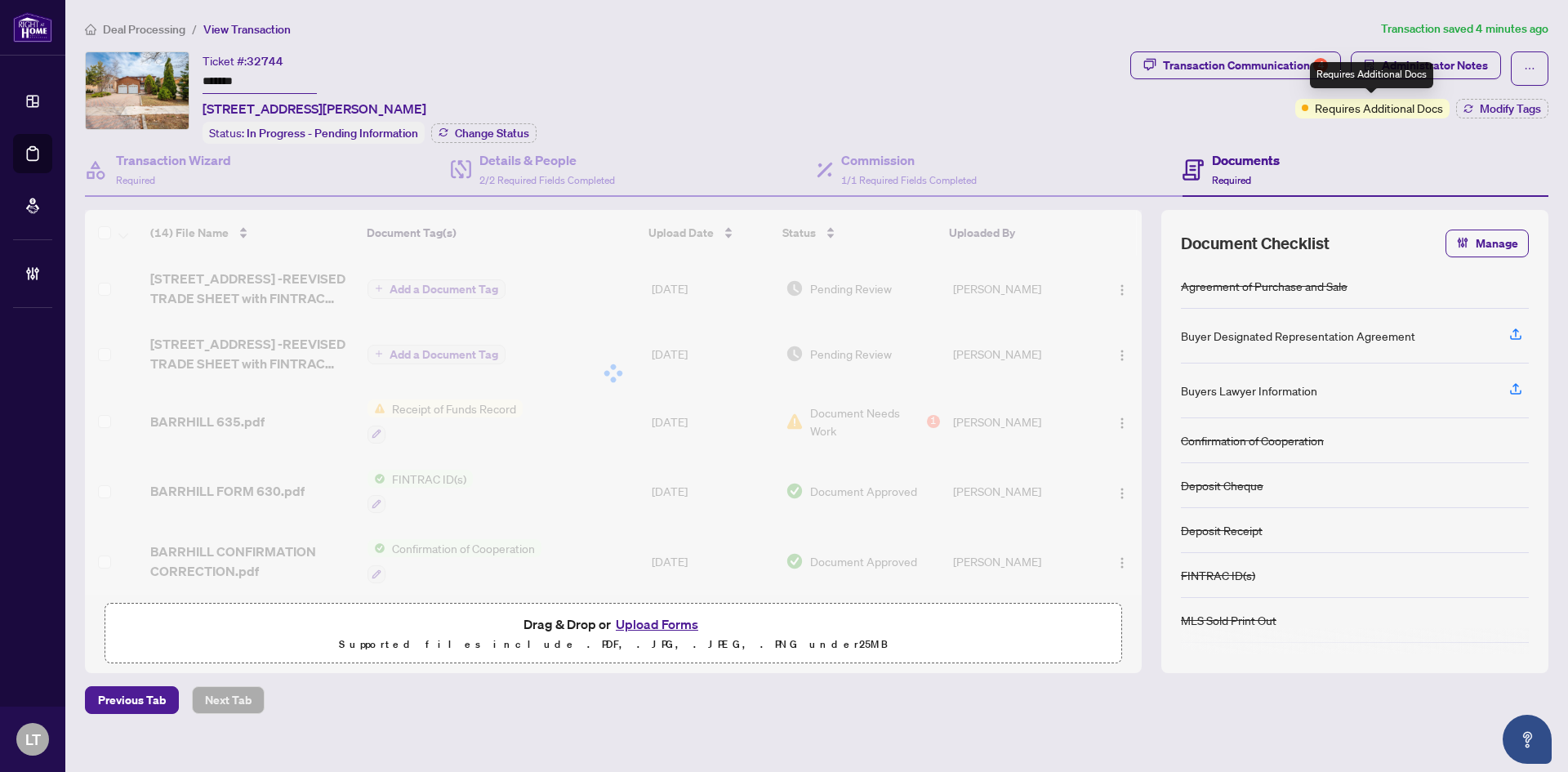
drag, startPoint x: 1428, startPoint y: 71, endPoint x: 1354, endPoint y: 239, distance: 183.6
click at [1420, 61] on body "Dashboard Deal Processing Mortgage Referrals Brokerage Management LT [PERSON_NA…" at bounding box center [784, 386] width 1568 height 772
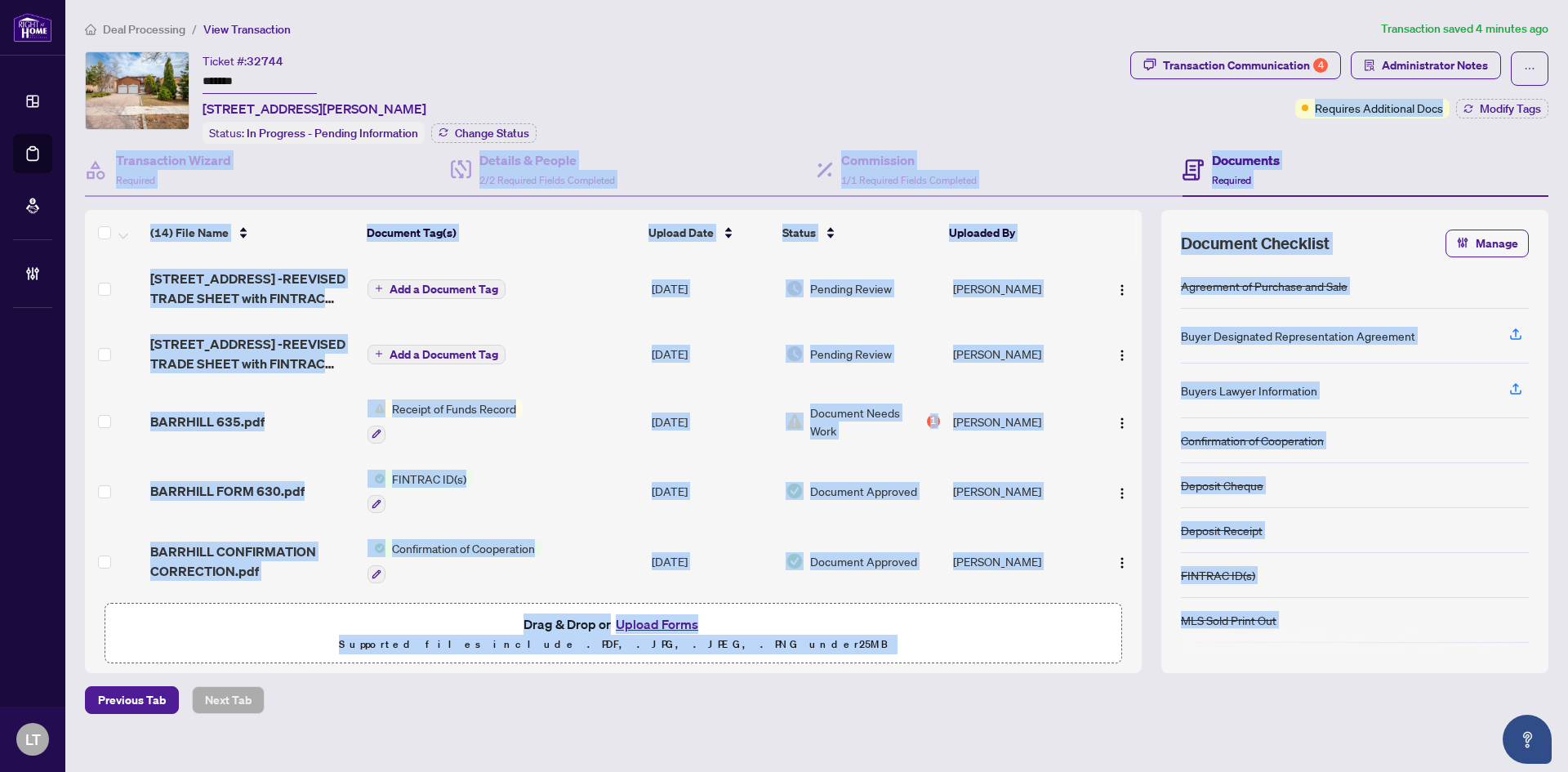
click at [1435, 169] on div "Documents Required" at bounding box center [1365, 170] width 366 height 53
click at [1438, 58] on span "Administrator Notes" at bounding box center [1434, 64] width 106 height 26
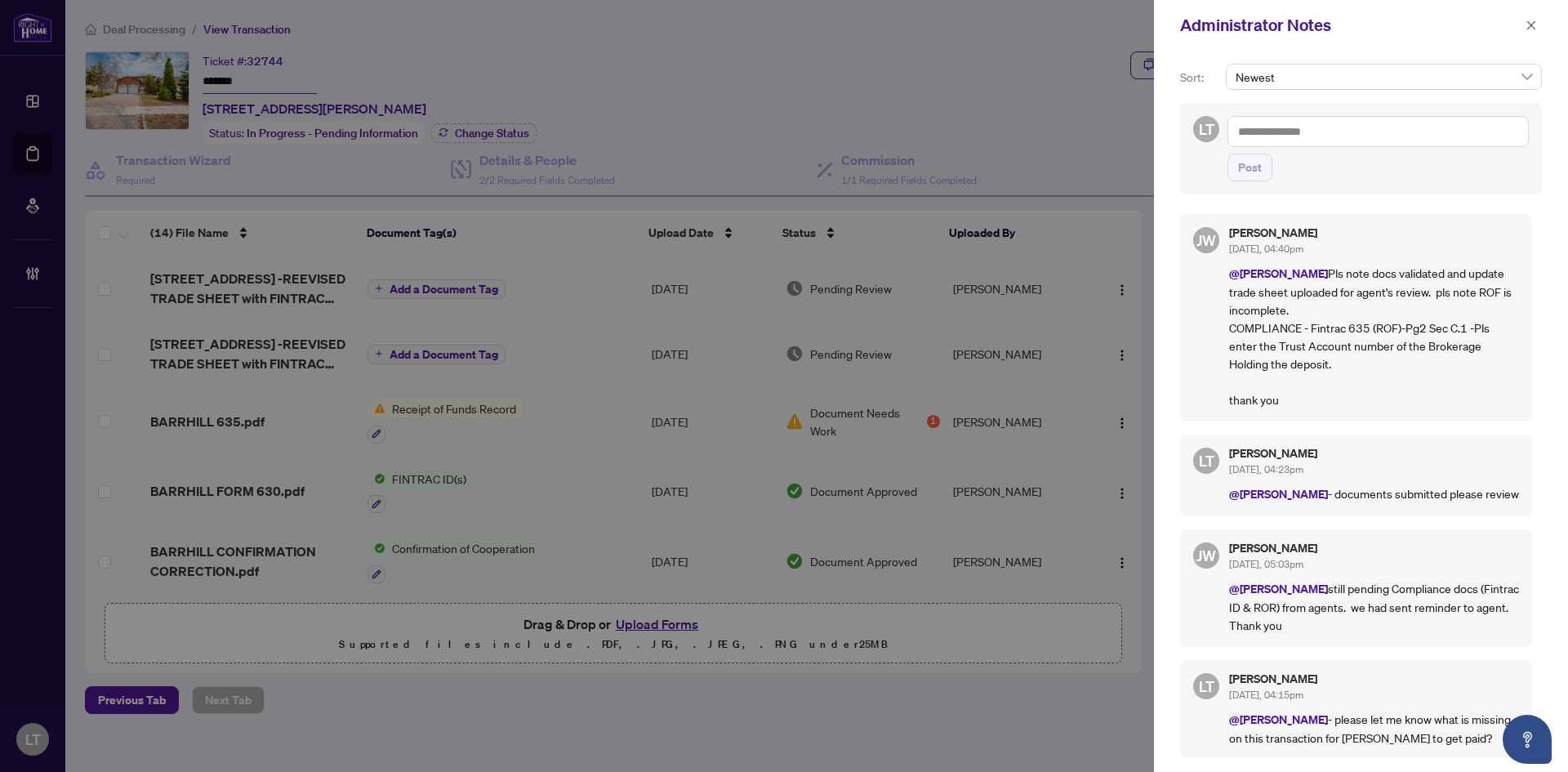
click at [1310, 132] on textarea at bounding box center [1378, 132] width 301 height 31
click at [1236, 132] on textarea "*******" at bounding box center [1378, 132] width 301 height 31
click at [1287, 133] on textarea "********" at bounding box center [1378, 132] width 301 height 31
click at [1304, 139] on b "[PERSON_NAME]" at bounding box center [1331, 142] width 88 height 14
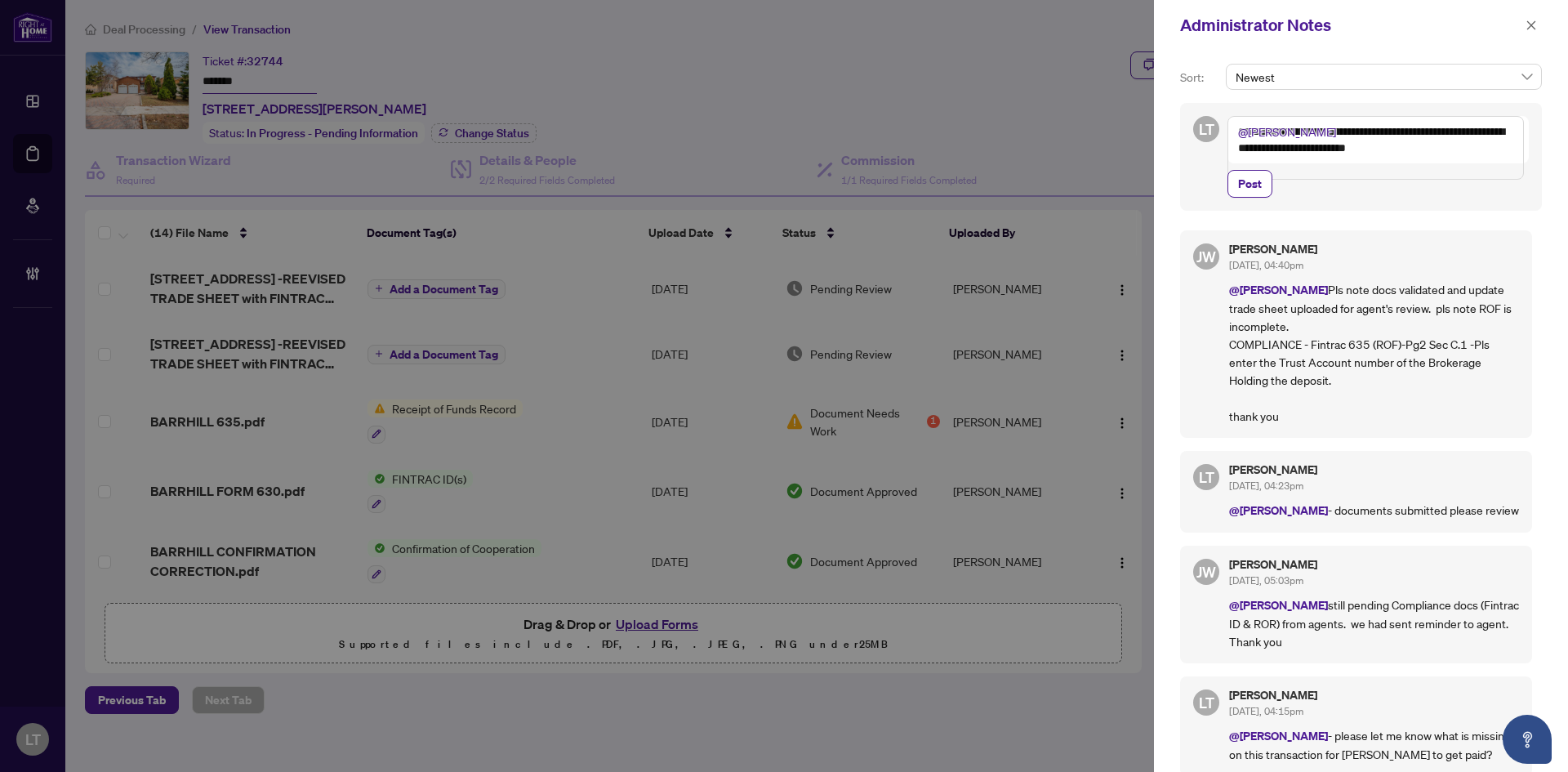
type textarea "**********"
click at [1251, 186] on div "**********" at bounding box center [1378, 157] width 301 height 82
click at [1248, 197] on span "Post" at bounding box center [1250, 184] width 24 height 26
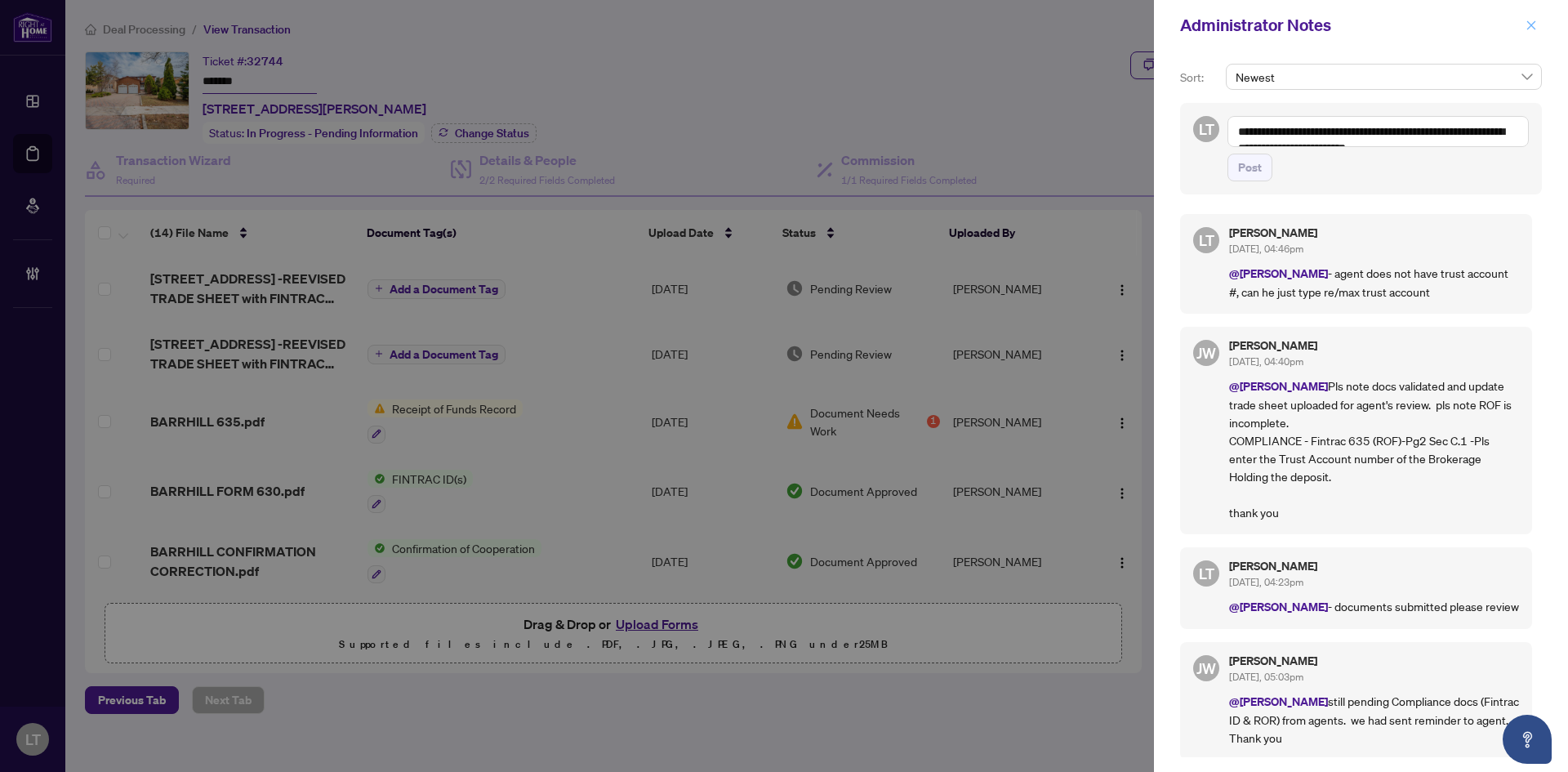
drag, startPoint x: 1516, startPoint y: 30, endPoint x: 1538, endPoint y: 30, distance: 22.0
click at [1516, 30] on div "Administrator Notes" at bounding box center [1351, 25] width 340 height 24
click at [1538, 30] on button "button" at bounding box center [1531, 25] width 21 height 19
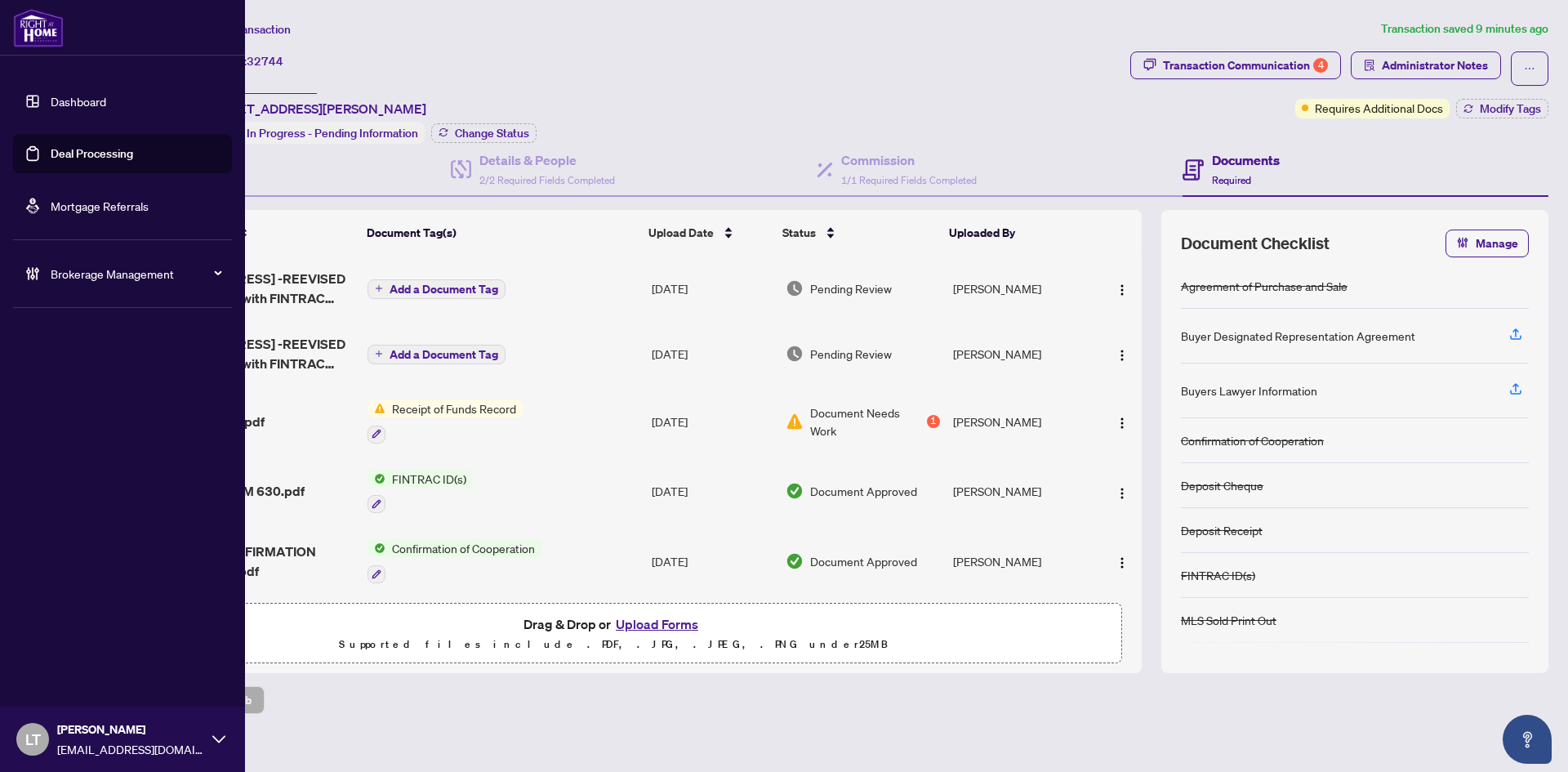
click at [51, 109] on link "Dashboard" at bounding box center [79, 101] width 56 height 14
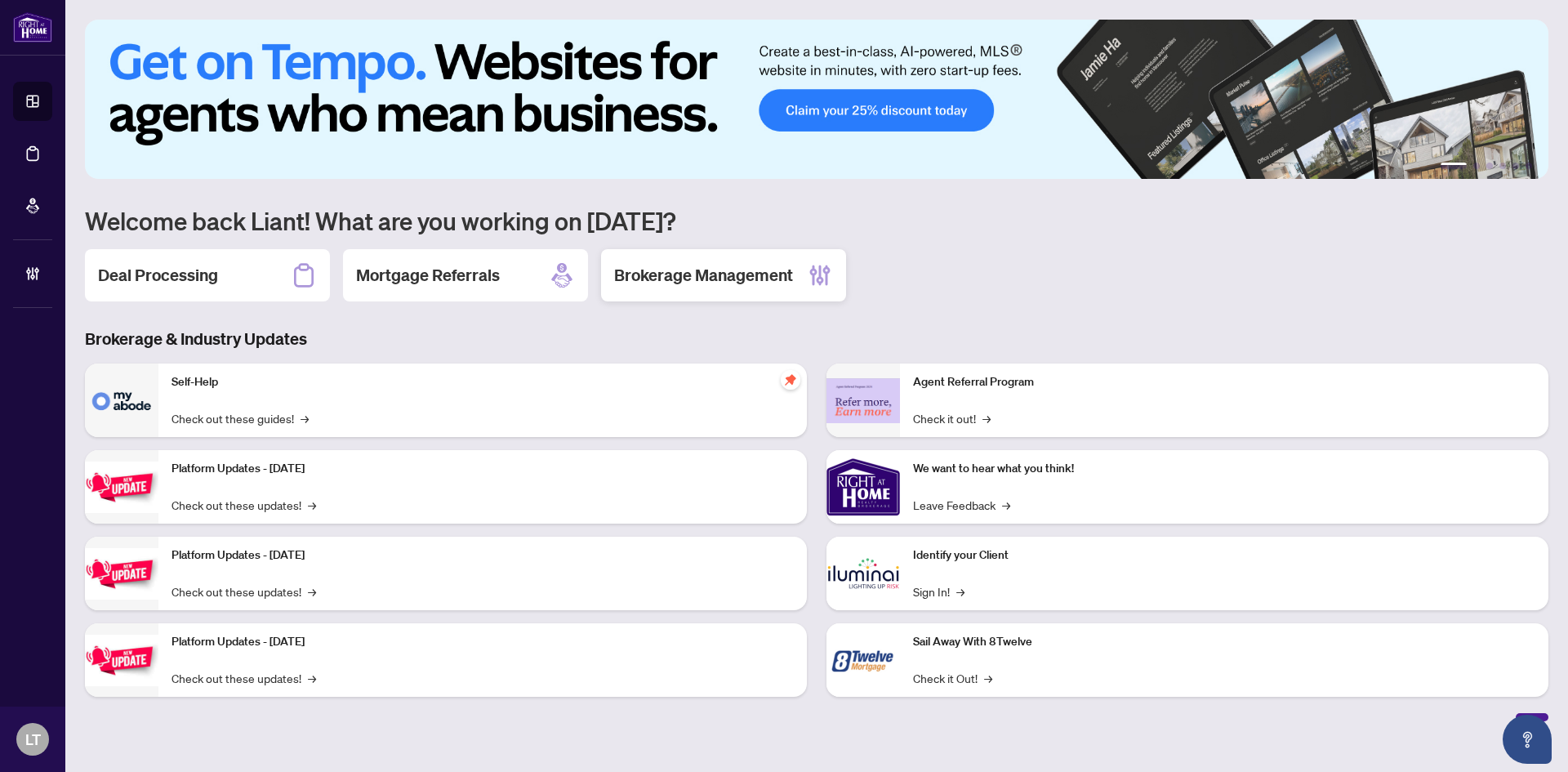
click at [768, 279] on h2 "Brokerage Management" at bounding box center [704, 275] width 179 height 23
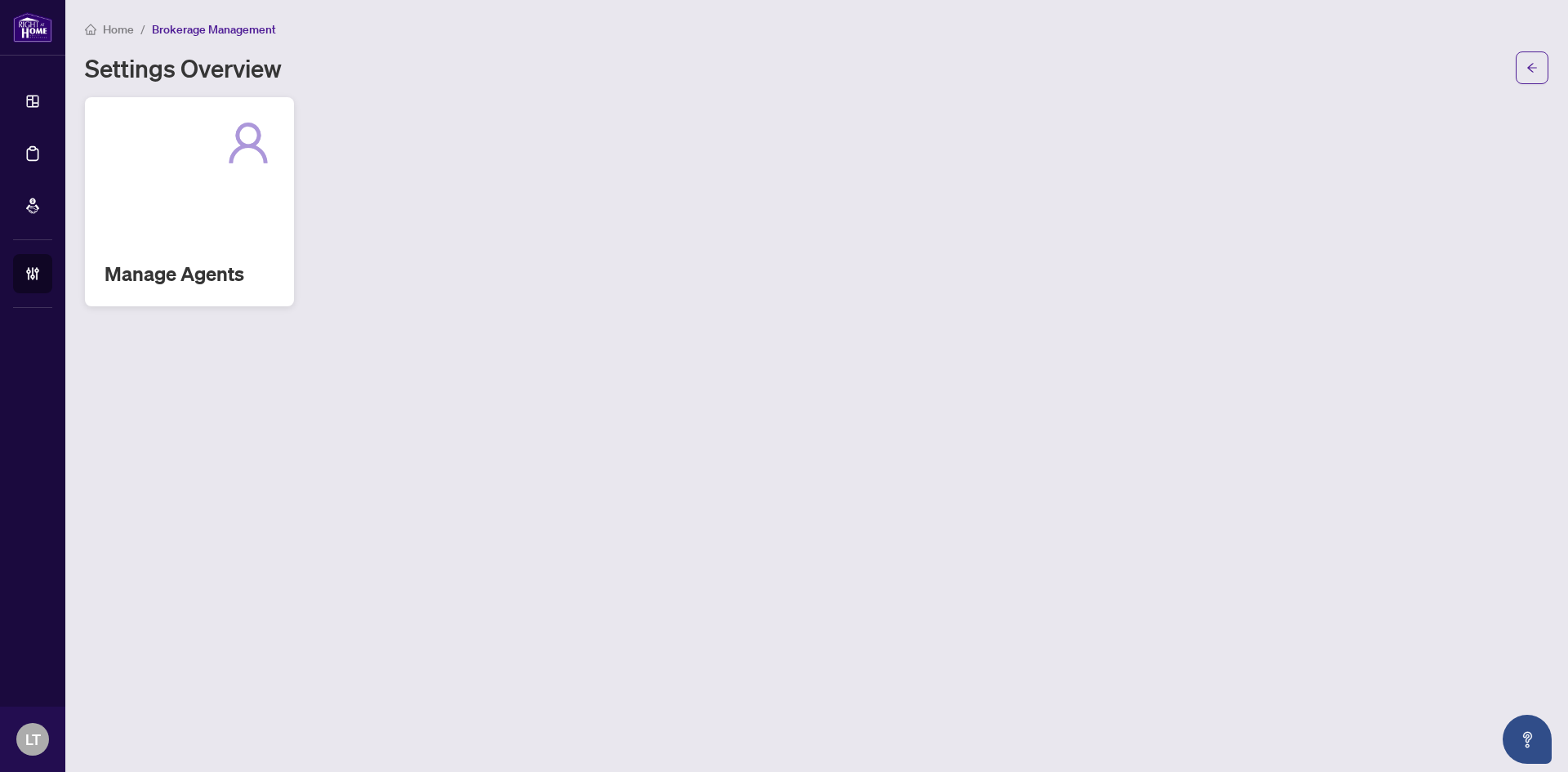
click at [190, 212] on div "Manage Agents" at bounding box center [188, 201] width 209 height 209
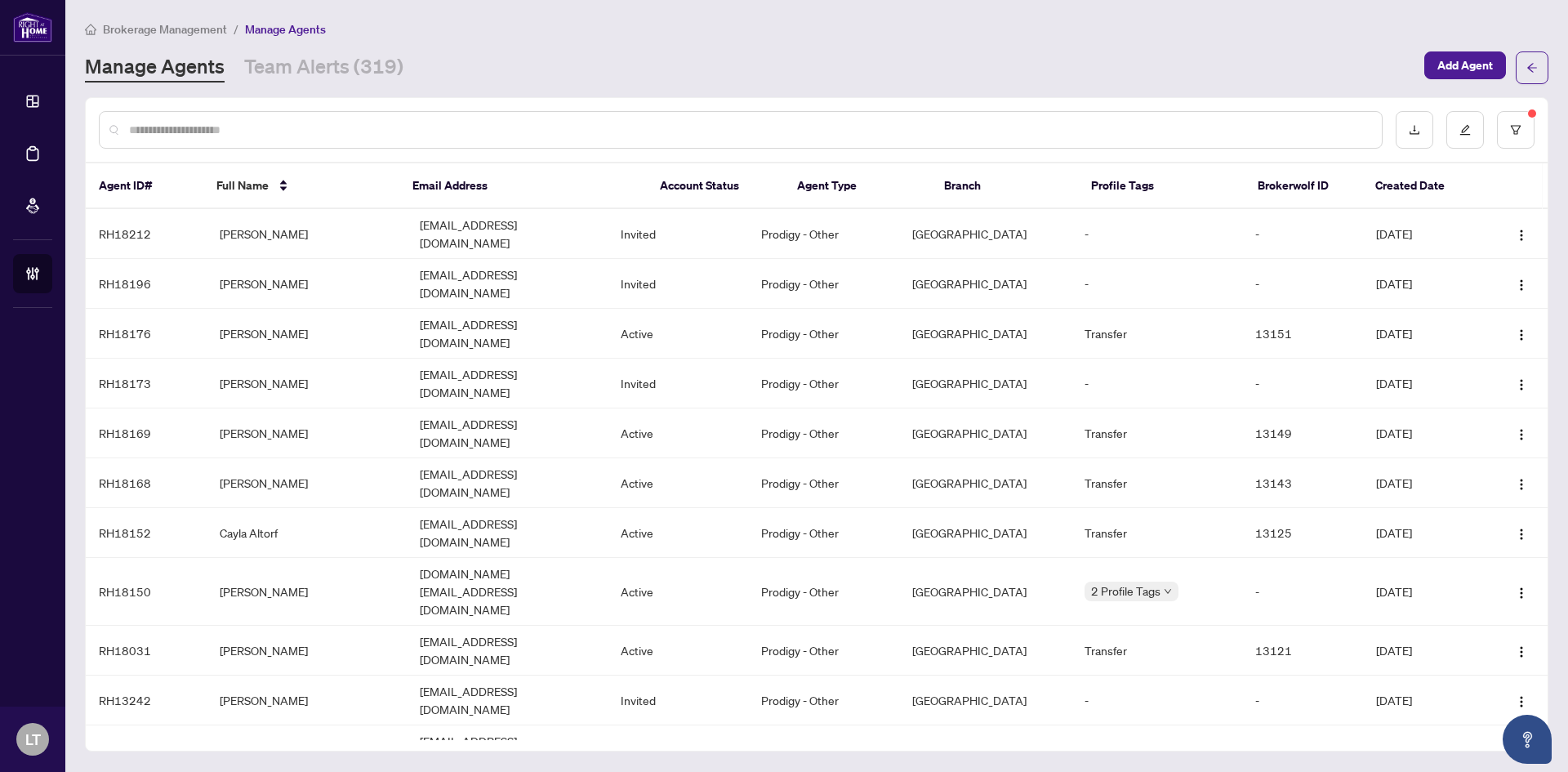
click at [204, 137] on input "text" at bounding box center [749, 130] width 1240 height 18
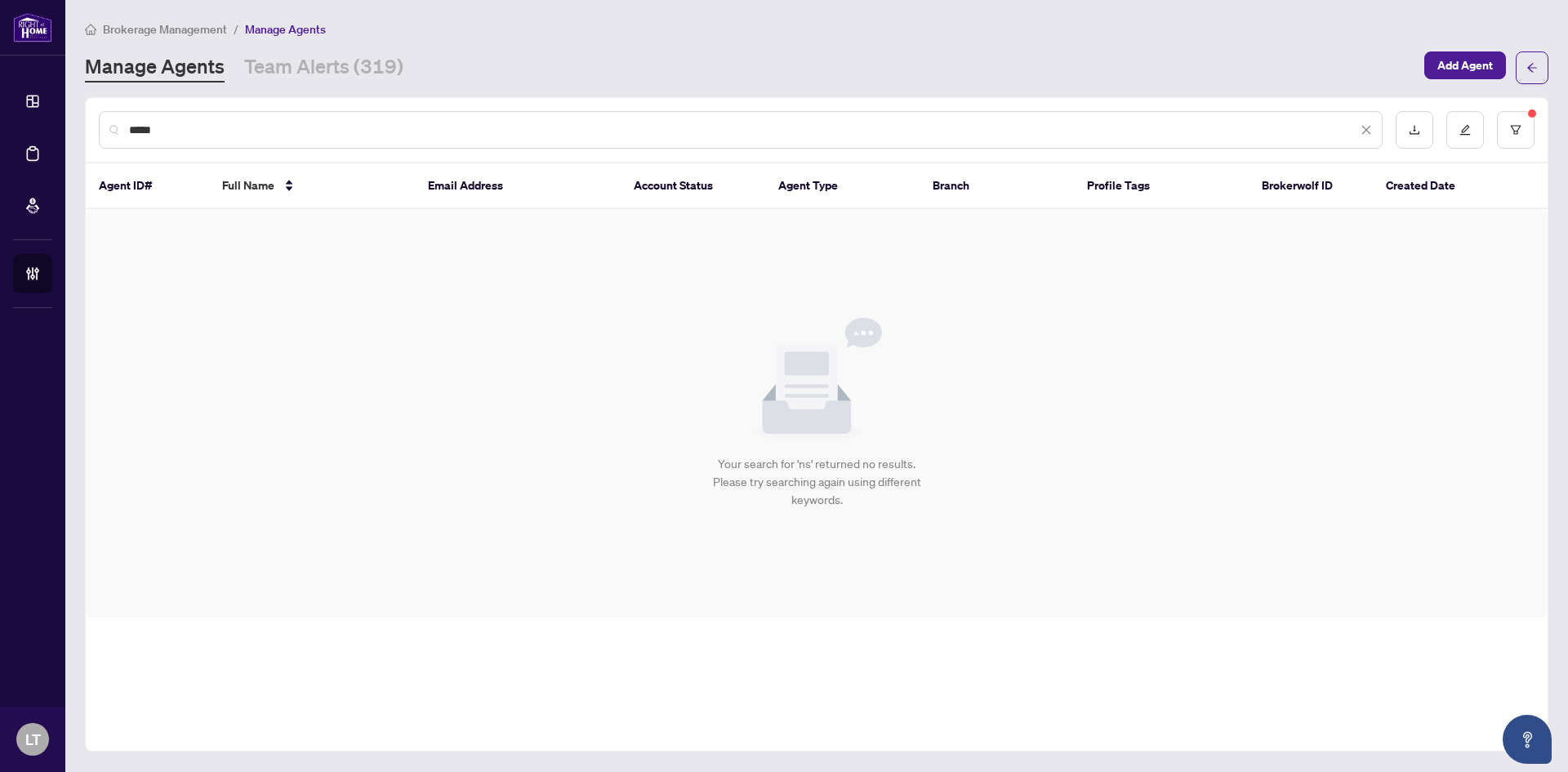
type input "*****"
click at [1516, 126] on icon "filter" at bounding box center [1516, 130] width 12 height 12
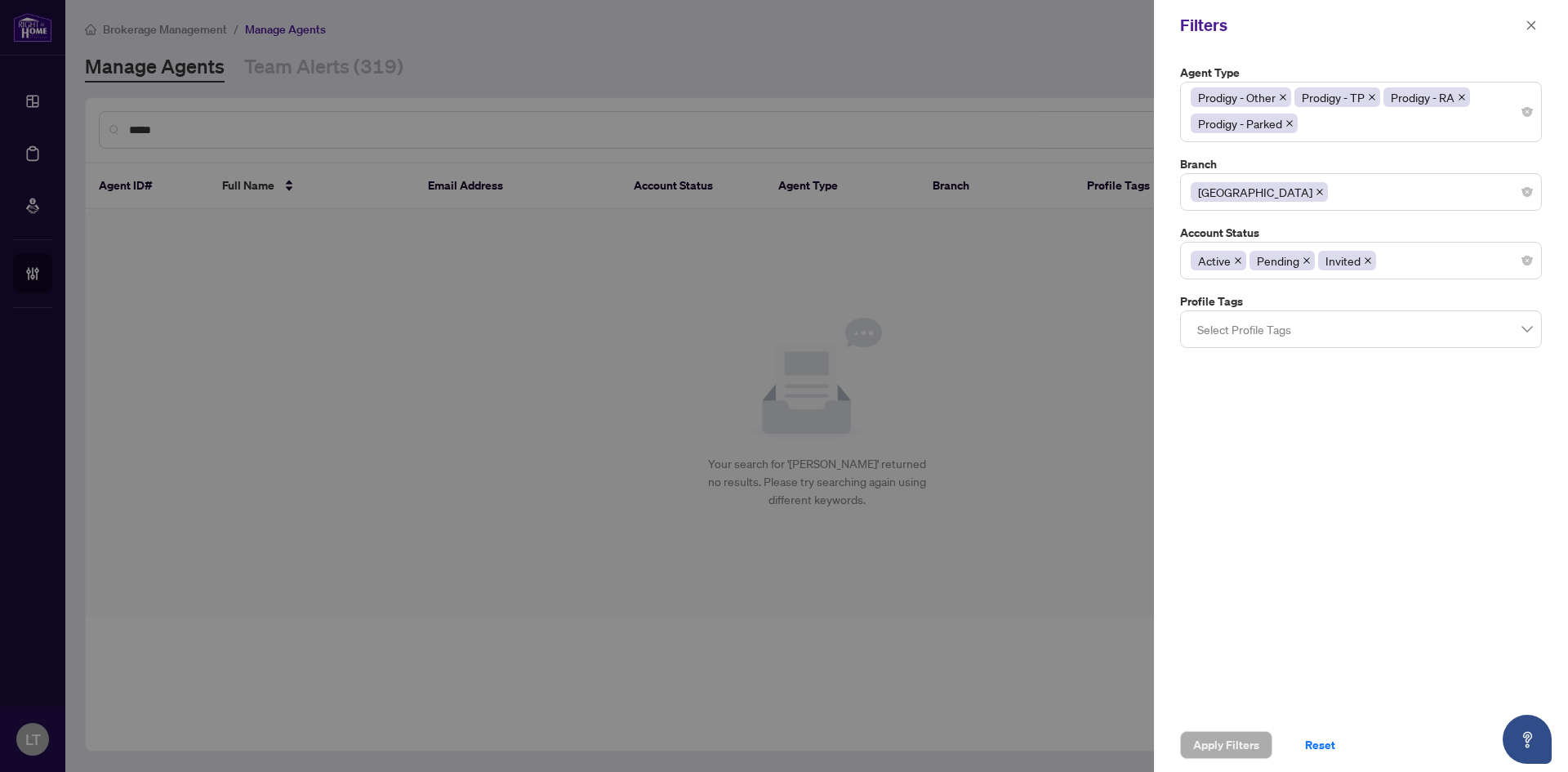
click at [1316, 190] on icon "close" at bounding box center [1319, 191] width 7 height 7
click at [1217, 746] on span "Apply Filters" at bounding box center [1226, 744] width 66 height 26
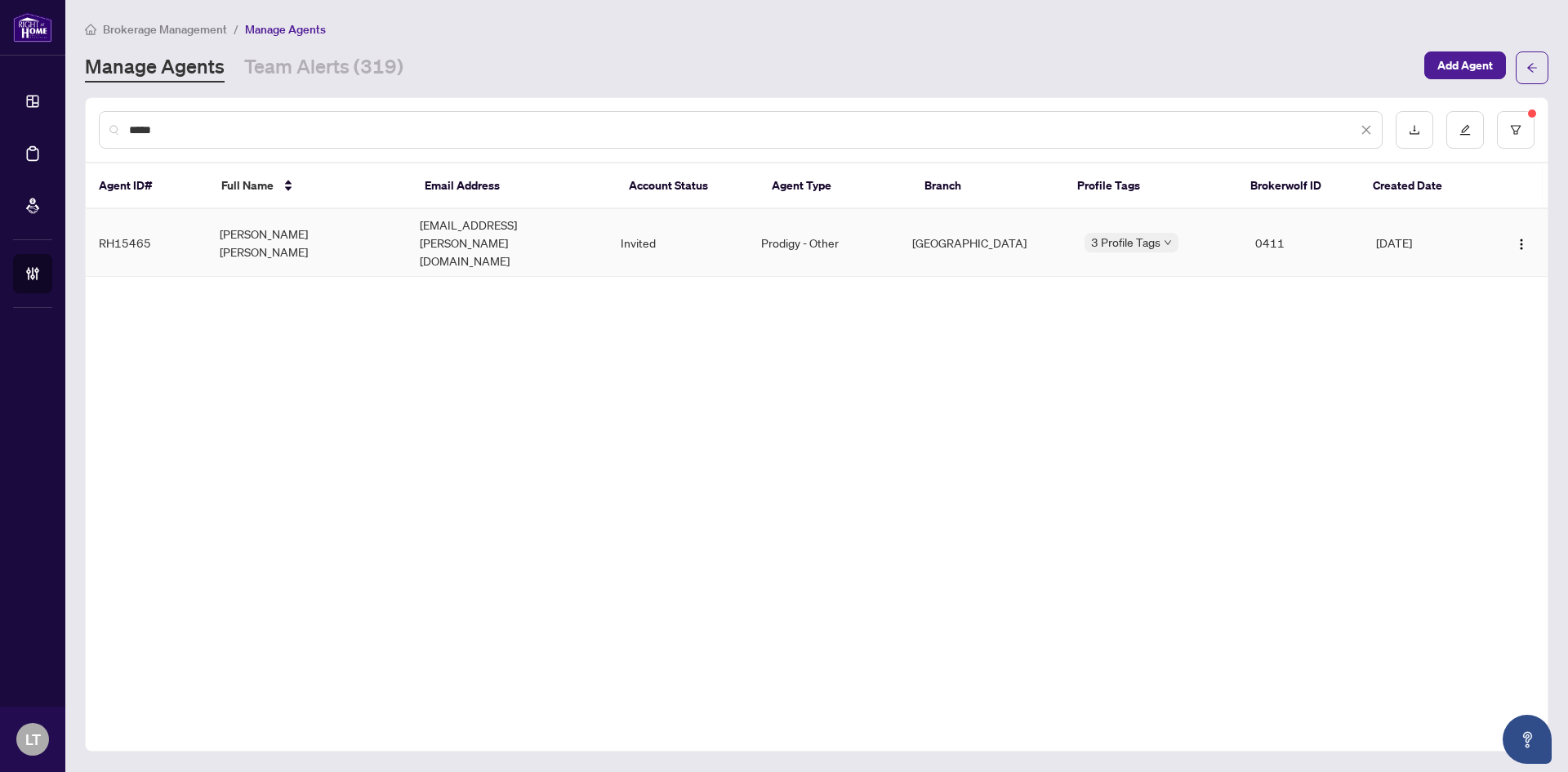
click at [334, 228] on td "[PERSON_NAME] [PERSON_NAME]" at bounding box center [307, 242] width 201 height 68
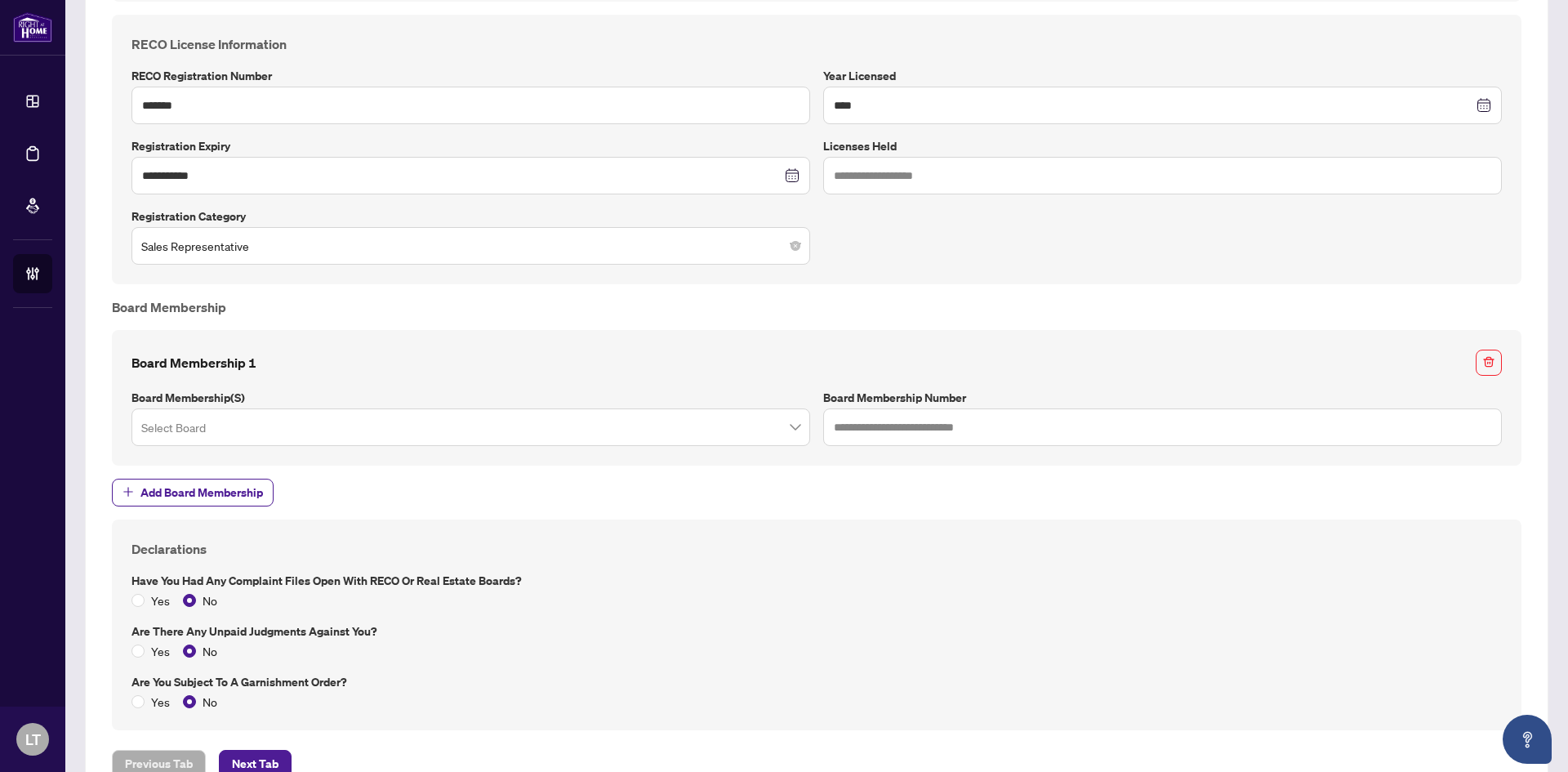
scroll to position [1004, 0]
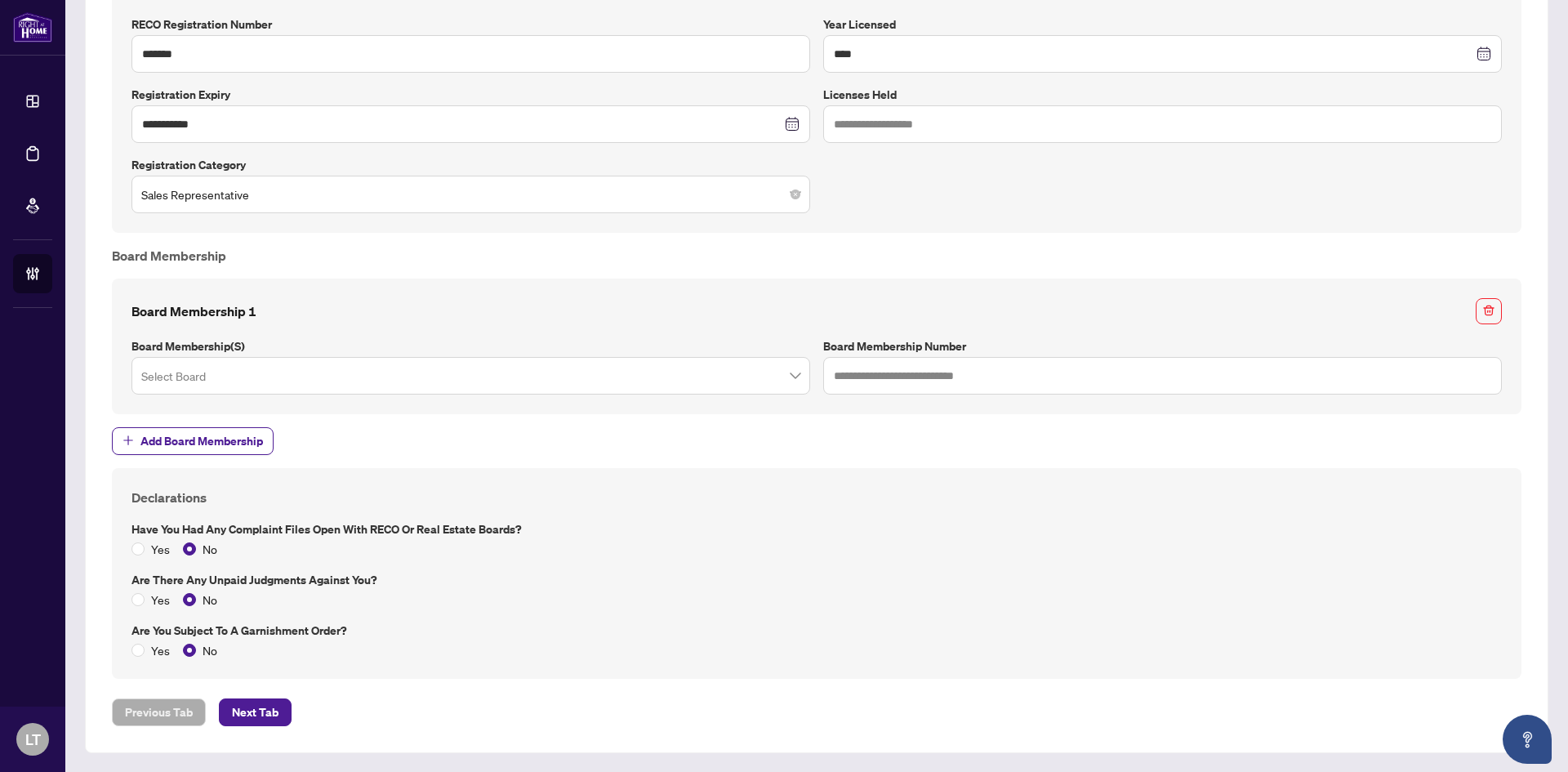
click at [252, 706] on span "Next Tab" at bounding box center [255, 711] width 46 height 26
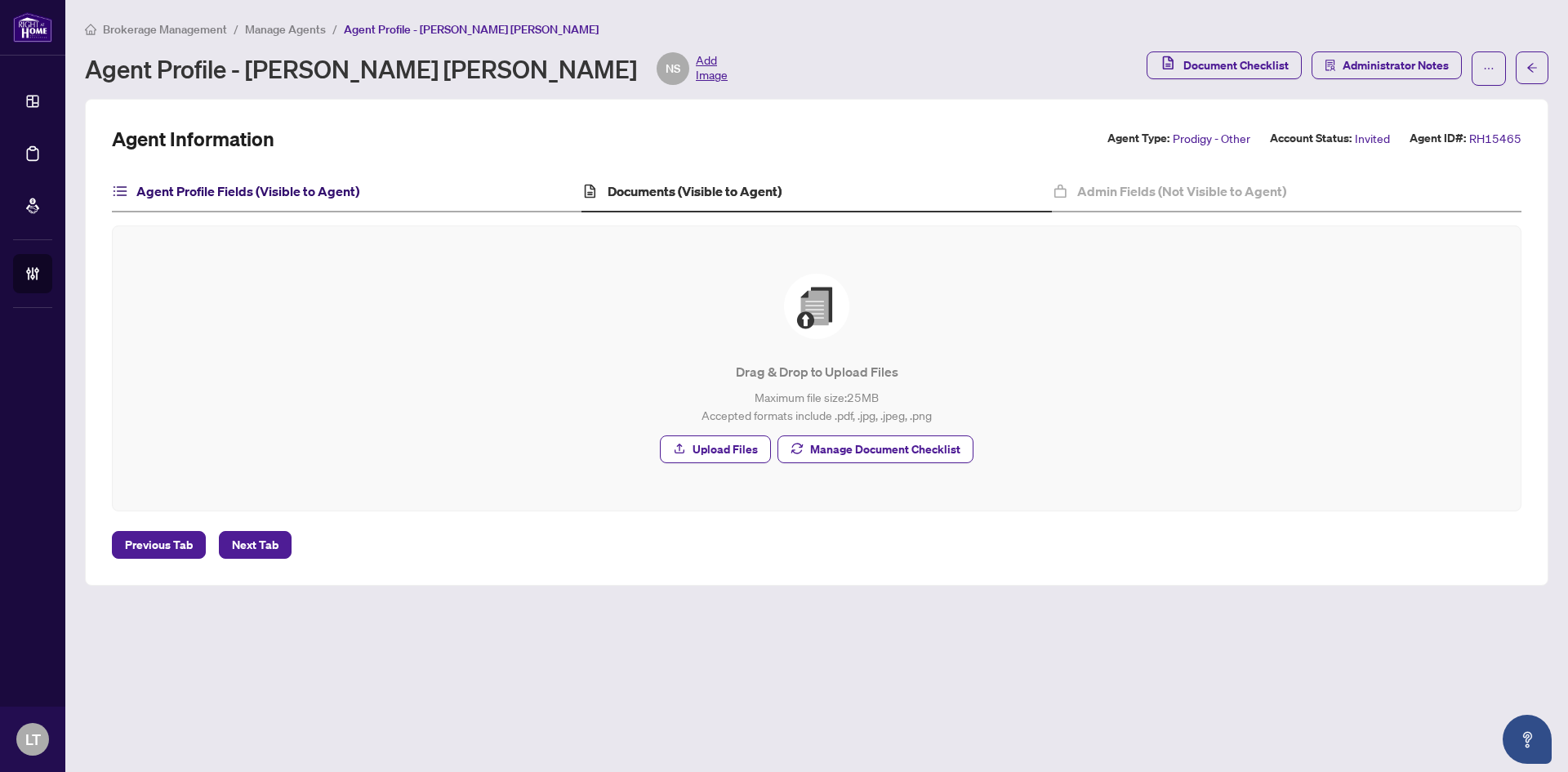
click at [211, 196] on h4 "Agent Profile Fields (Visible to Agent)" at bounding box center [248, 191] width 223 height 19
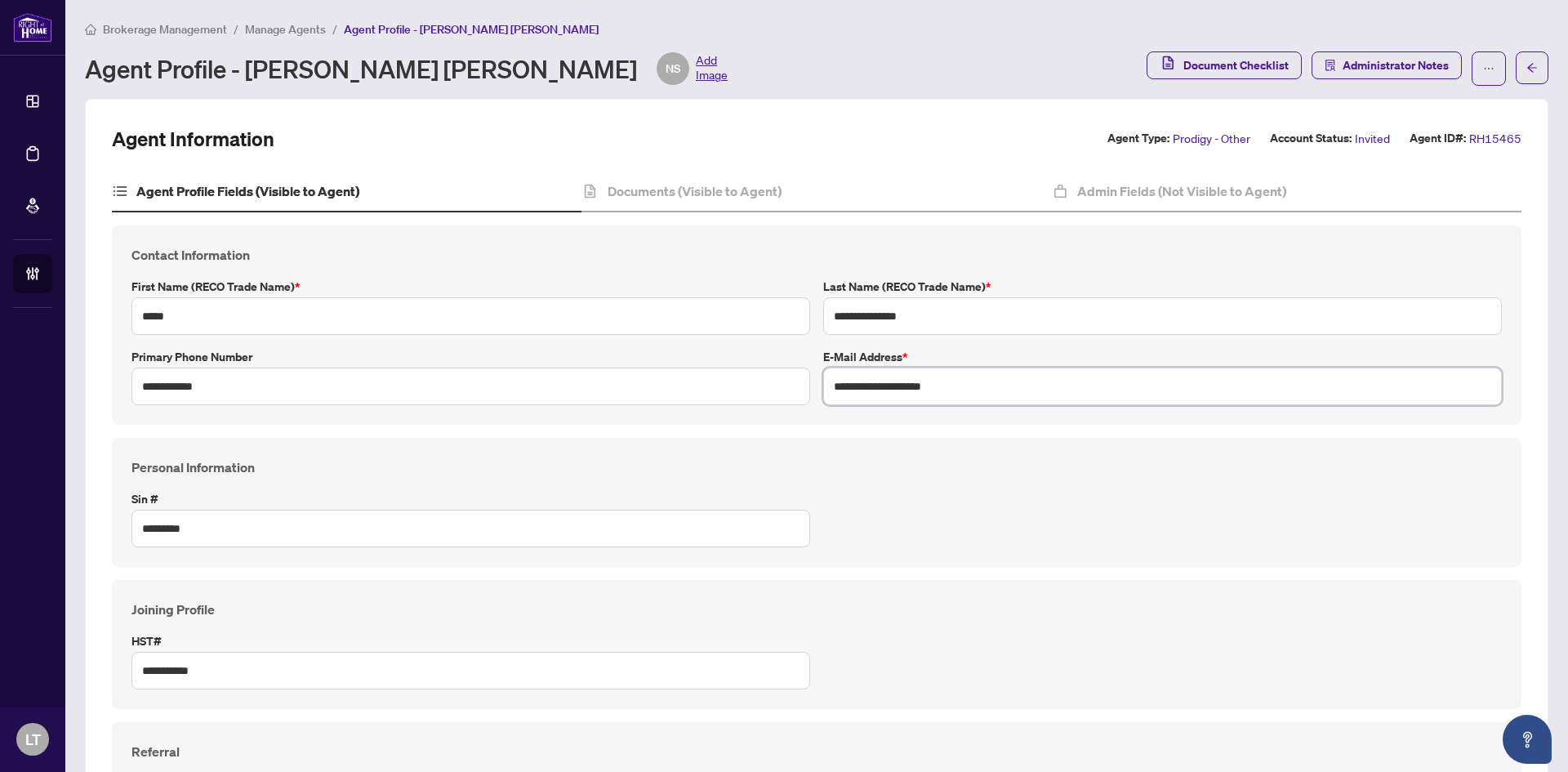
drag, startPoint x: 1023, startPoint y: 389, endPoint x: 795, endPoint y: 393, distance: 228.0
click at [795, 393] on div "**********" at bounding box center [816, 325] width 1383 height 161
click at [132, 20] on li "Brokerage Management" at bounding box center [156, 29] width 142 height 19
click at [165, 24] on span "Brokerage Management" at bounding box center [164, 29] width 124 height 14
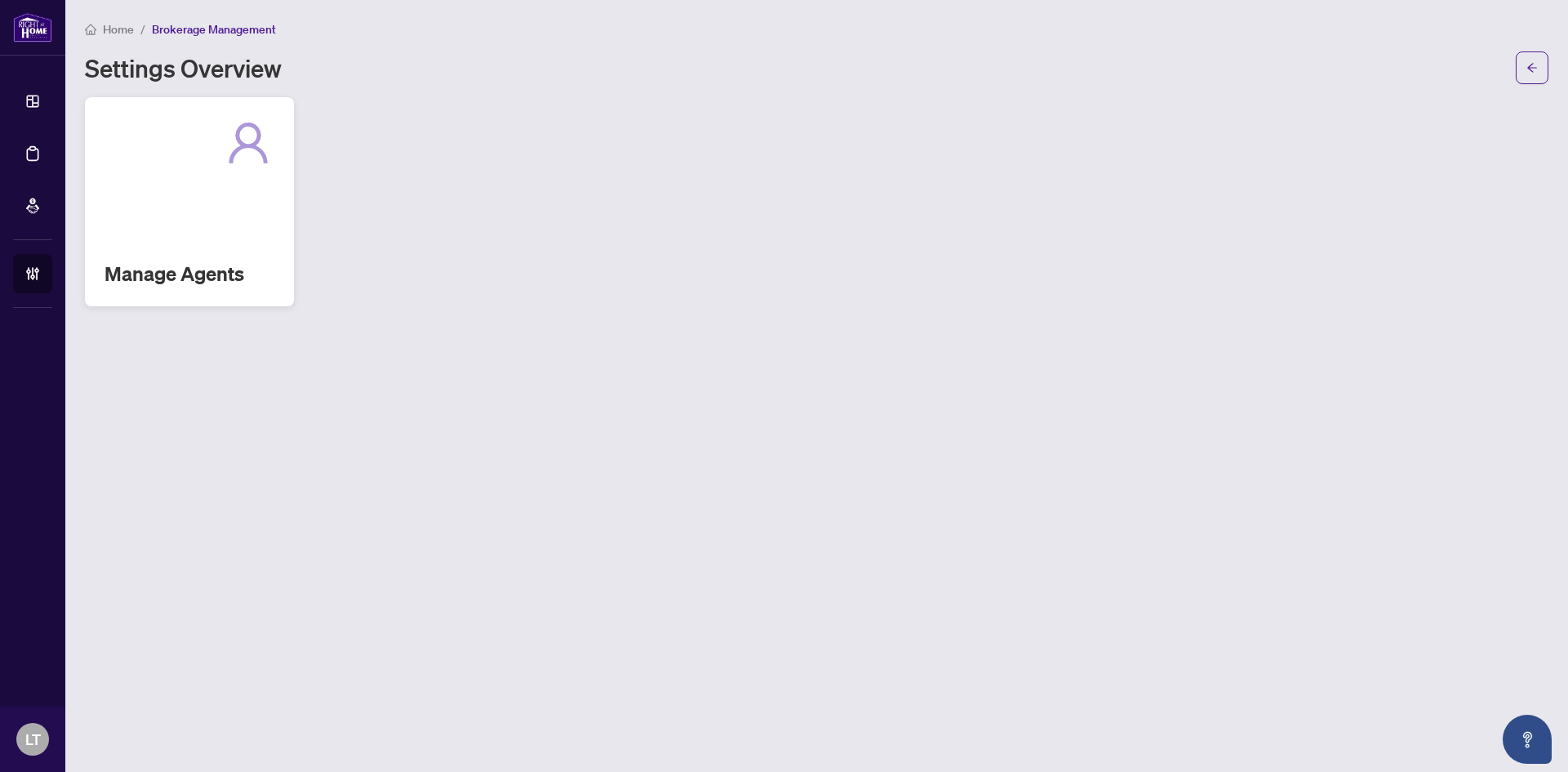
click at [212, 159] on div at bounding box center [189, 142] width 170 height 52
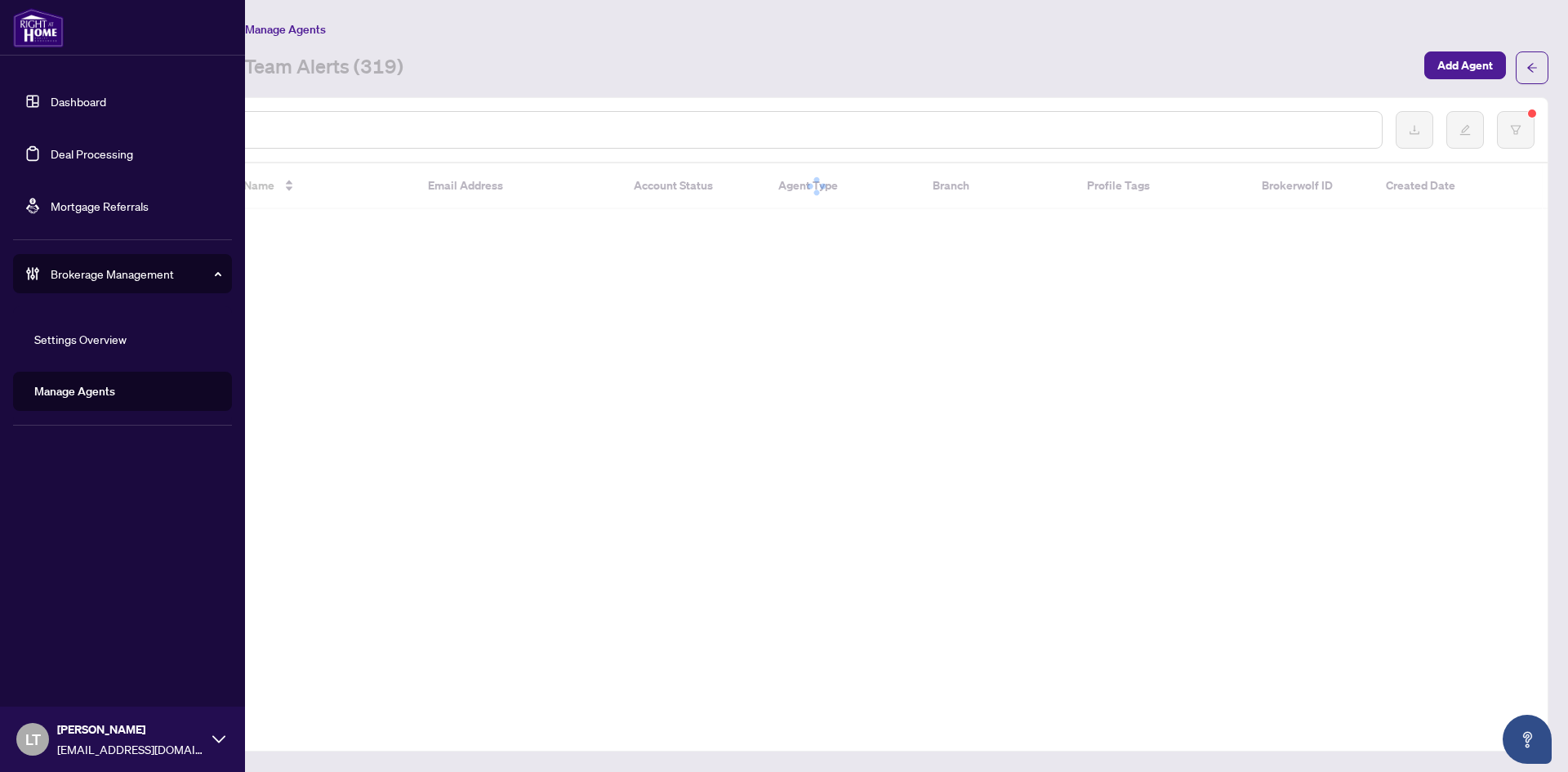
click at [51, 106] on link "Dashboard" at bounding box center [79, 101] width 56 height 14
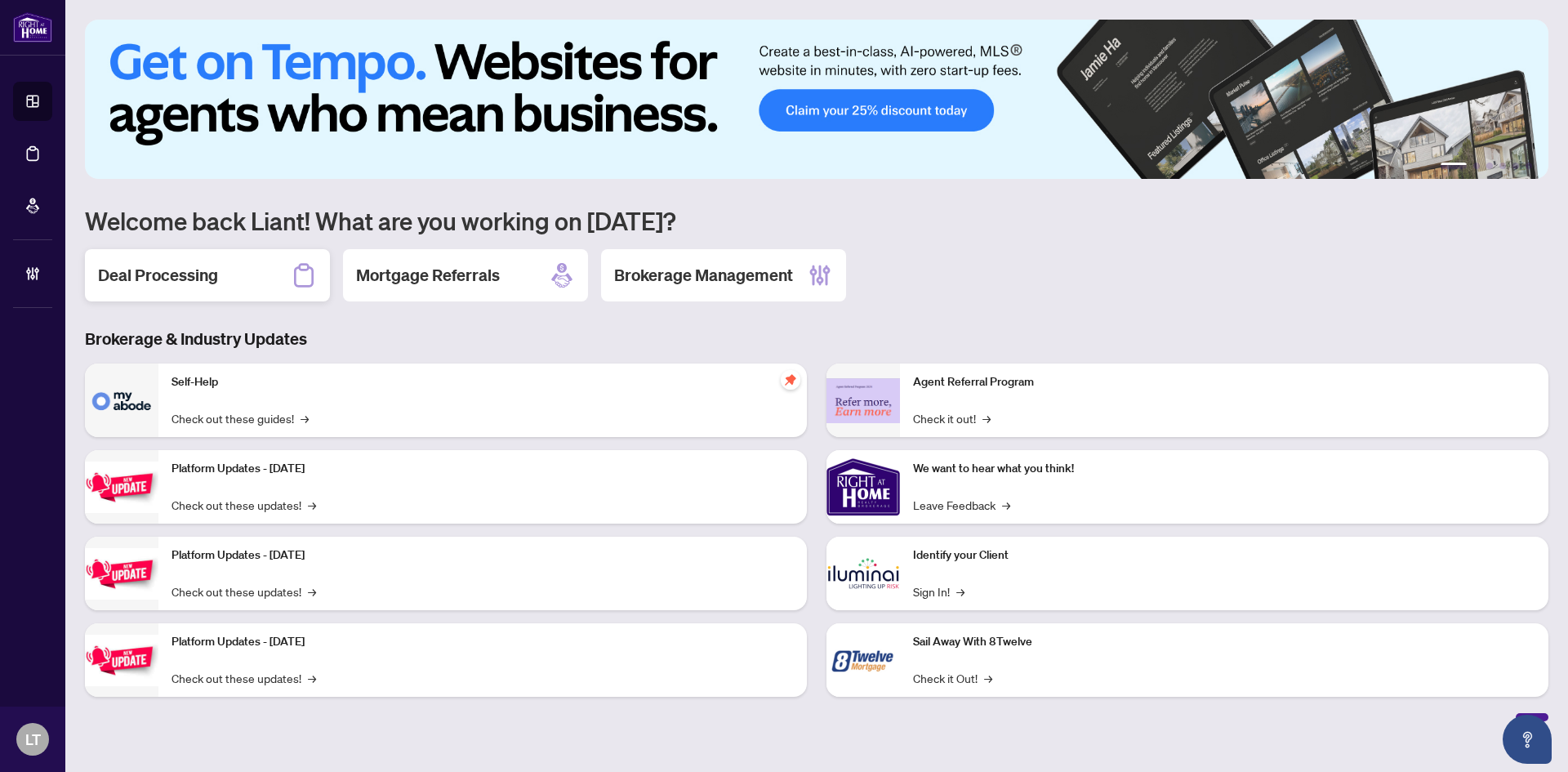
click at [261, 279] on div "Deal Processing" at bounding box center [207, 275] width 245 height 52
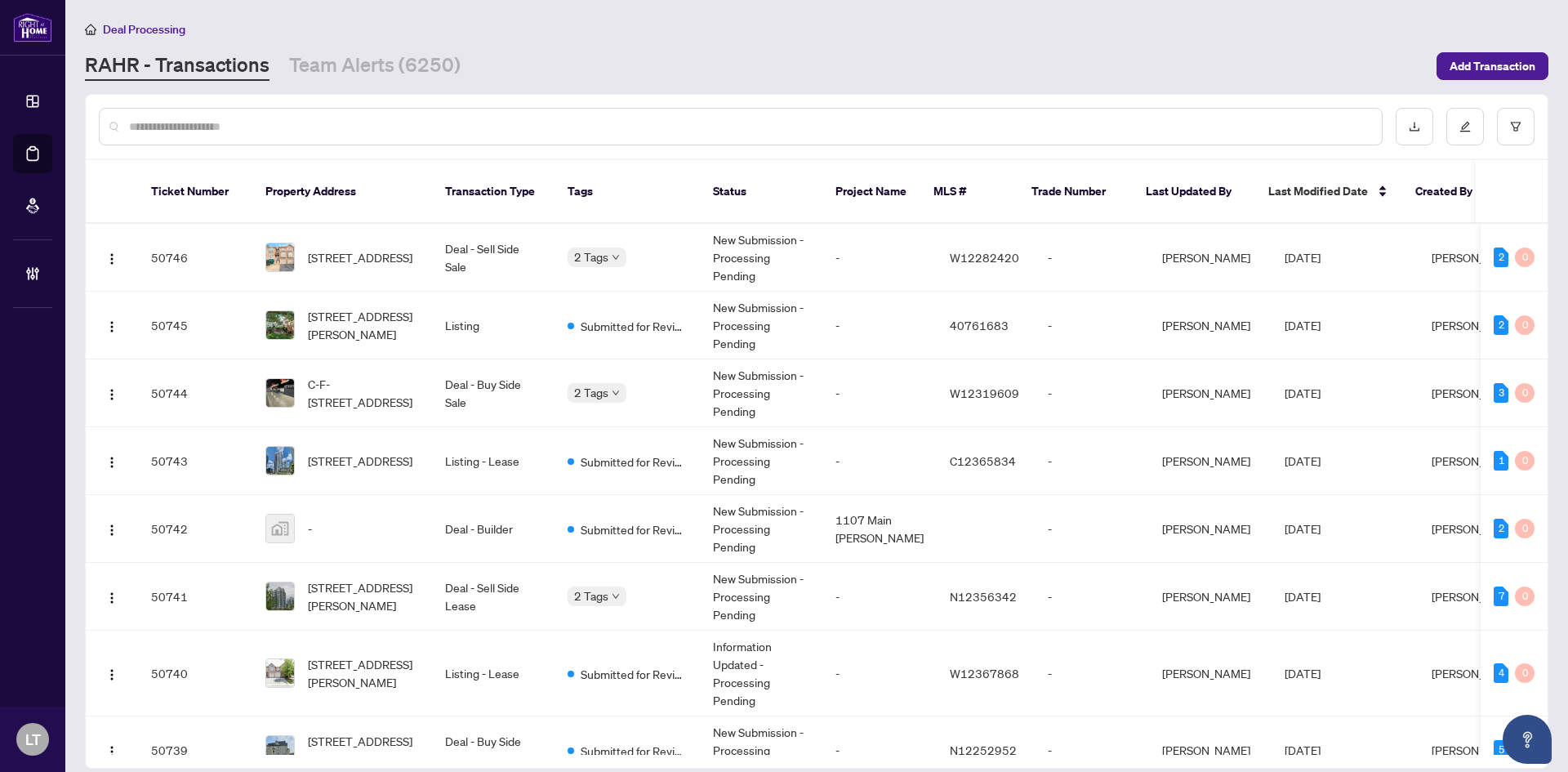
click at [223, 130] on input "text" at bounding box center [749, 126] width 1240 height 18
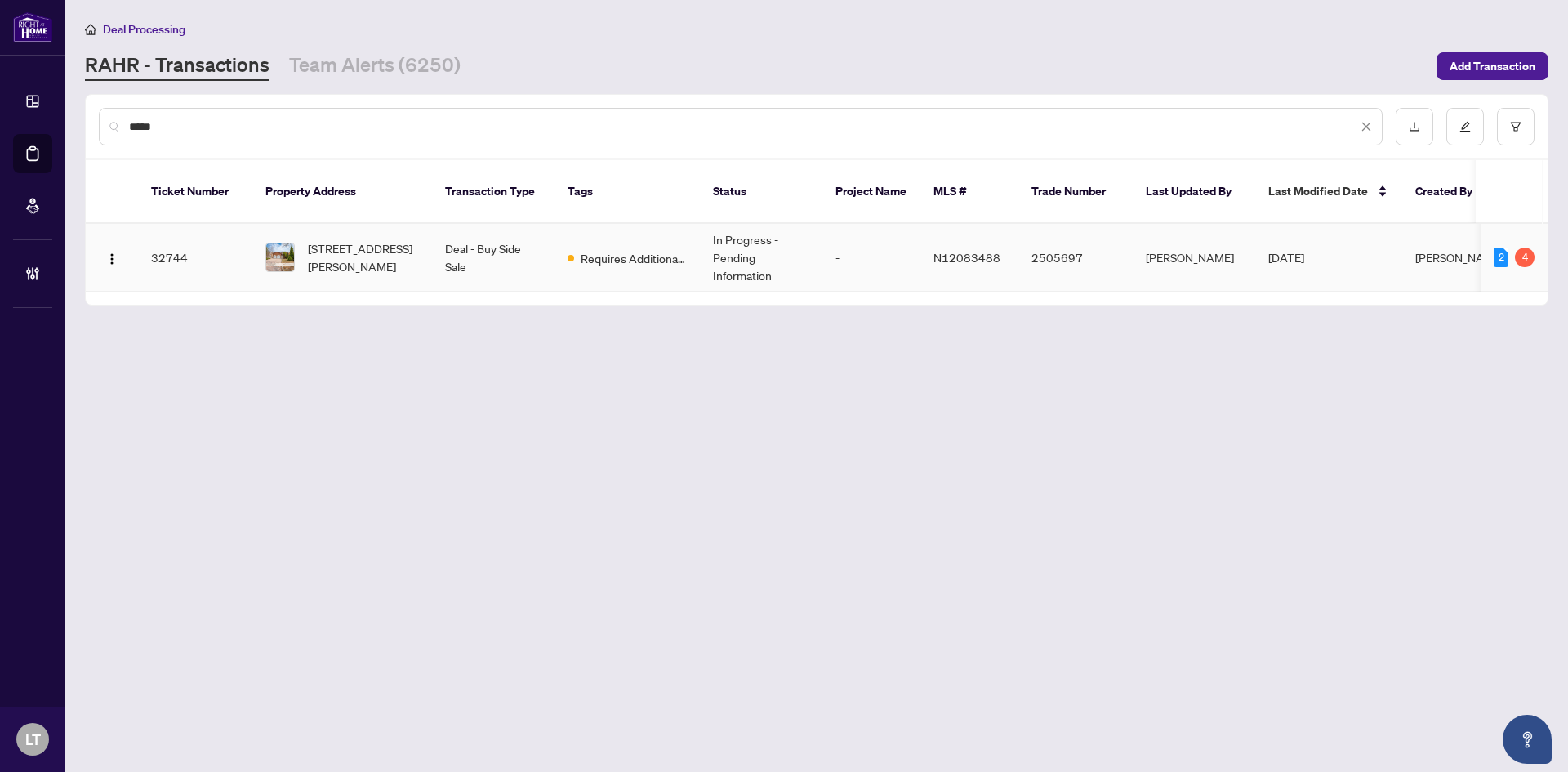
type input "*****"
click at [308, 240] on span "[STREET_ADDRESS][PERSON_NAME]" at bounding box center [363, 257] width 112 height 36
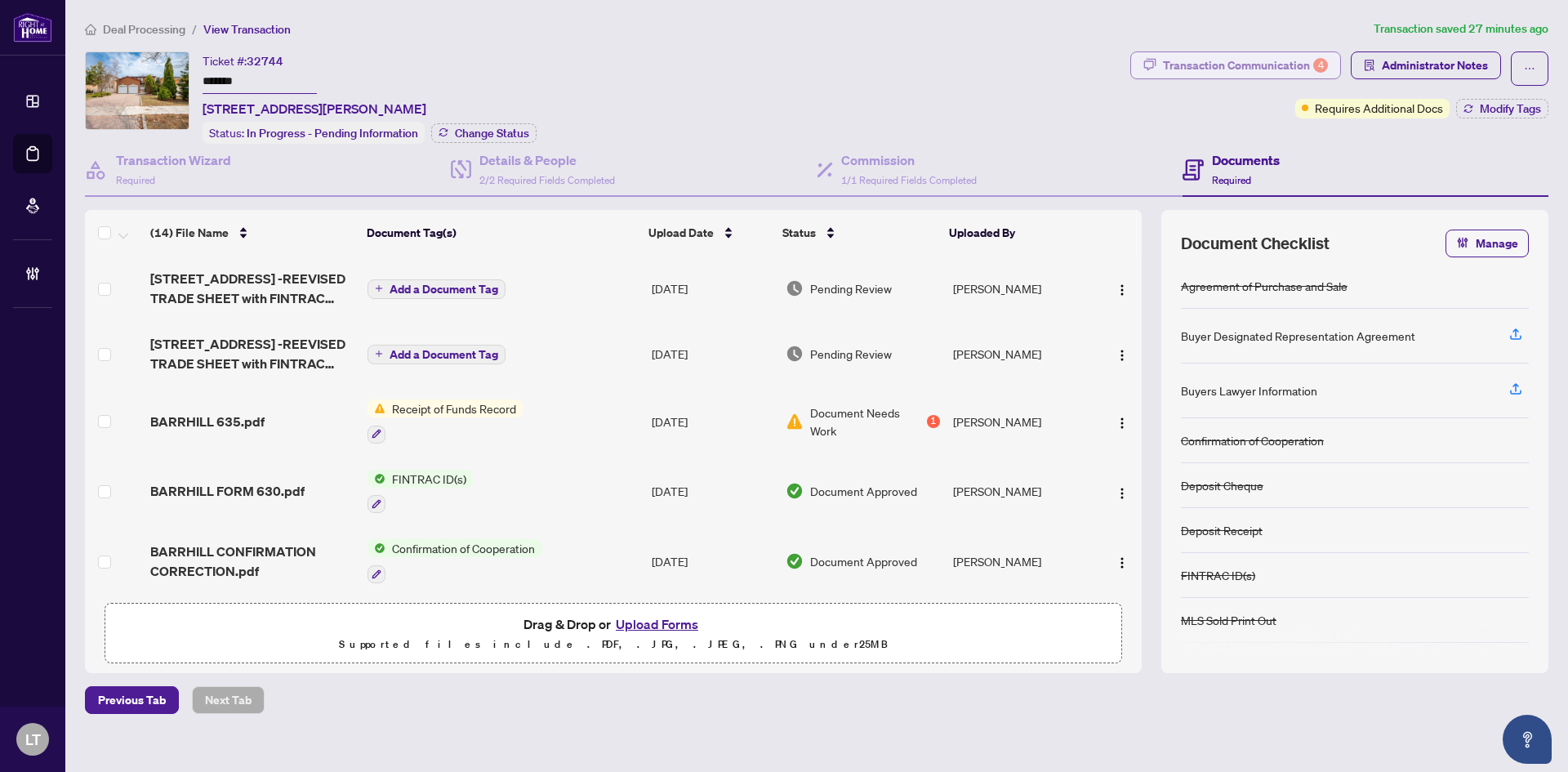
click at [1197, 68] on div "Transaction Communication 4" at bounding box center [1246, 64] width 165 height 26
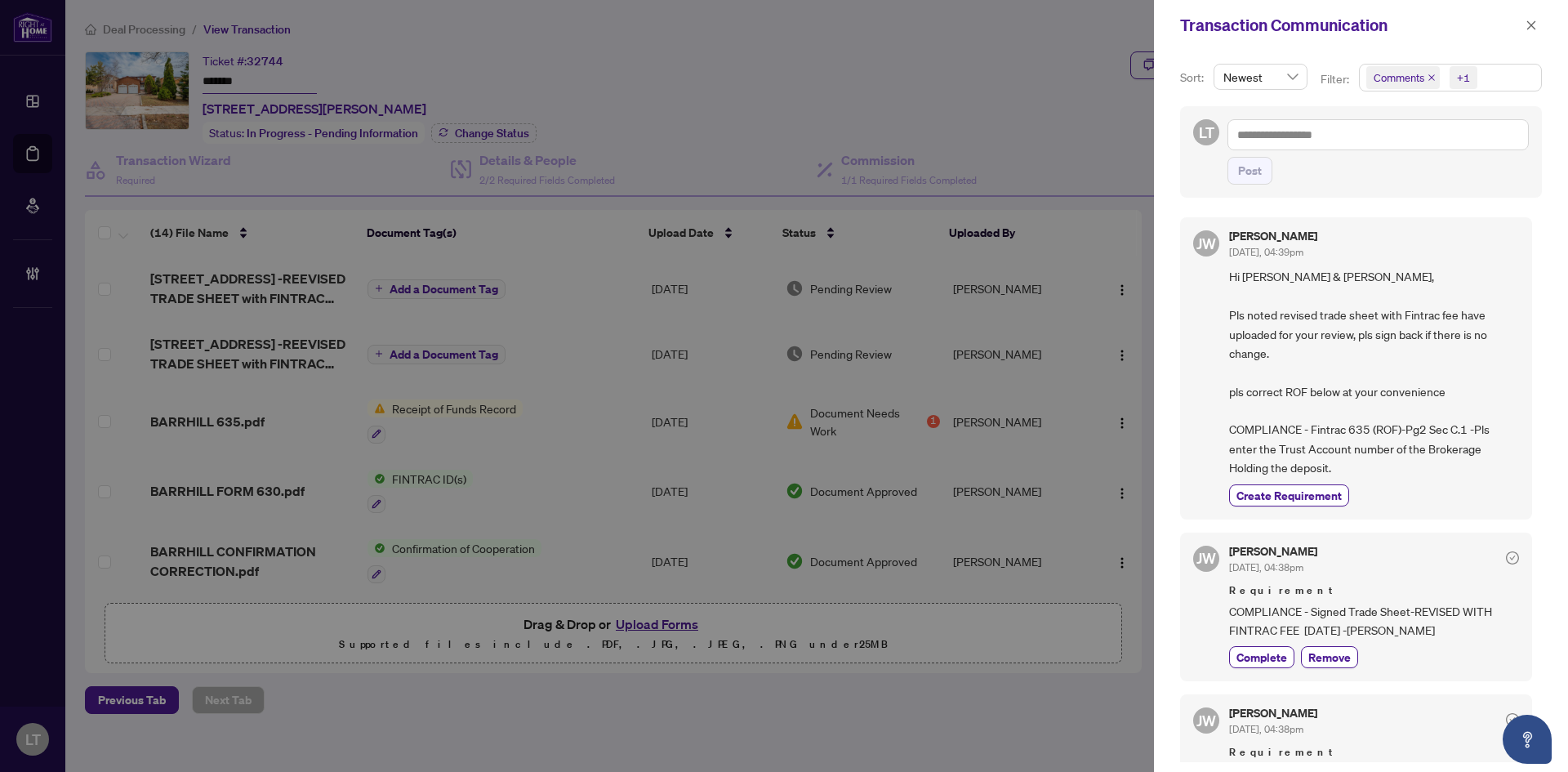
click at [589, 162] on div at bounding box center [784, 386] width 1568 height 772
click at [1531, 25] on icon "close" at bounding box center [1531, 24] width 9 height 9
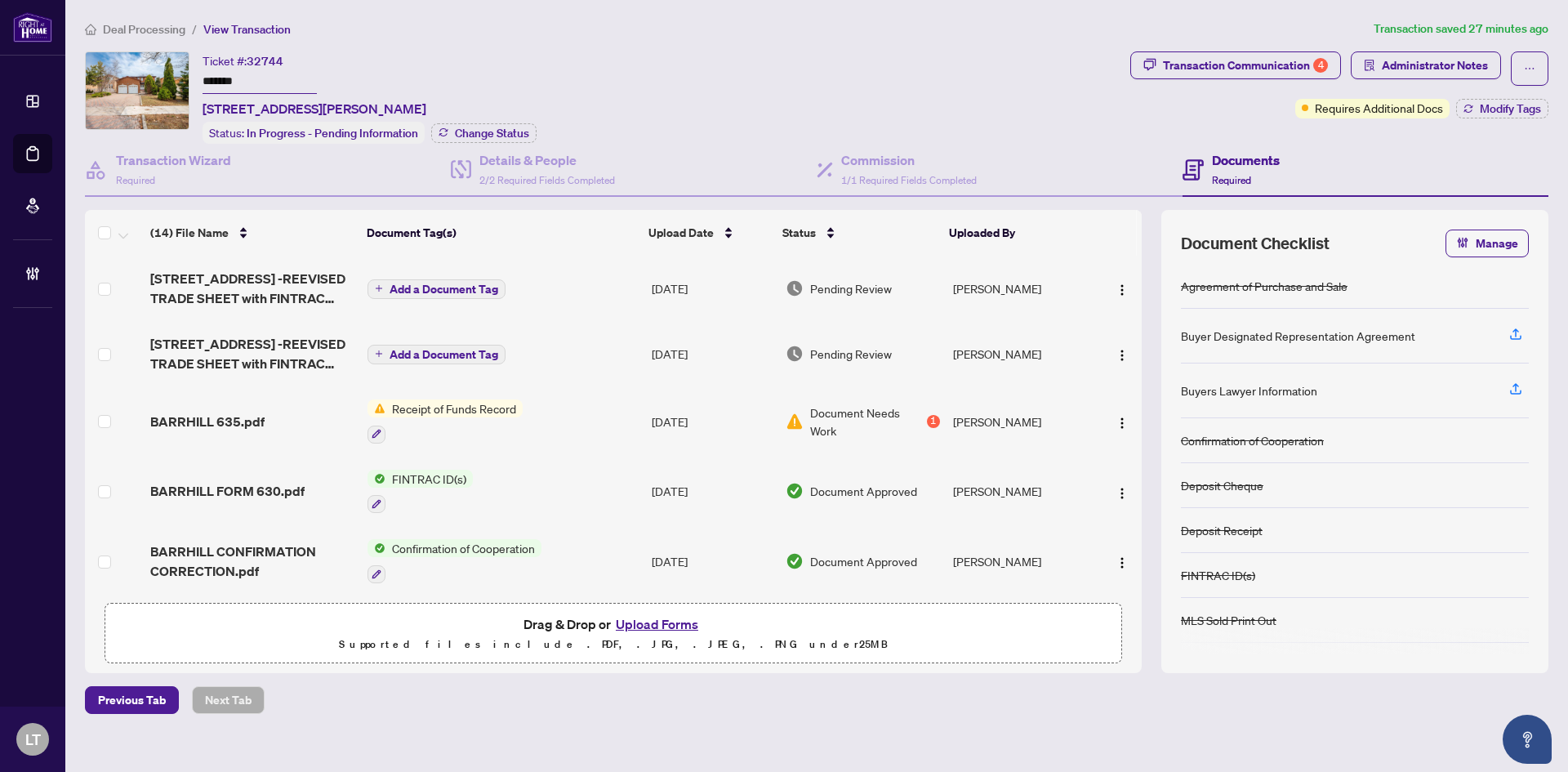
click at [221, 418] on span "BARRHILL 635.pdf" at bounding box center [207, 421] width 114 height 19
